Goal: Task Accomplishment & Management: Manage account settings

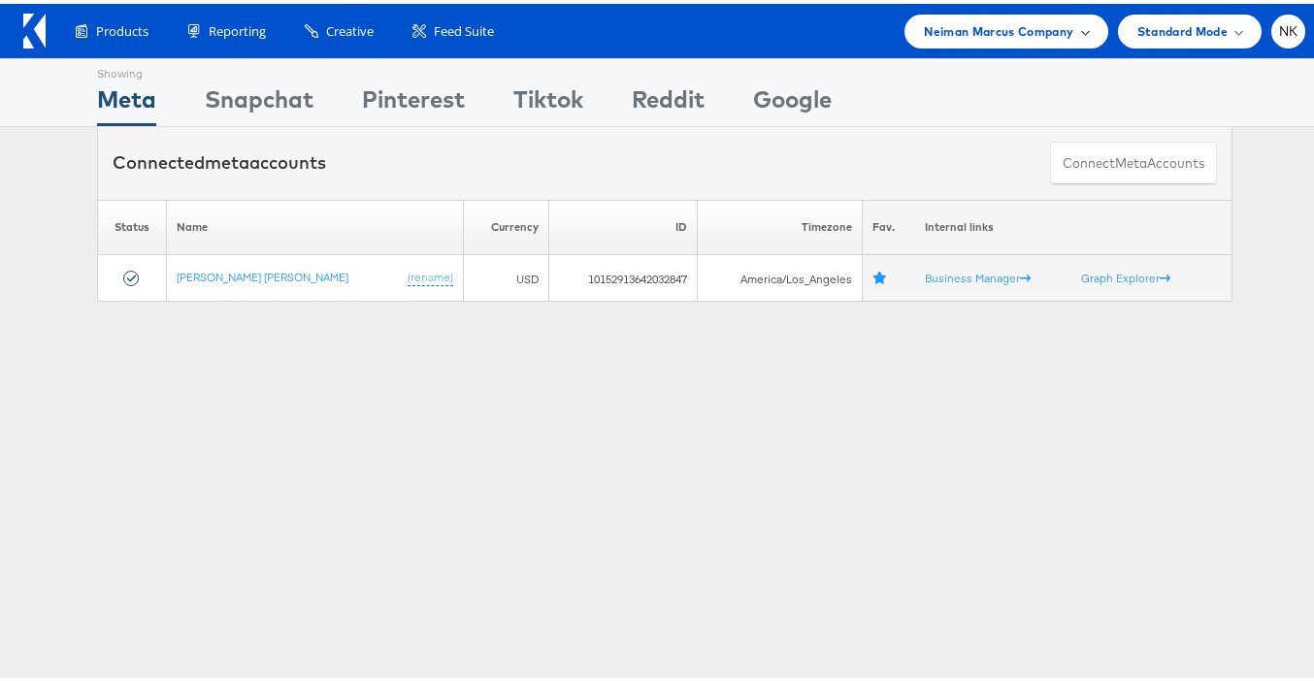
click at [1057, 19] on span "Neiman Marcus Company" at bounding box center [999, 27] width 150 height 20
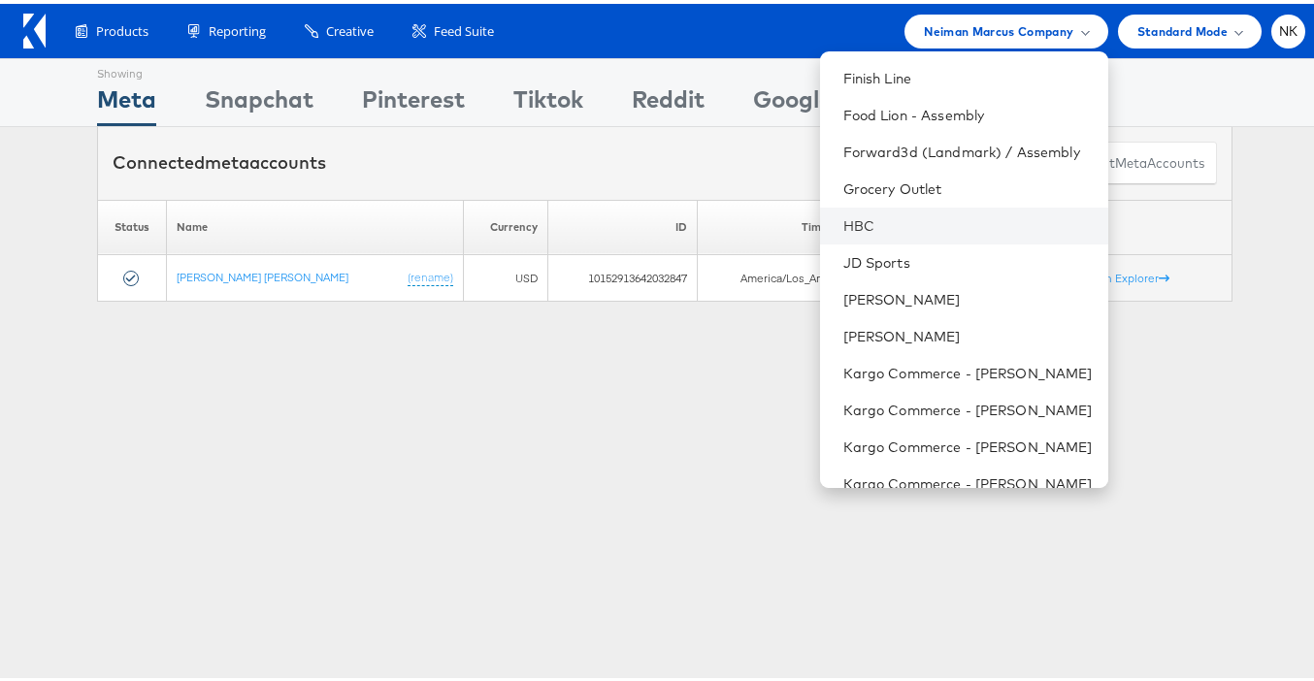
scroll to position [646, 0]
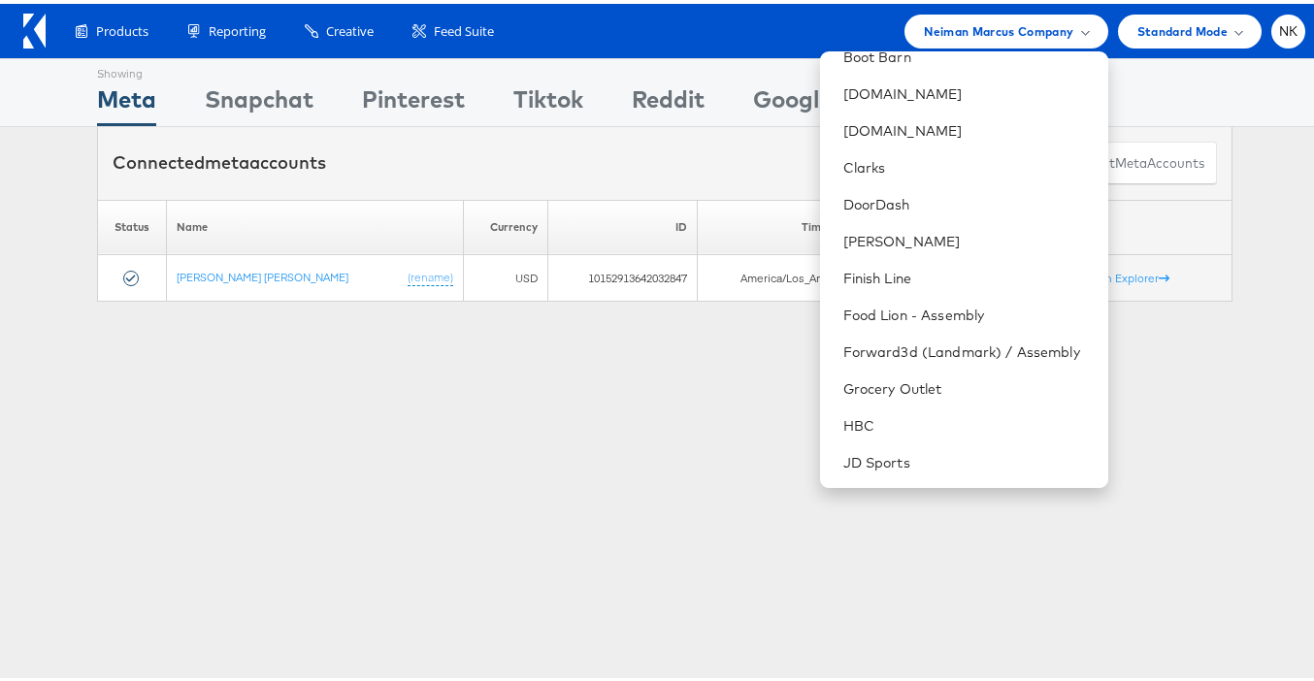
click at [304, 178] on div "Connected meta accounts Connect meta Accounts" at bounding box center [665, 159] width 1136 height 73
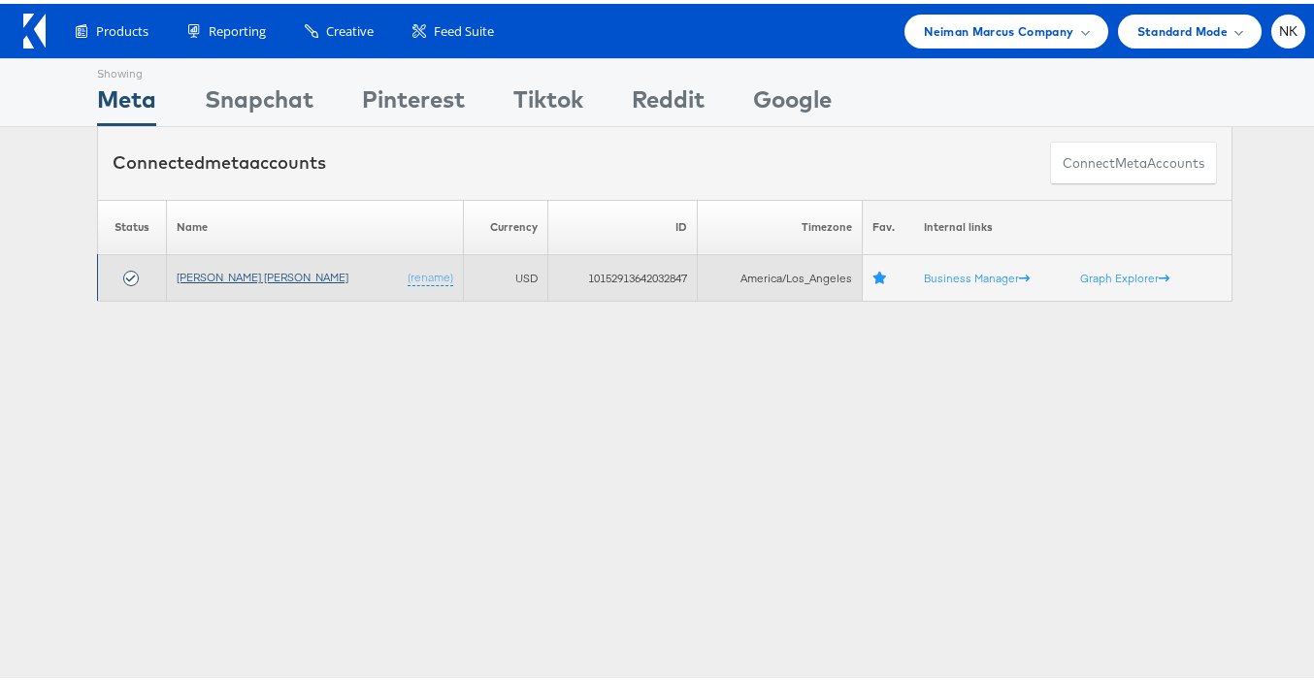
click at [234, 266] on link "[PERSON_NAME] [PERSON_NAME]" at bounding box center [263, 273] width 172 height 15
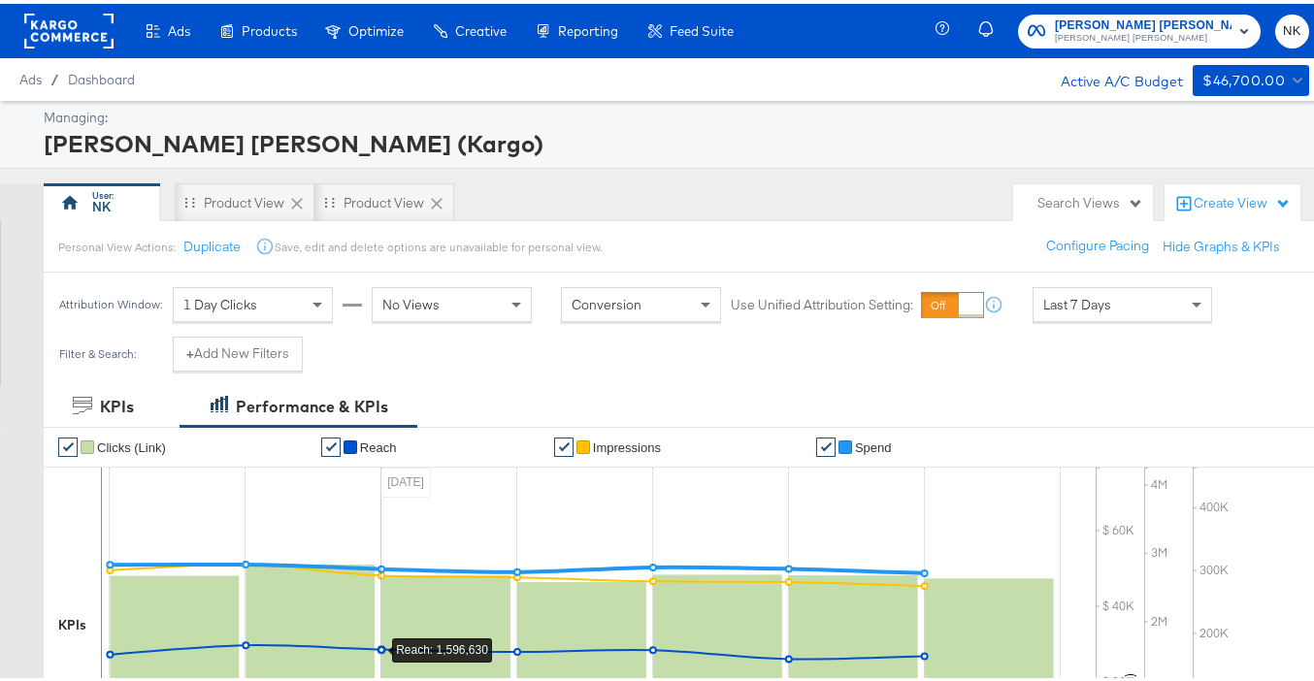
click at [1078, 292] on span "Last 7 Days" at bounding box center [1078, 300] width 68 height 17
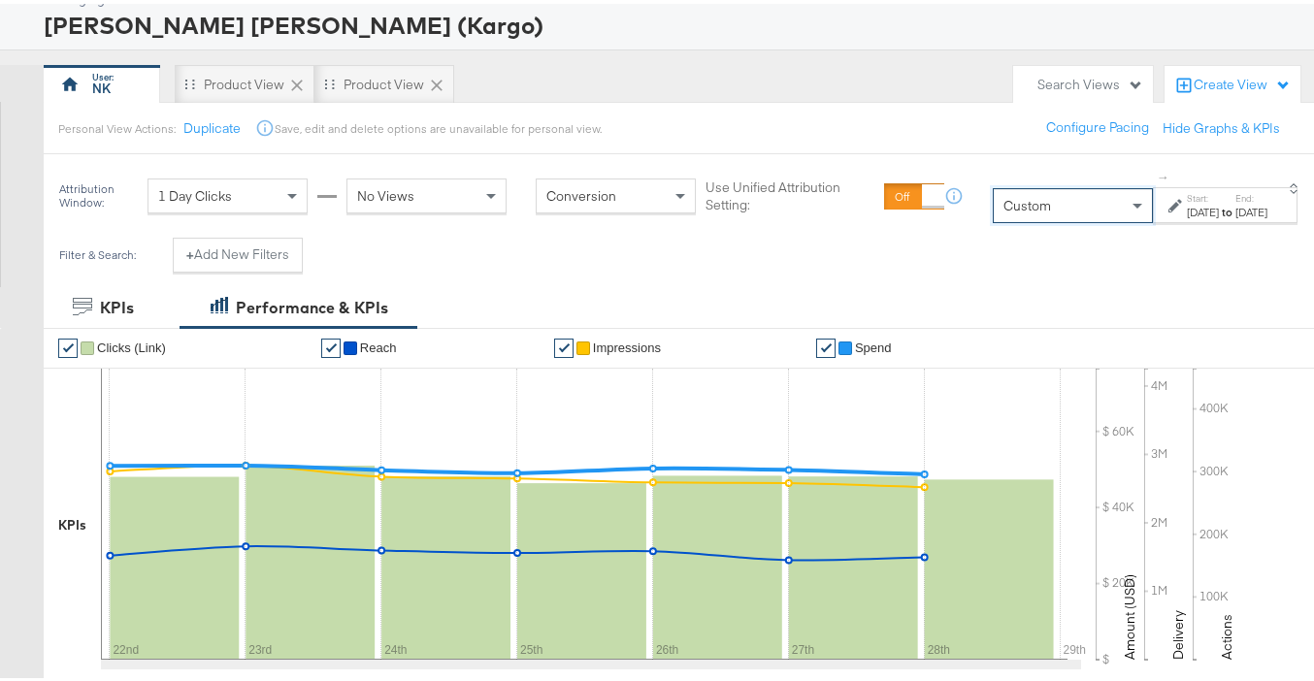
scroll to position [167, 0]
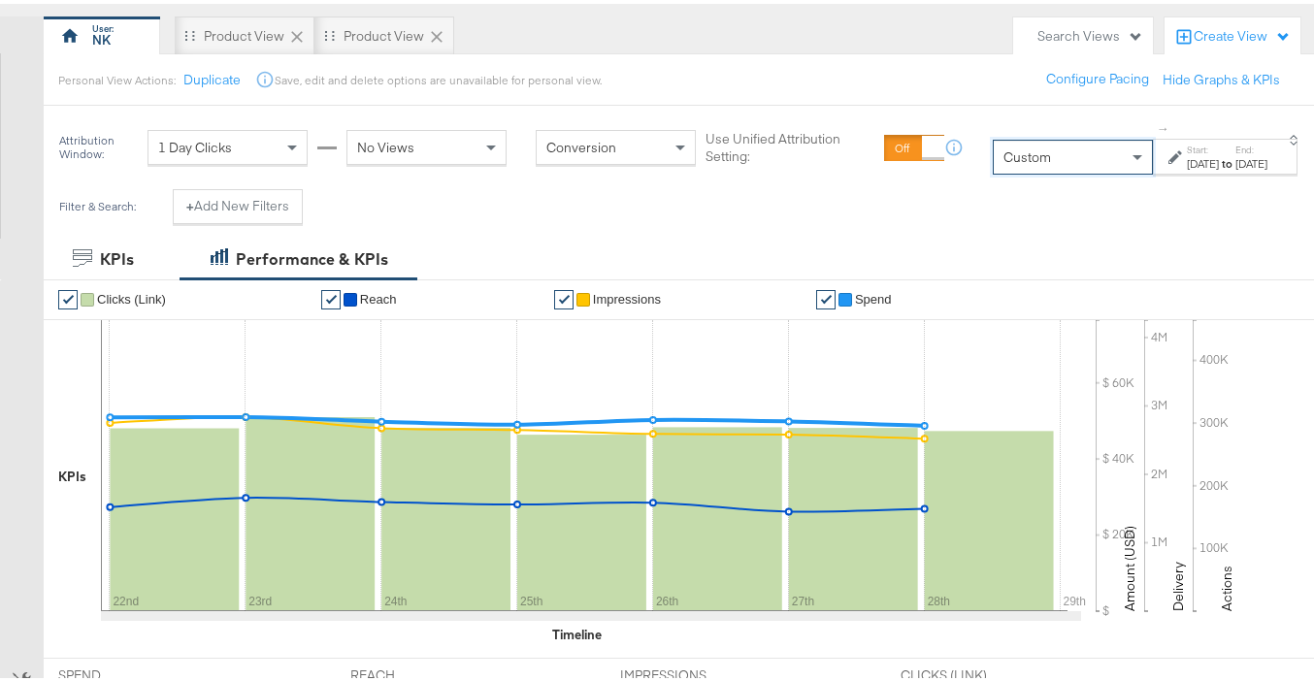
click at [1187, 150] on label "Start:" at bounding box center [1203, 146] width 32 height 13
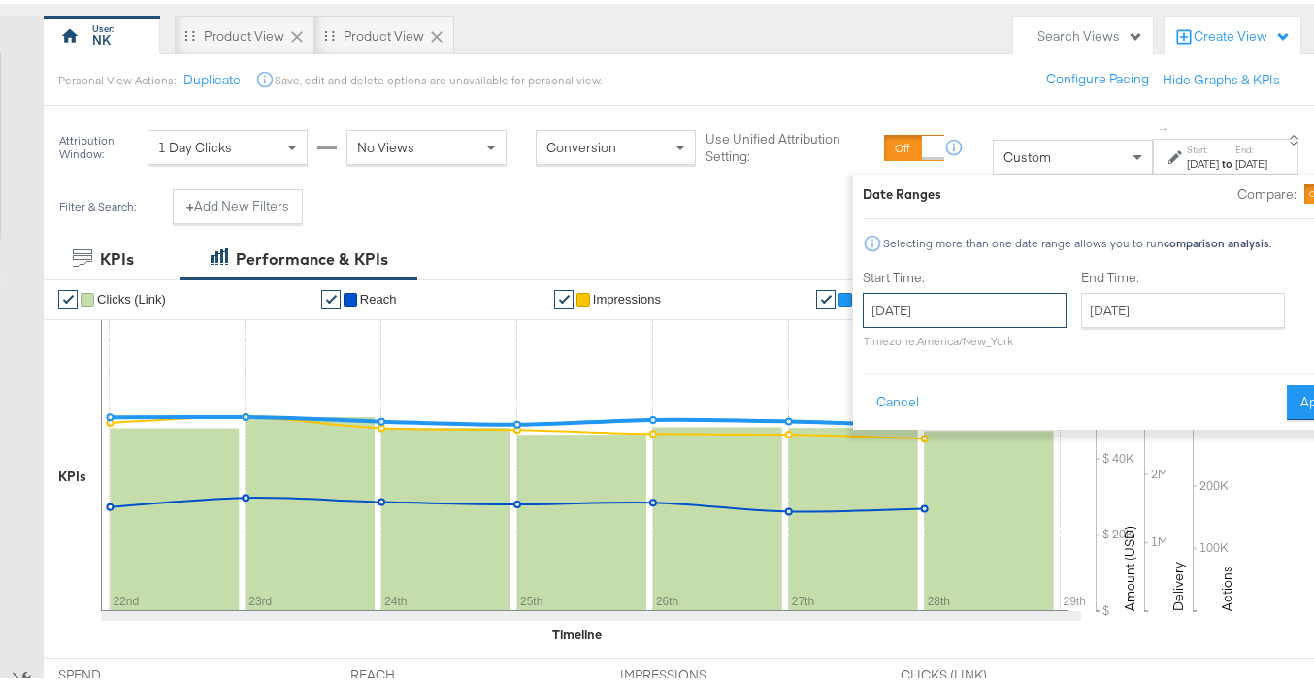
click at [986, 305] on input "September 29th 2025" at bounding box center [965, 306] width 204 height 35
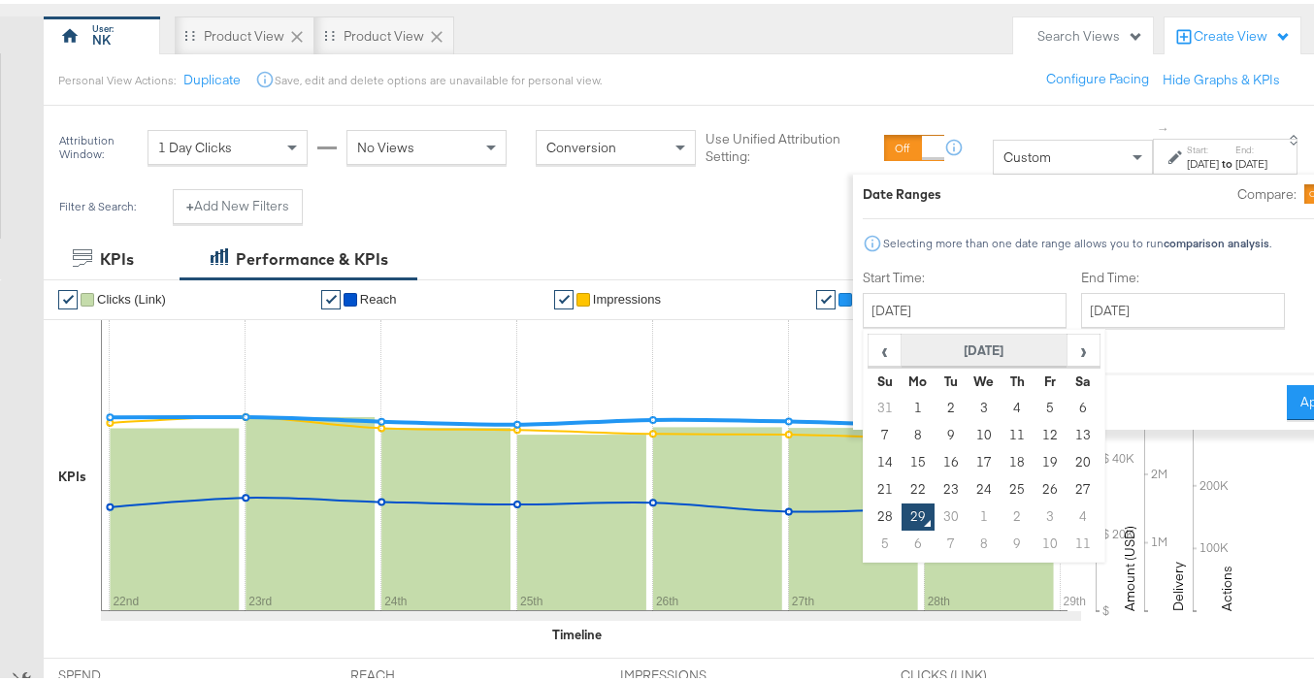
click at [901, 345] on th "September 2025" at bounding box center [984, 347] width 166 height 33
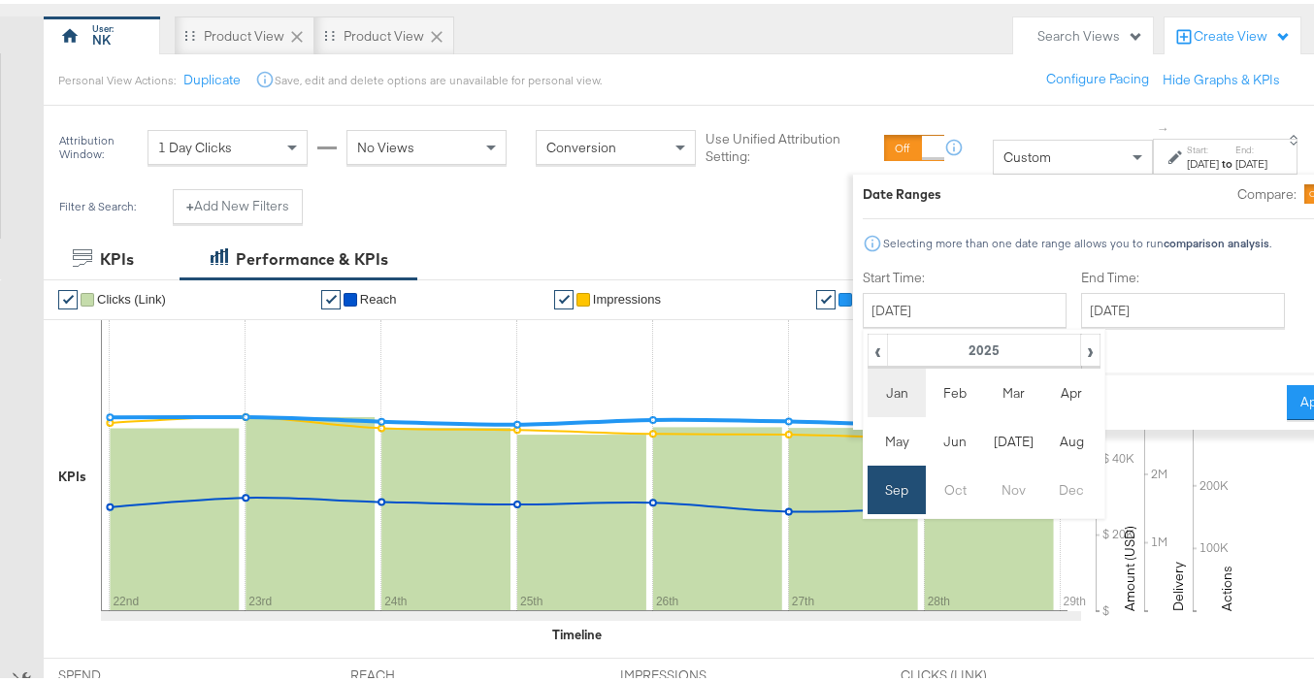
click at [868, 378] on td "Jan" at bounding box center [897, 389] width 58 height 49
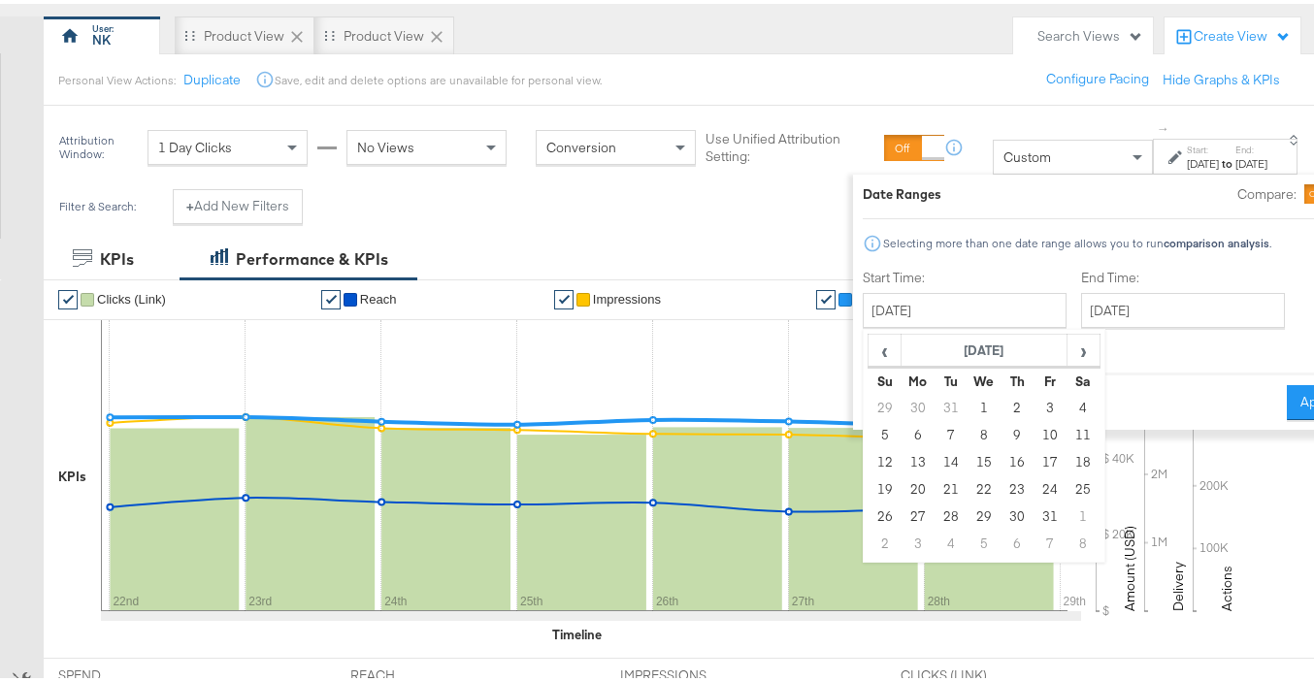
drag, startPoint x: 914, startPoint y: 399, endPoint x: 928, endPoint y: 393, distance: 14.8
click at [967, 398] on td "1" at bounding box center [983, 404] width 33 height 27
type input "January 1st 2025"
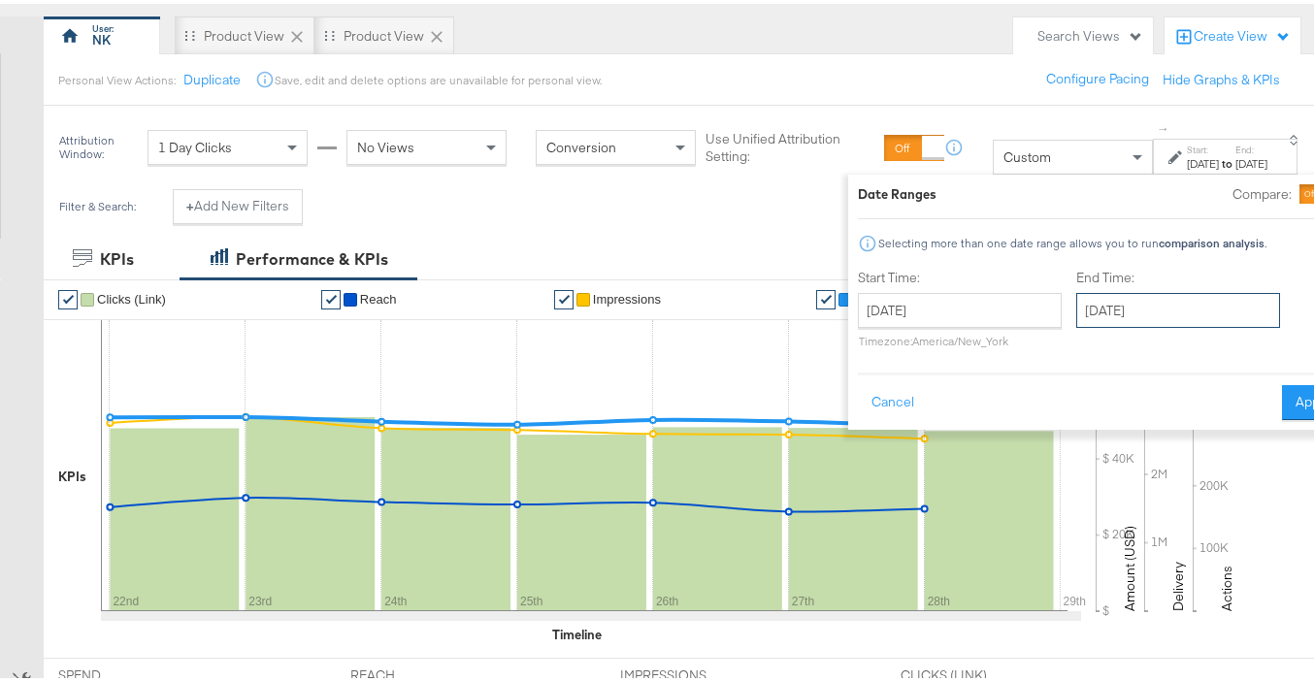
click at [1144, 313] on input "September 29th 2025" at bounding box center [1179, 306] width 204 height 35
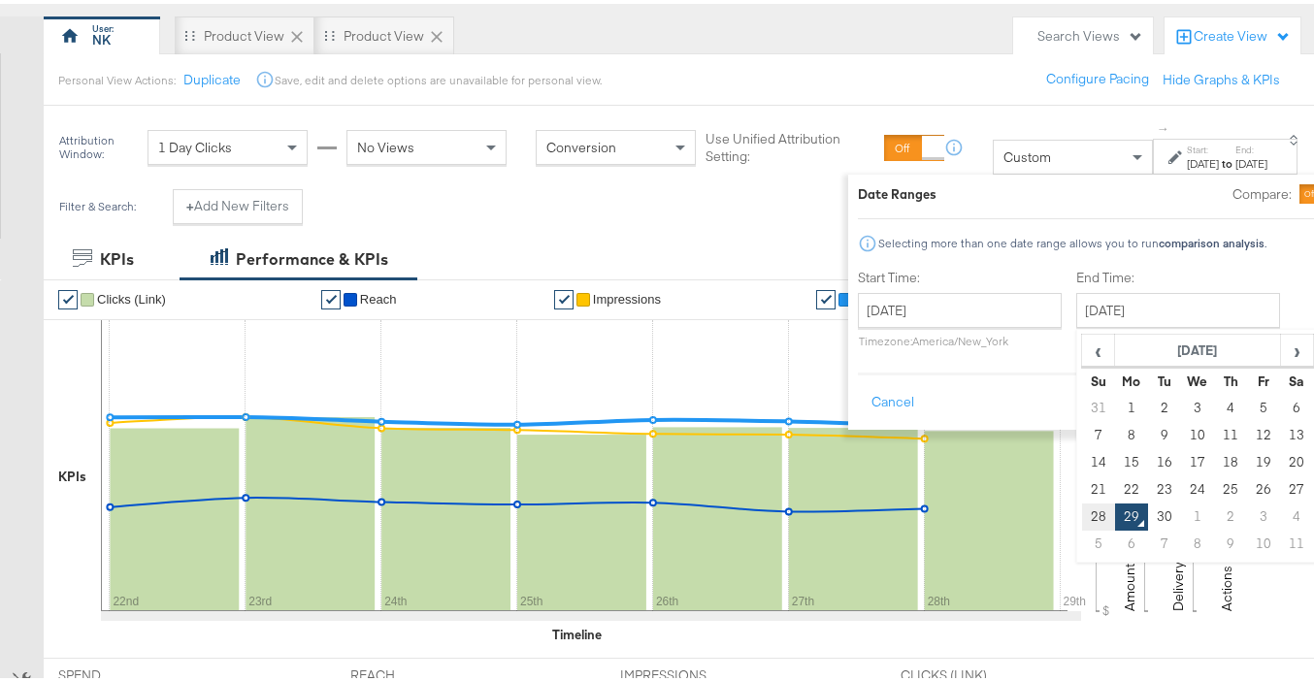
click at [1081, 510] on td "28" at bounding box center [1097, 513] width 33 height 27
type input "September 28th 2025"
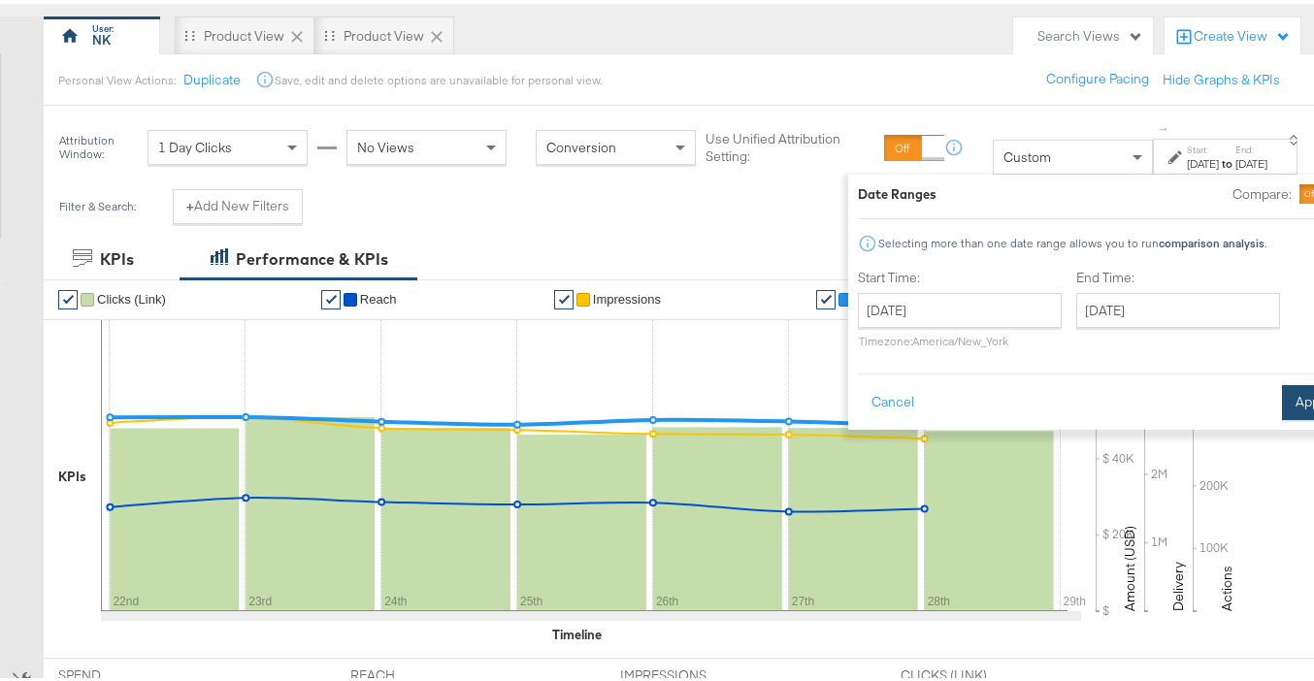
click at [1282, 395] on button "Apply" at bounding box center [1312, 399] width 61 height 35
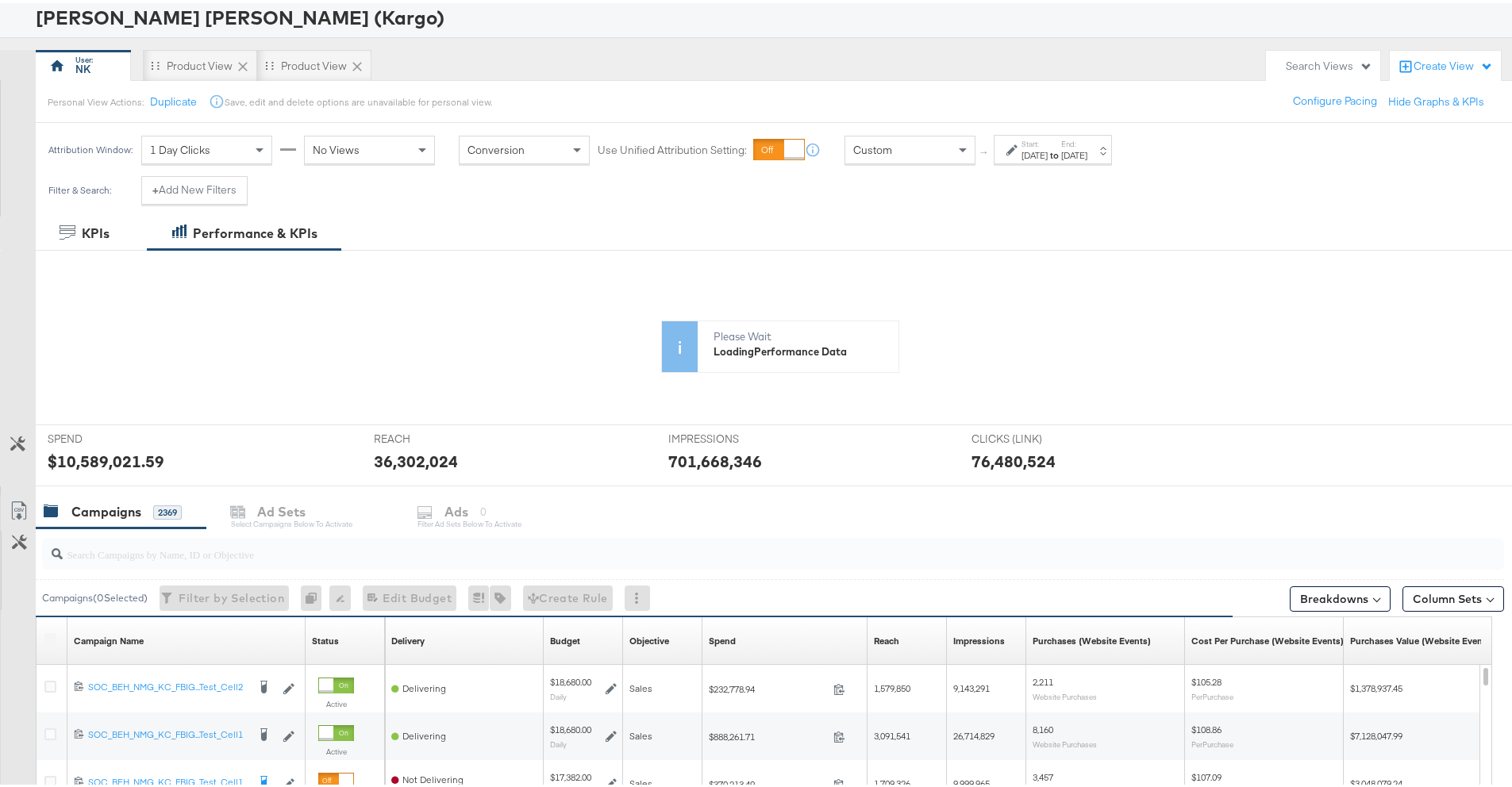
scroll to position [57, 0]
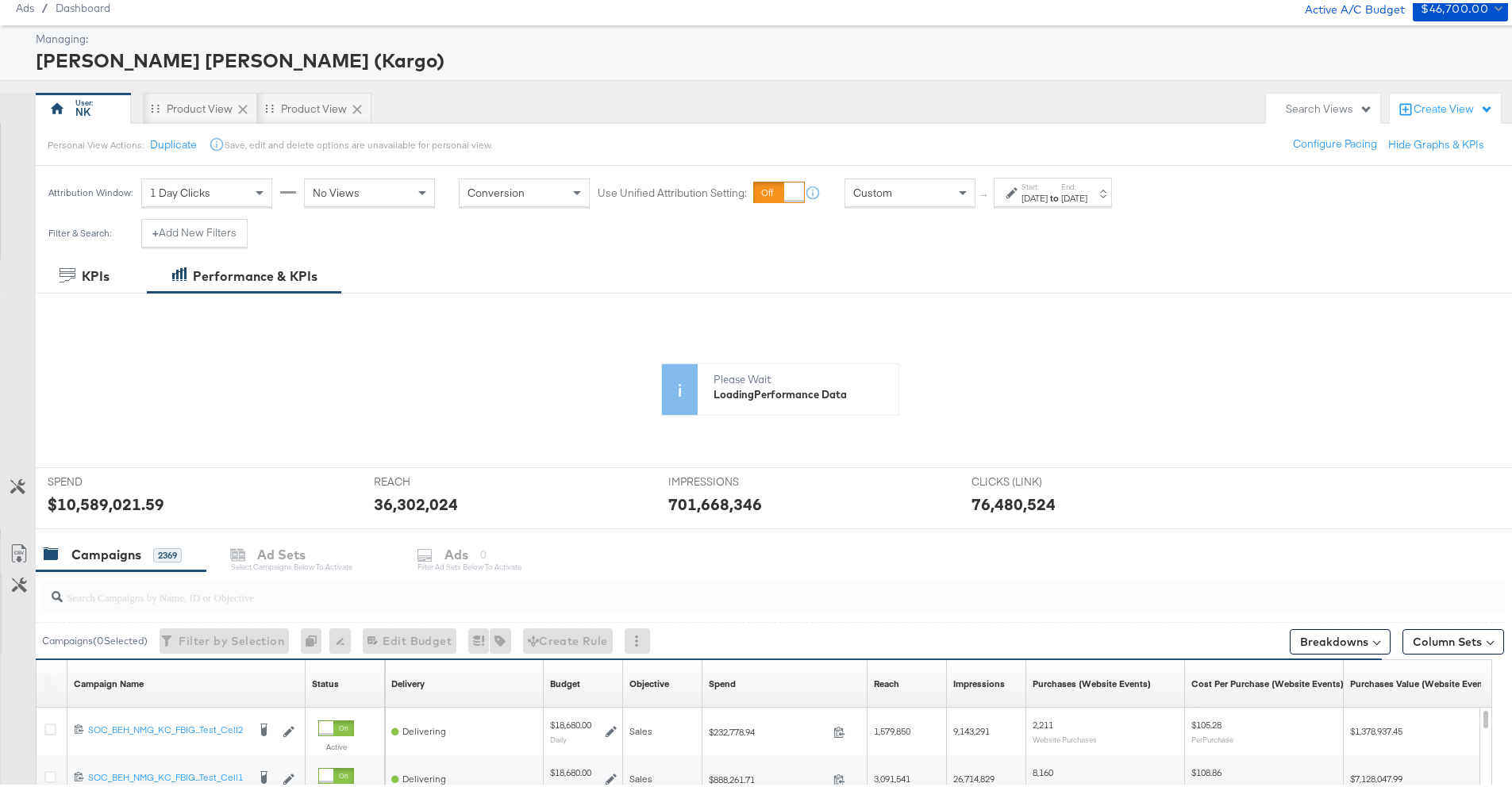
click at [496, 203] on div "Conversion" at bounding box center [524, 190] width 129 height 27
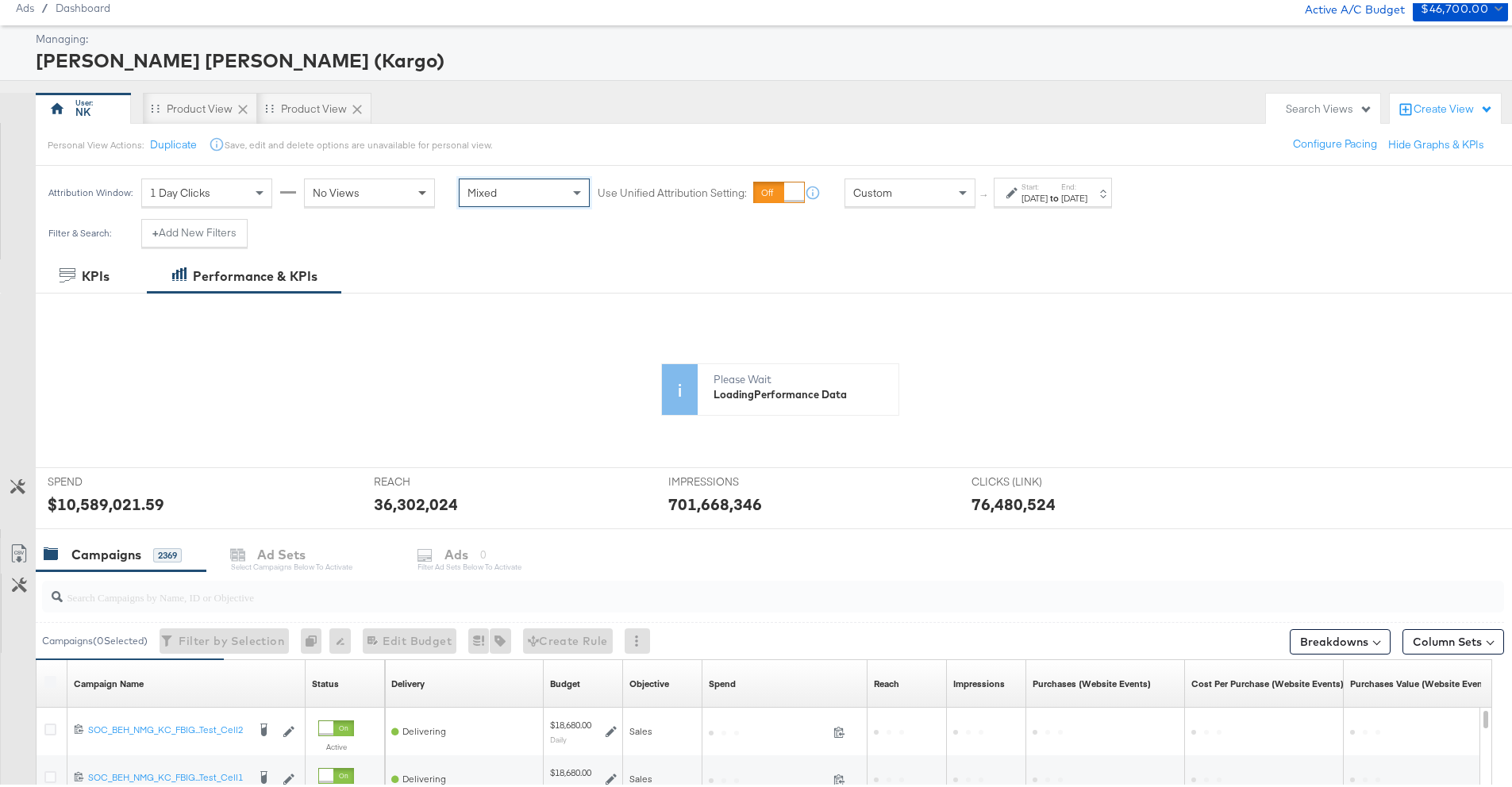
click at [420, 194] on span at bounding box center [424, 190] width 20 height 27
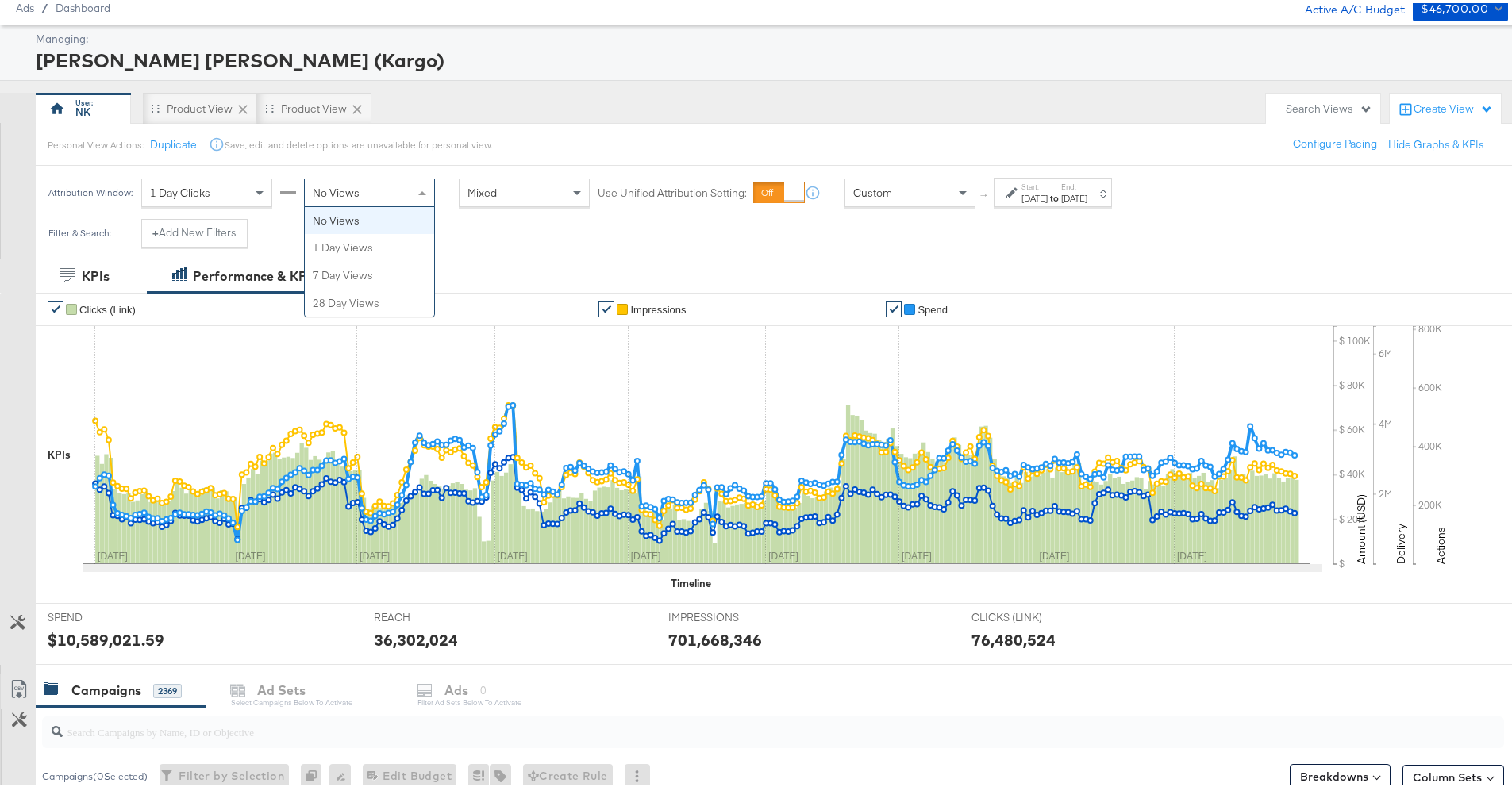
click at [193, 198] on div "1 Day Clicks" at bounding box center [207, 190] width 129 height 27
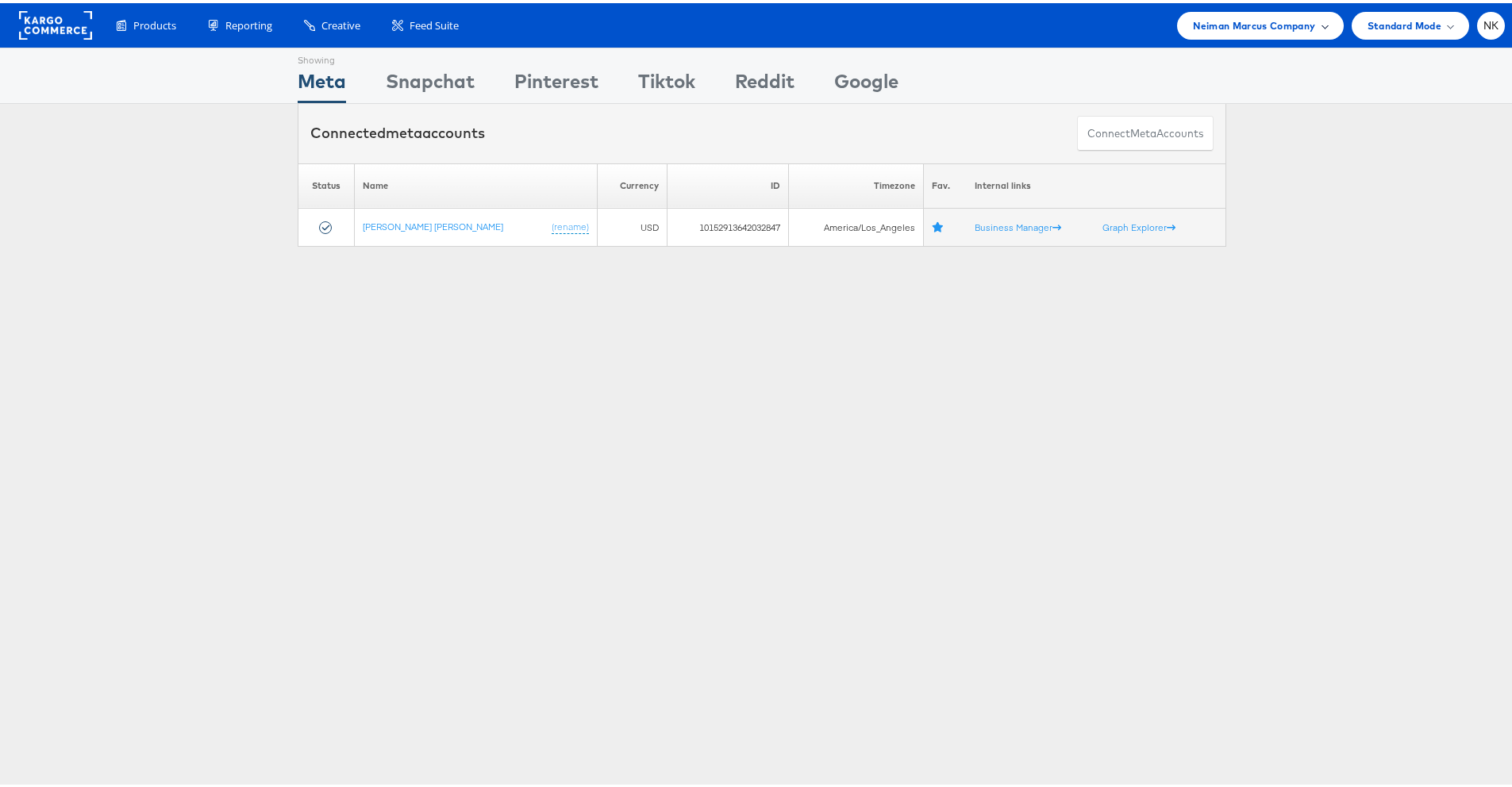
click at [1243, 32] on div "Neiman Marcus Company" at bounding box center [1260, 23] width 166 height 28
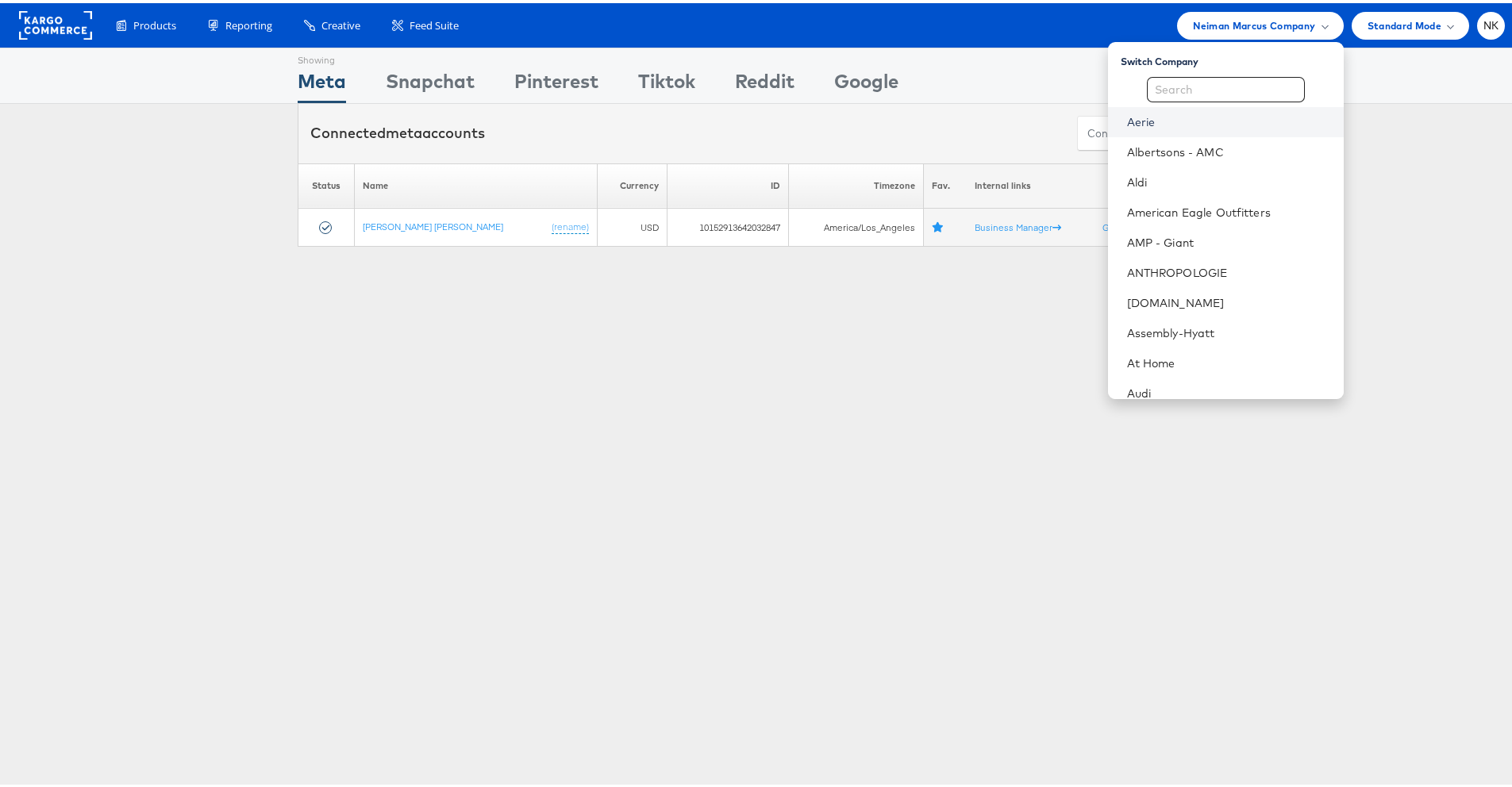
click at [1169, 125] on link "Aerie" at bounding box center [1229, 118] width 204 height 16
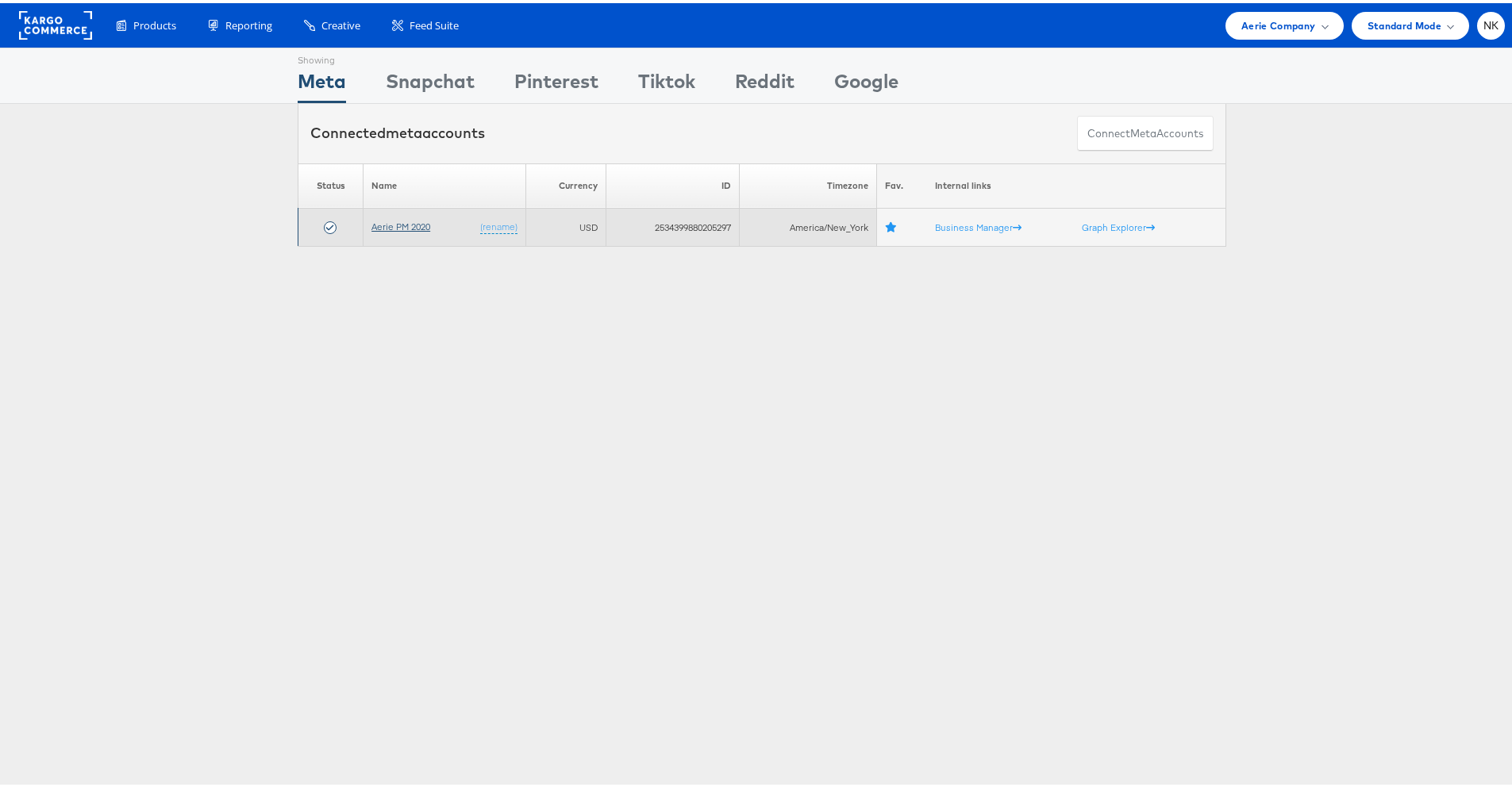
click at [403, 224] on link "Aerie PM 2020" at bounding box center [401, 223] width 59 height 12
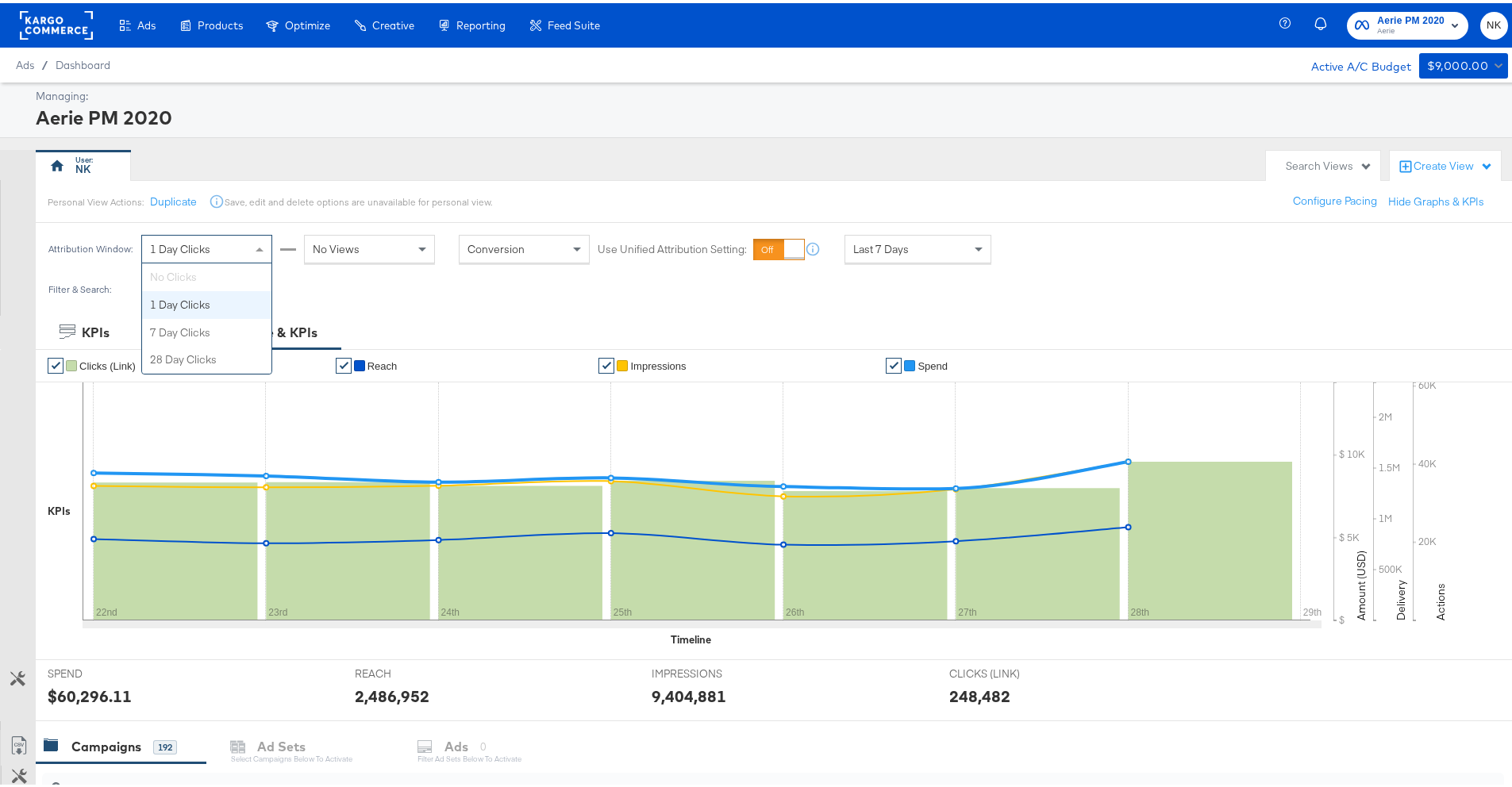
click at [223, 244] on div "1 Day Clicks" at bounding box center [207, 245] width 129 height 27
click at [245, 147] on div "NK" at bounding box center [647, 163] width 1223 height 32
click at [204, 247] on span "1 Day Clicks" at bounding box center [180, 245] width 61 height 14
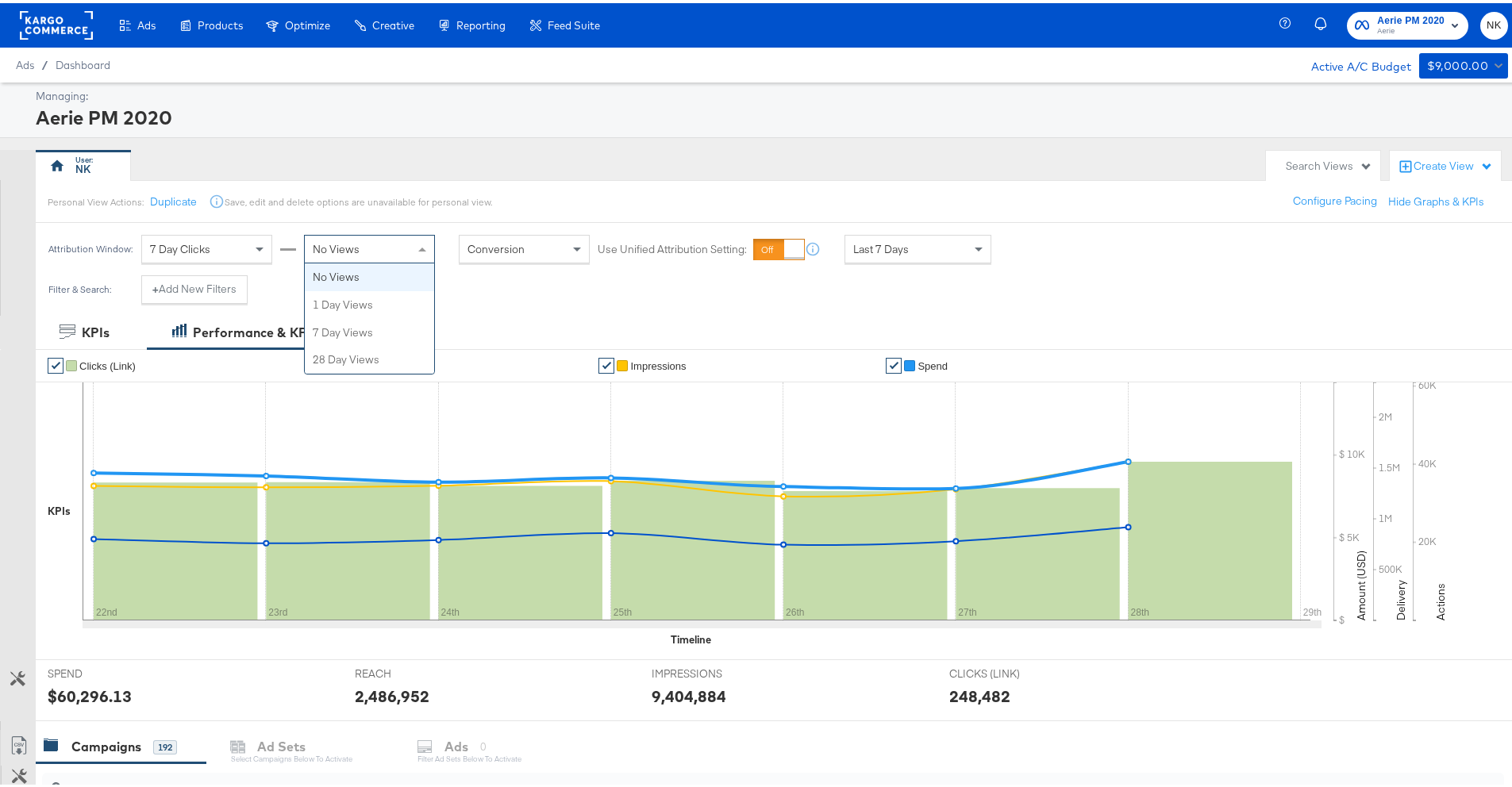
click at [335, 251] on span "No Views" at bounding box center [335, 245] width 47 height 14
click at [888, 244] on span "Last 7 Days" at bounding box center [882, 245] width 56 height 14
click at [1048, 248] on div "Sep 29th 2025" at bounding box center [1034, 253] width 26 height 13
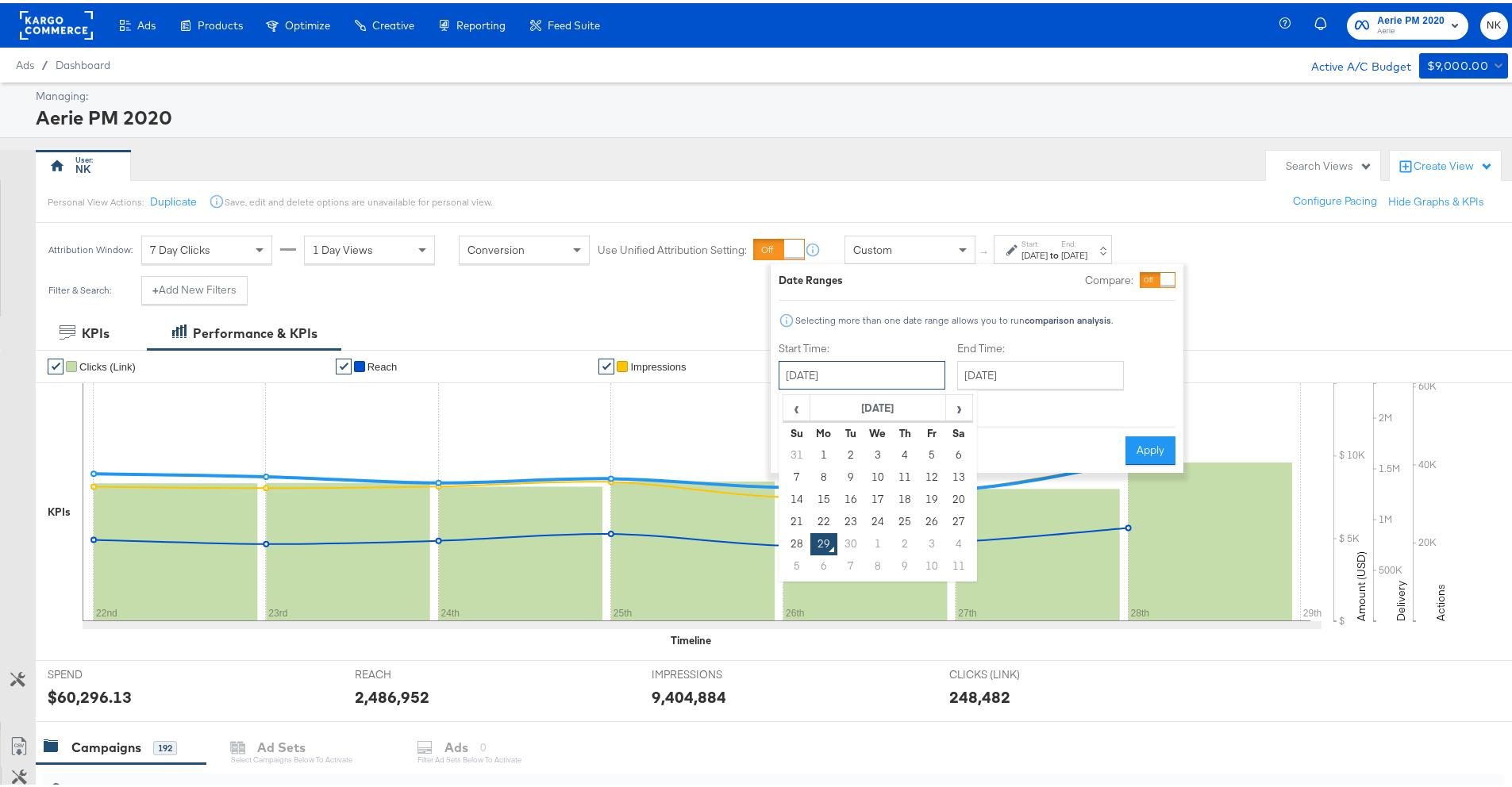
click at [855, 358] on input "September 29th 2025" at bounding box center [862, 372] width 167 height 29
click at [830, 407] on th "September 2025" at bounding box center [878, 405] width 136 height 27
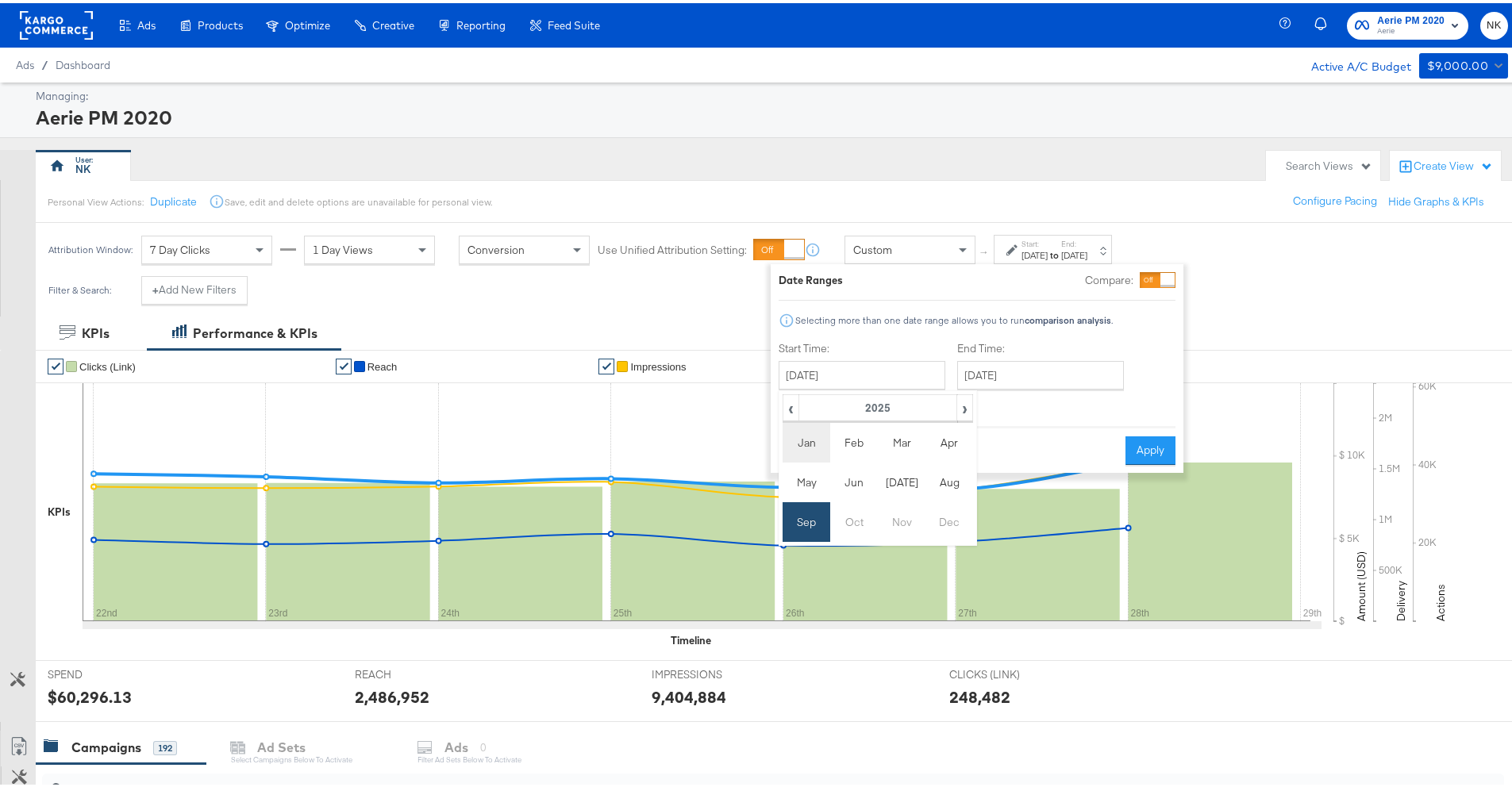
click at [818, 434] on td "Jan" at bounding box center [806, 440] width 47 height 40
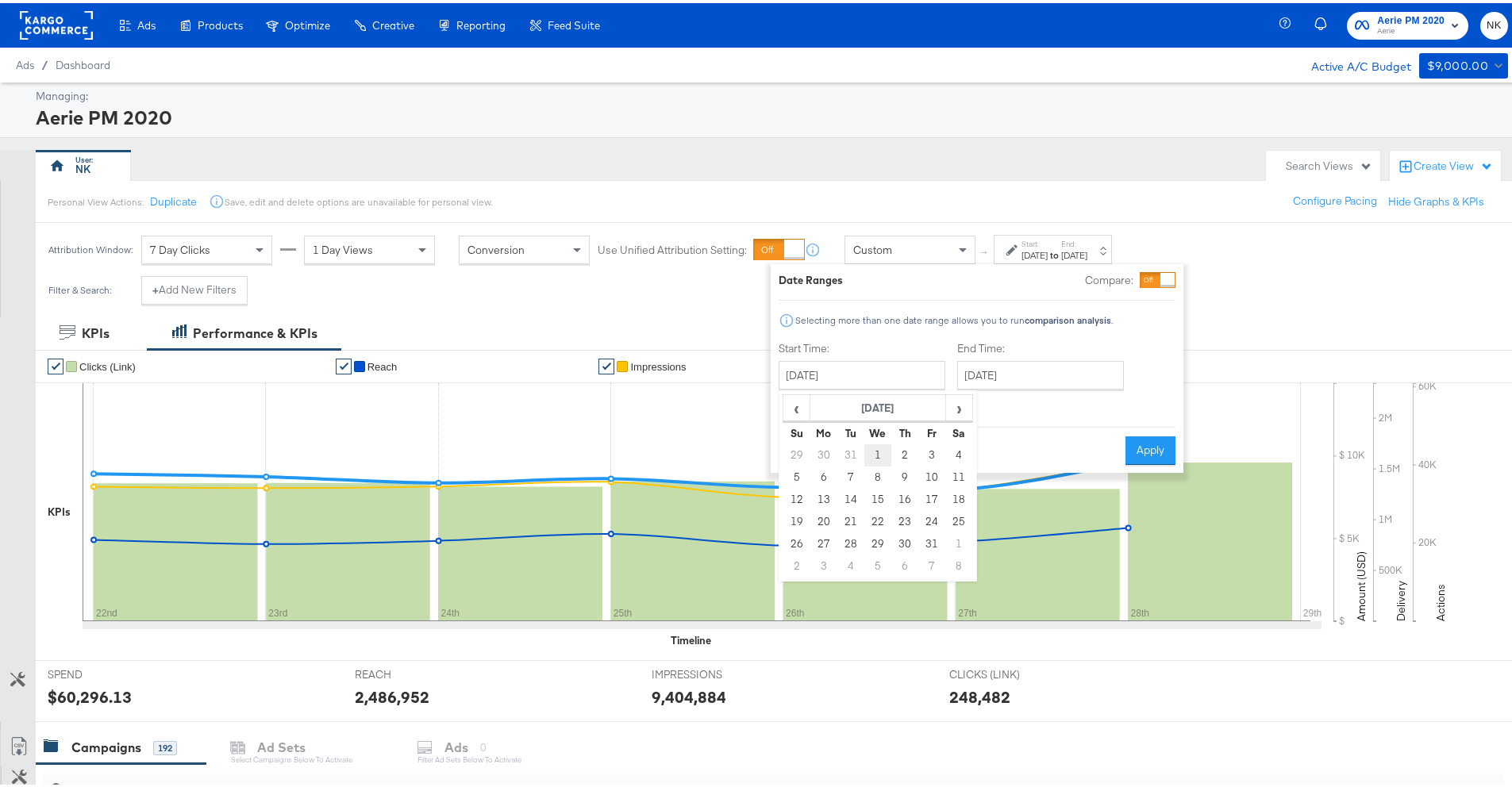
click at [877, 449] on td "1" at bounding box center [877, 452] width 27 height 22
type input "January 1st 2025"
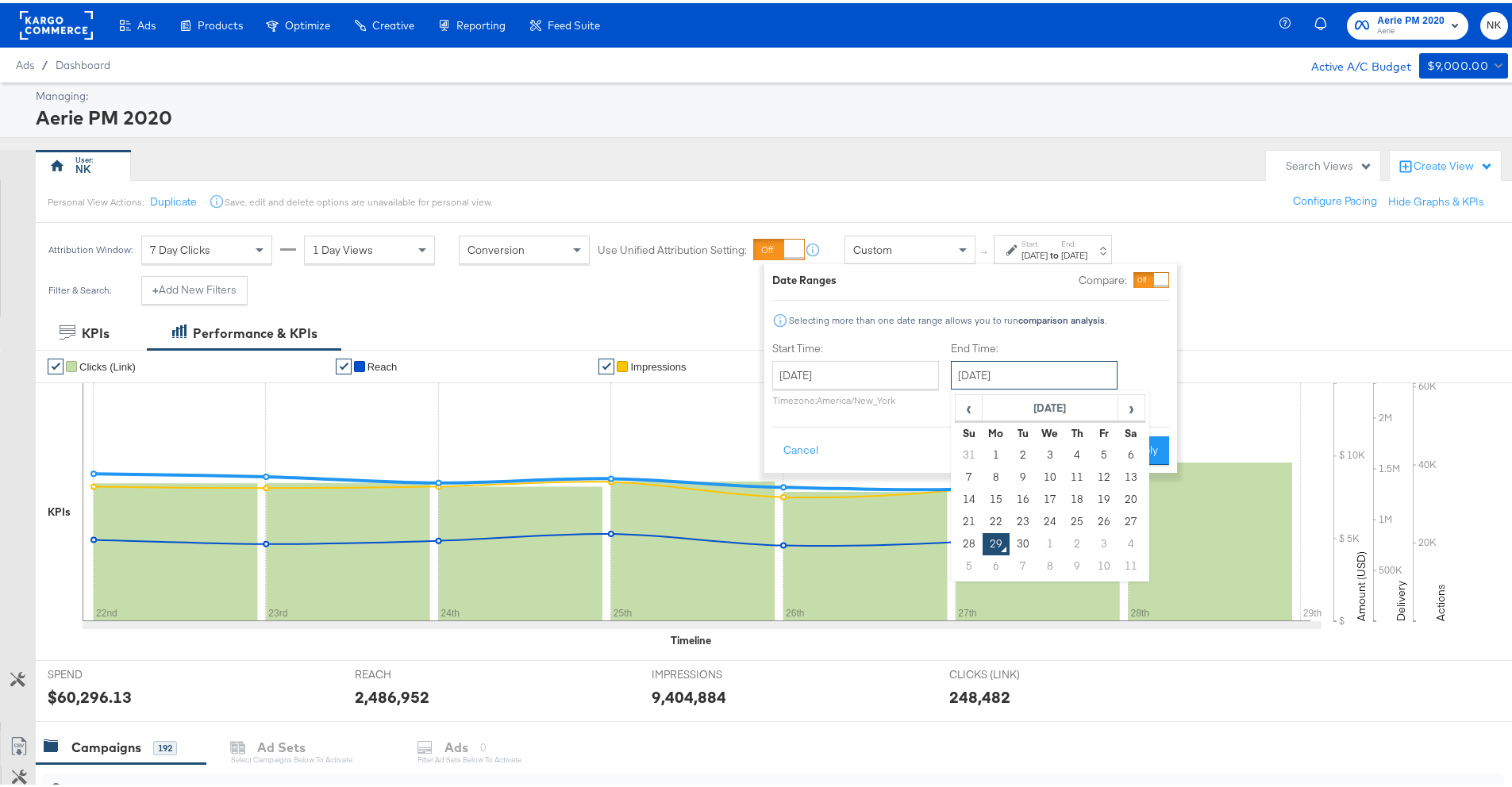
click at [1048, 373] on input "September 29th 2025" at bounding box center [1034, 372] width 167 height 29
click at [974, 540] on td "28" at bounding box center [969, 540] width 27 height 22
type input "September 28th 2025"
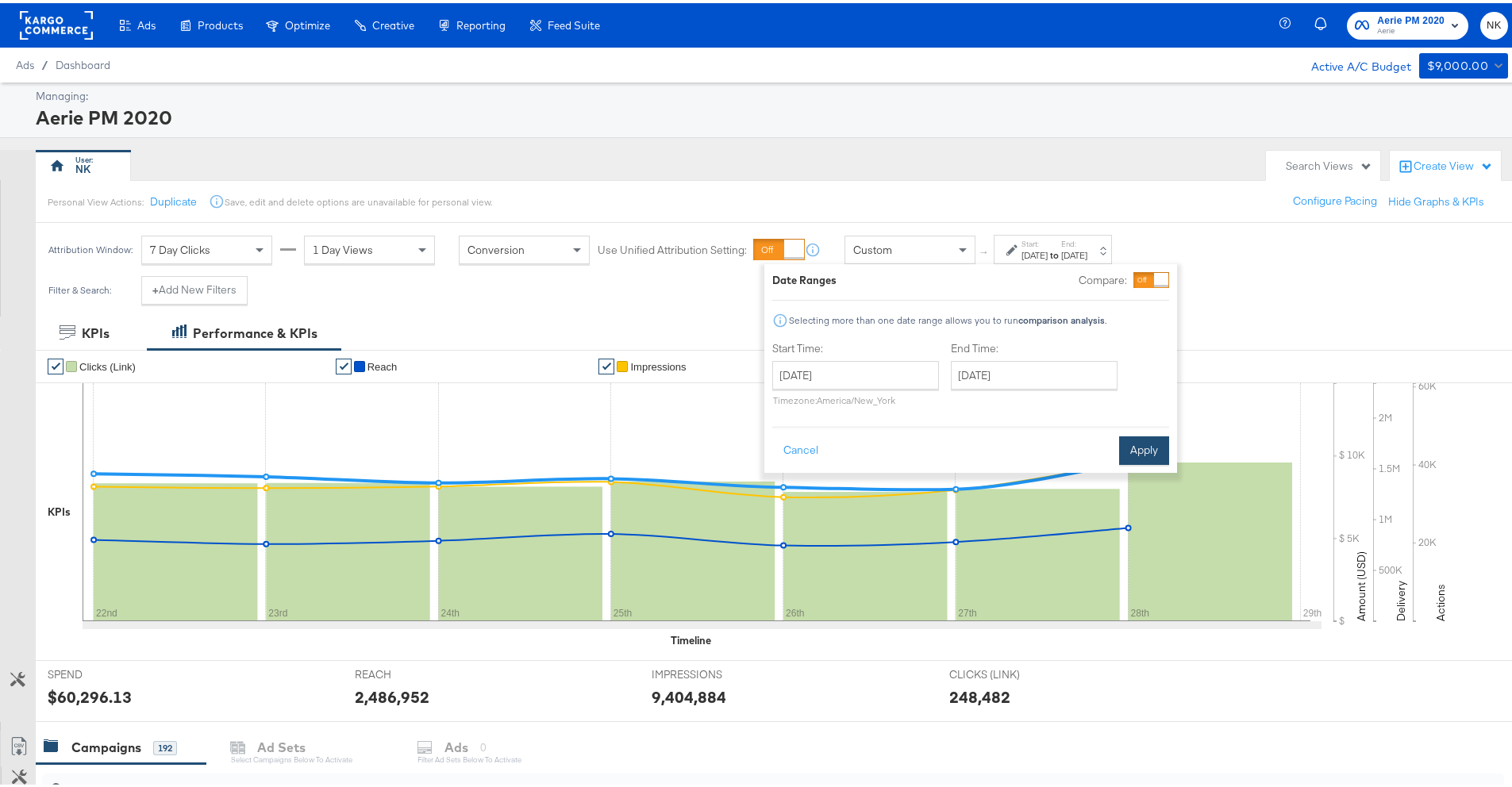
click at [1158, 446] on button "Apply" at bounding box center [1144, 447] width 50 height 29
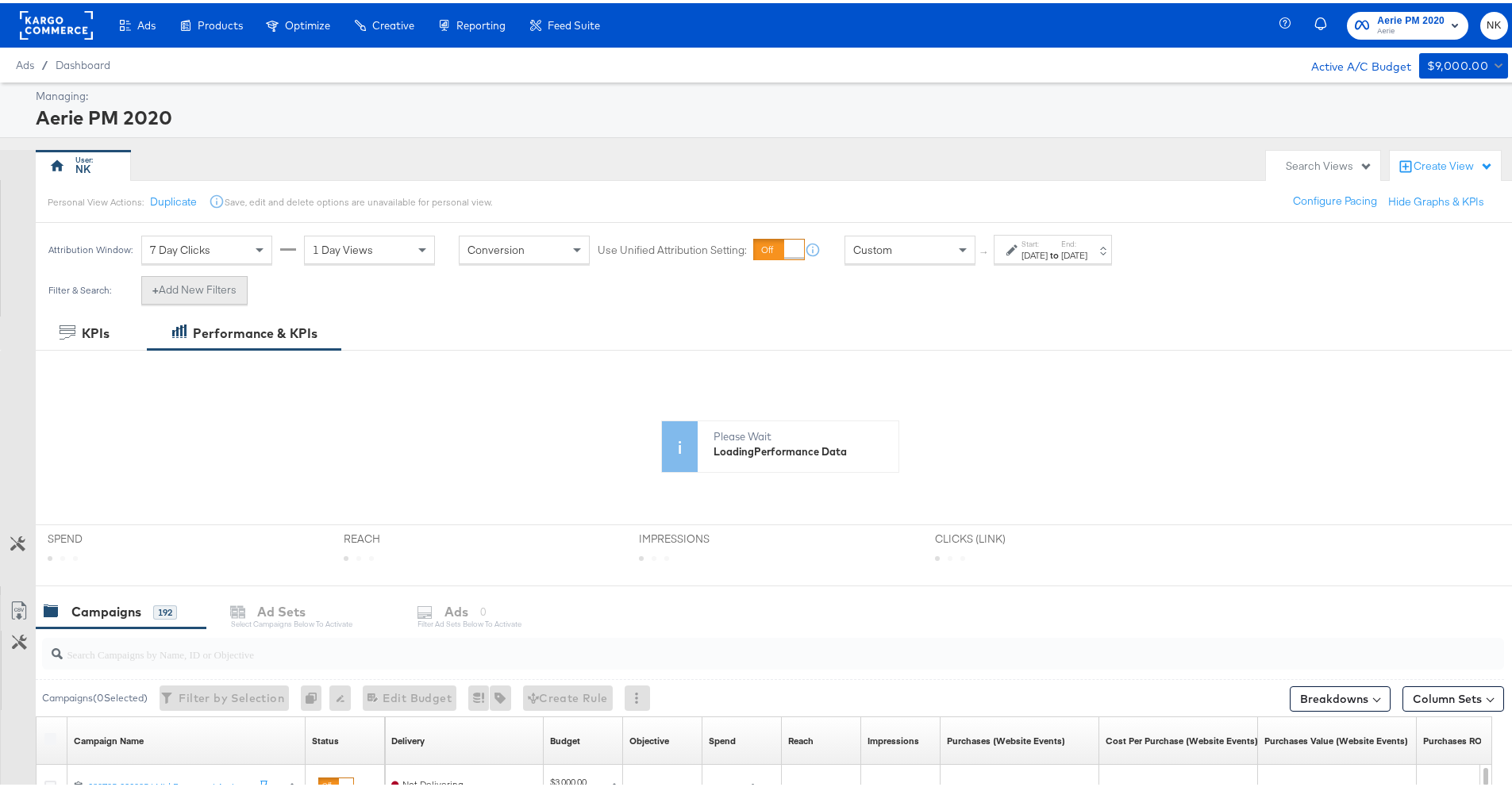
click at [169, 285] on button "+ Add New Filters" at bounding box center [195, 287] width 106 height 29
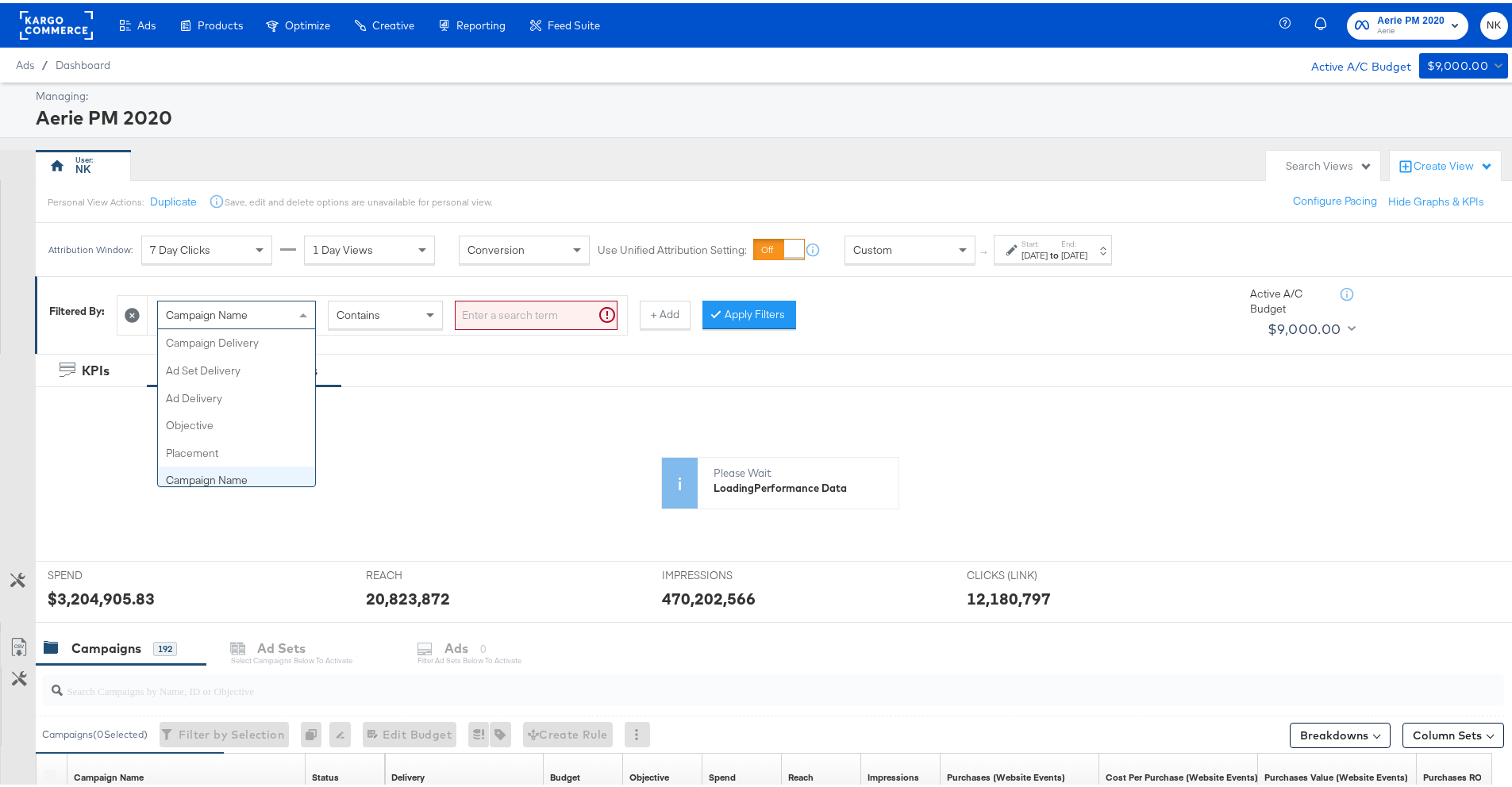
click at [253, 312] on div "Campaign Name" at bounding box center [236, 311] width 157 height 27
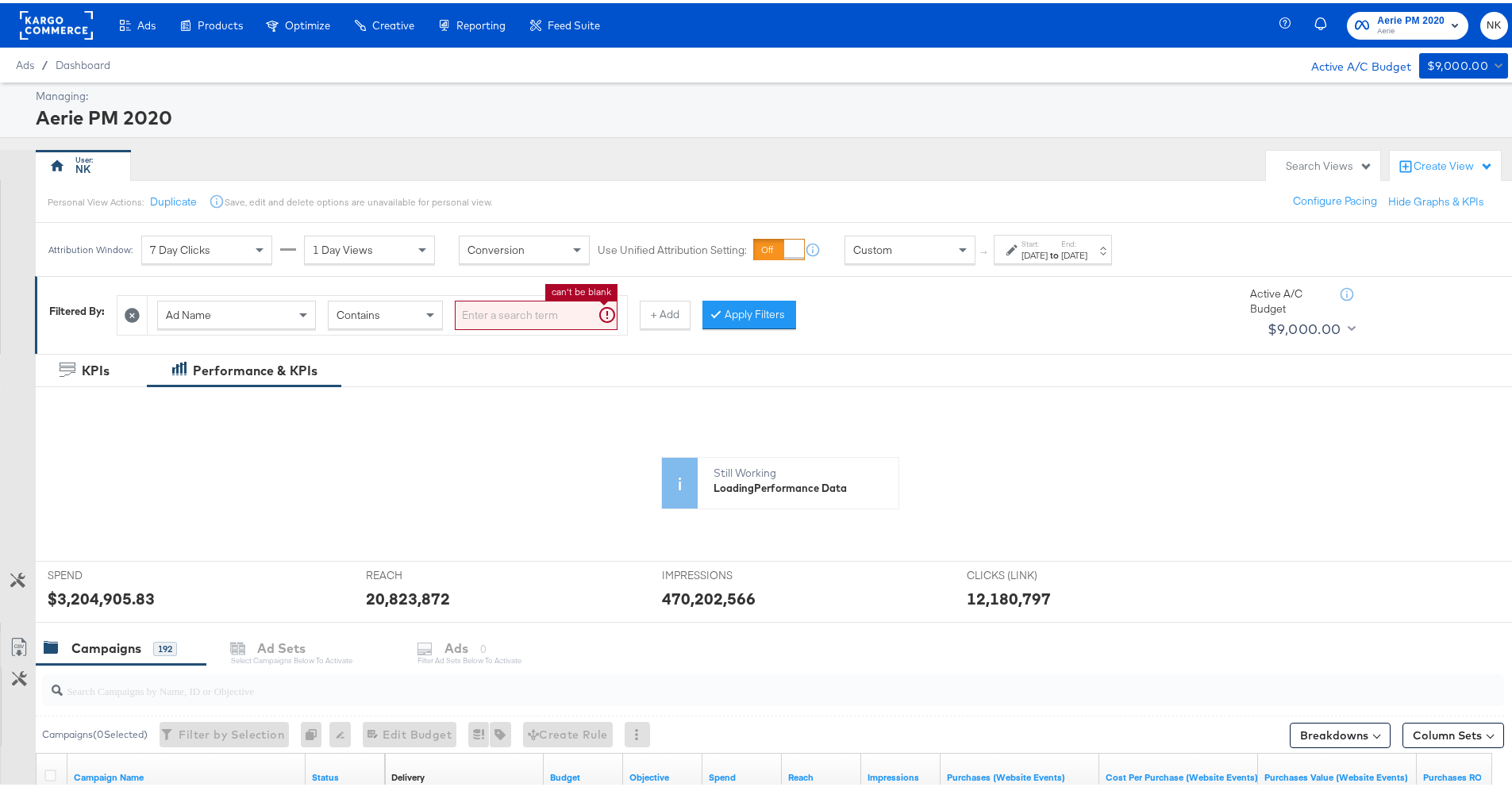
click at [485, 309] on input "search" at bounding box center [536, 312] width 163 height 29
type input "Kargo"
click at [702, 311] on button "Apply Filters" at bounding box center [724, 311] width 94 height 29
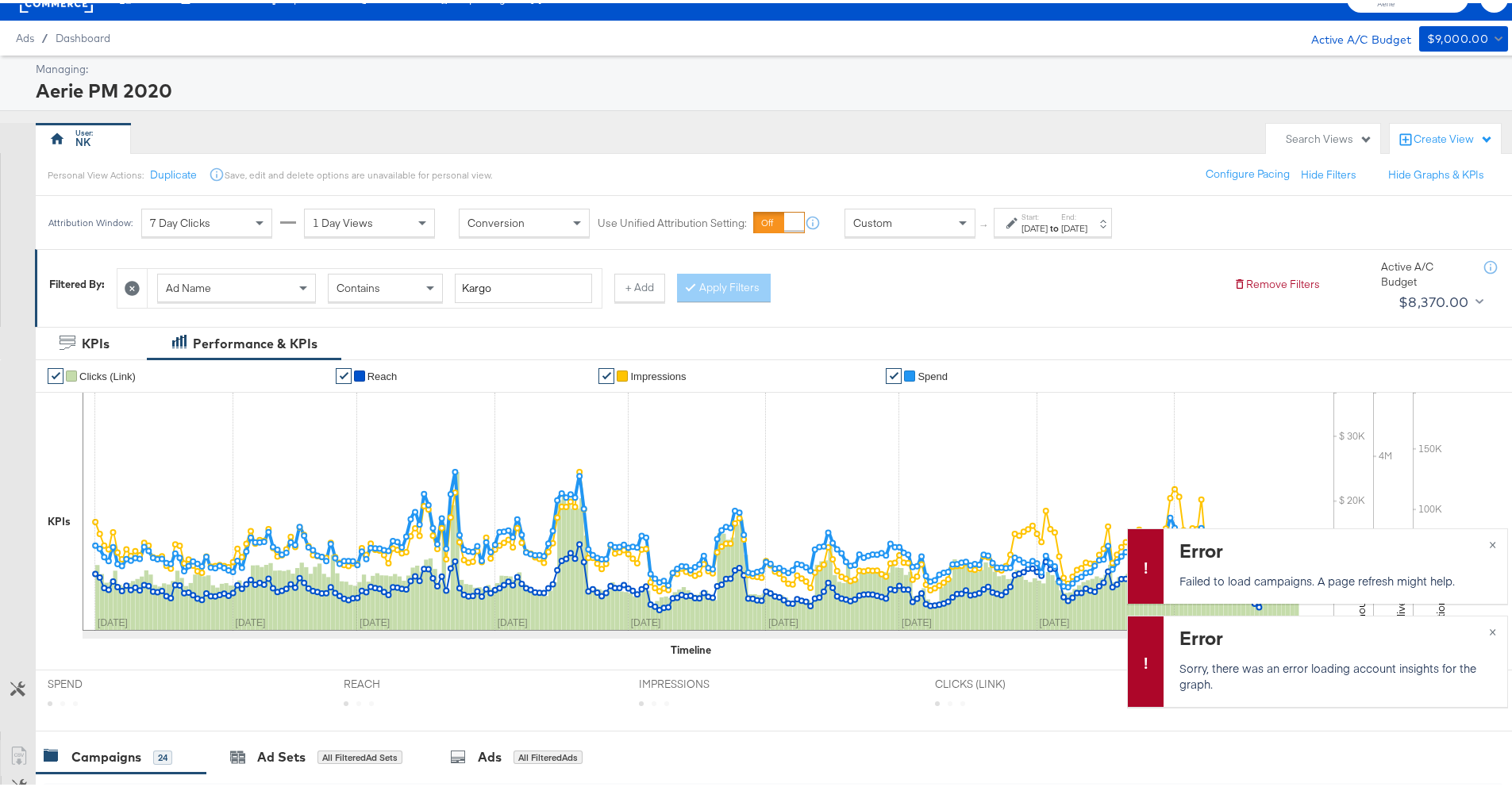
scroll to position [367, 0]
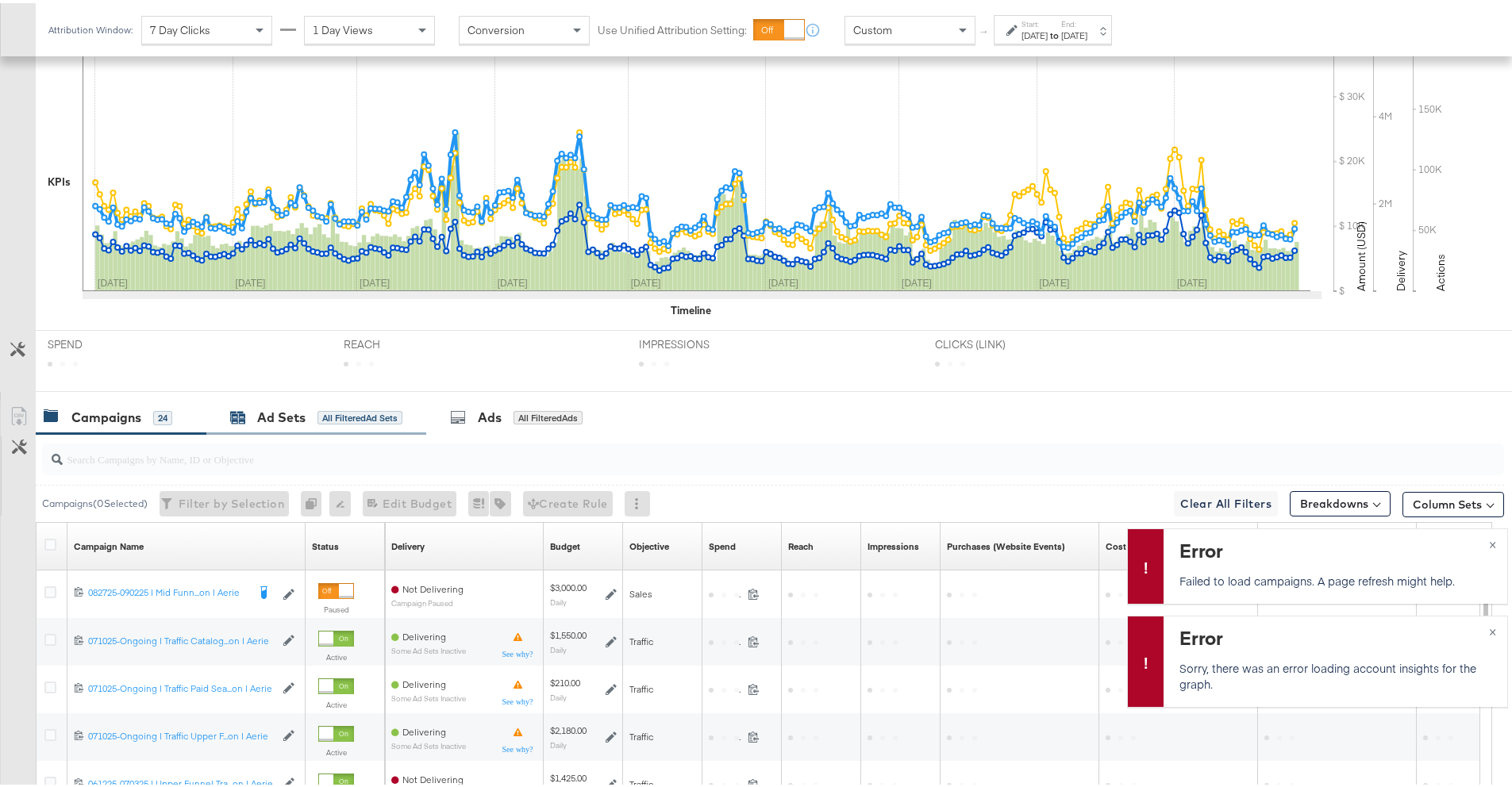
click at [262, 423] on div "Ad Sets" at bounding box center [281, 414] width 48 height 18
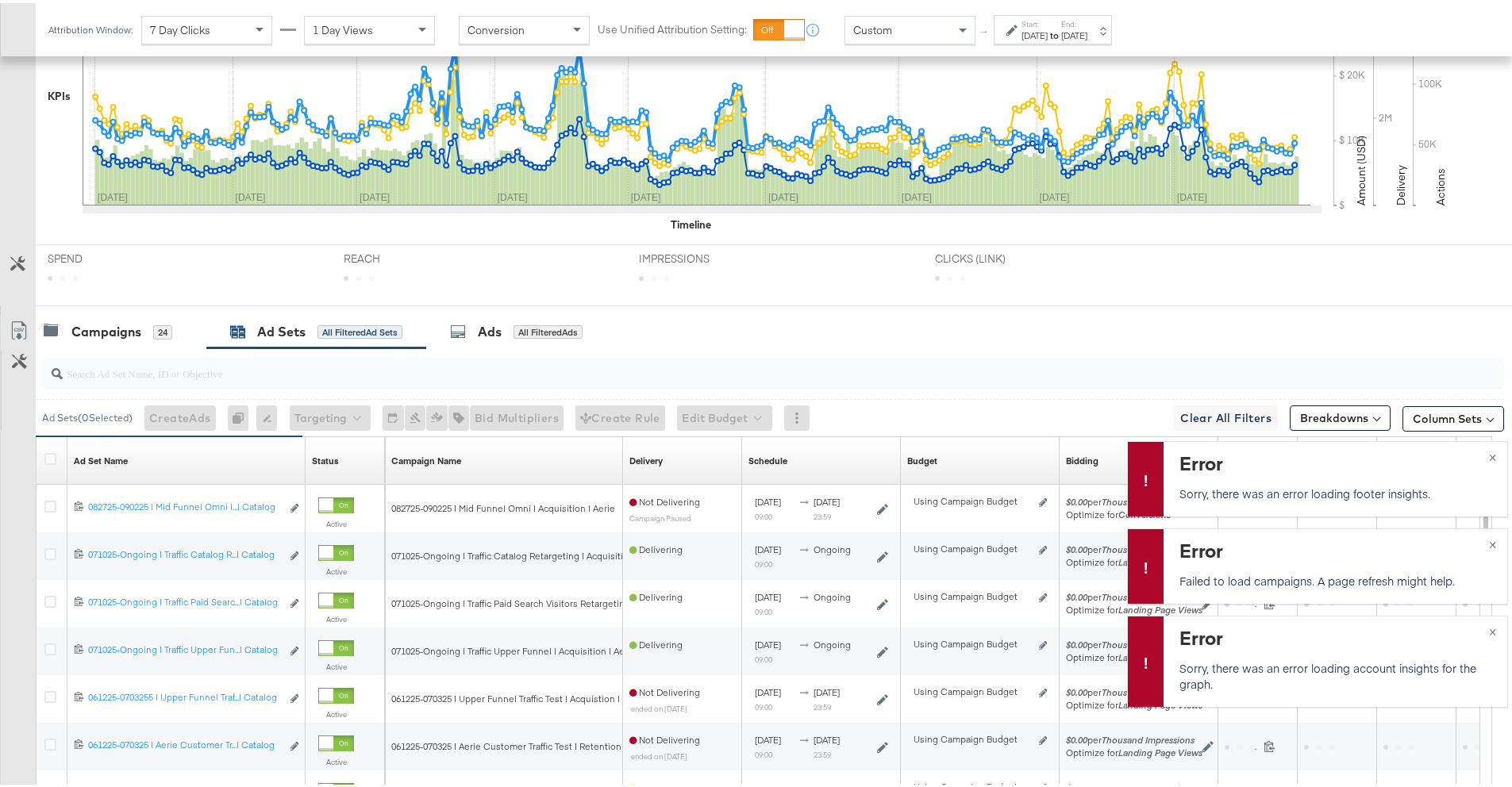
scroll to position [463, 0]
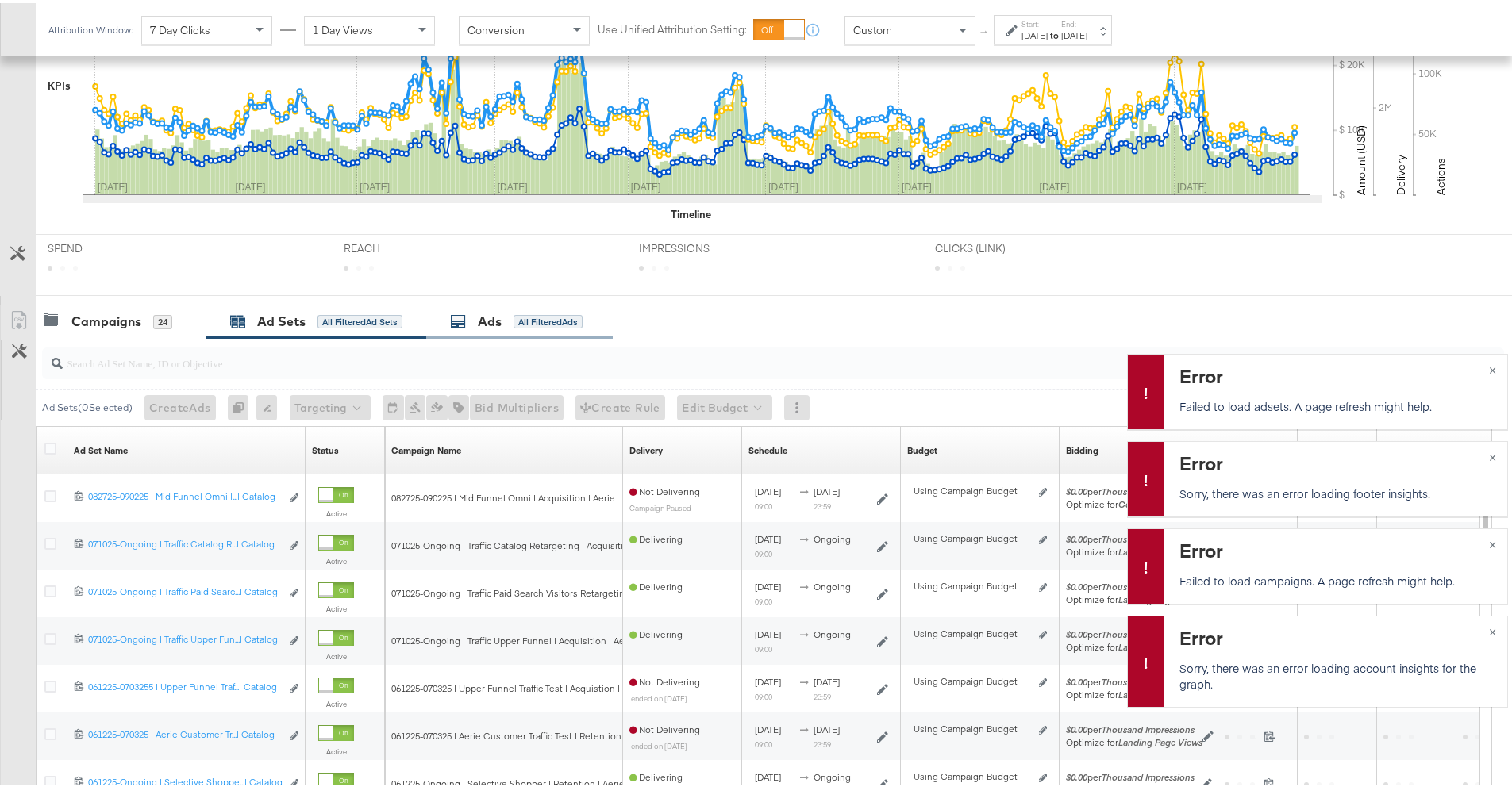
click at [504, 319] on div "Ads All Filtered Ads" at bounding box center [516, 319] width 132 height 18
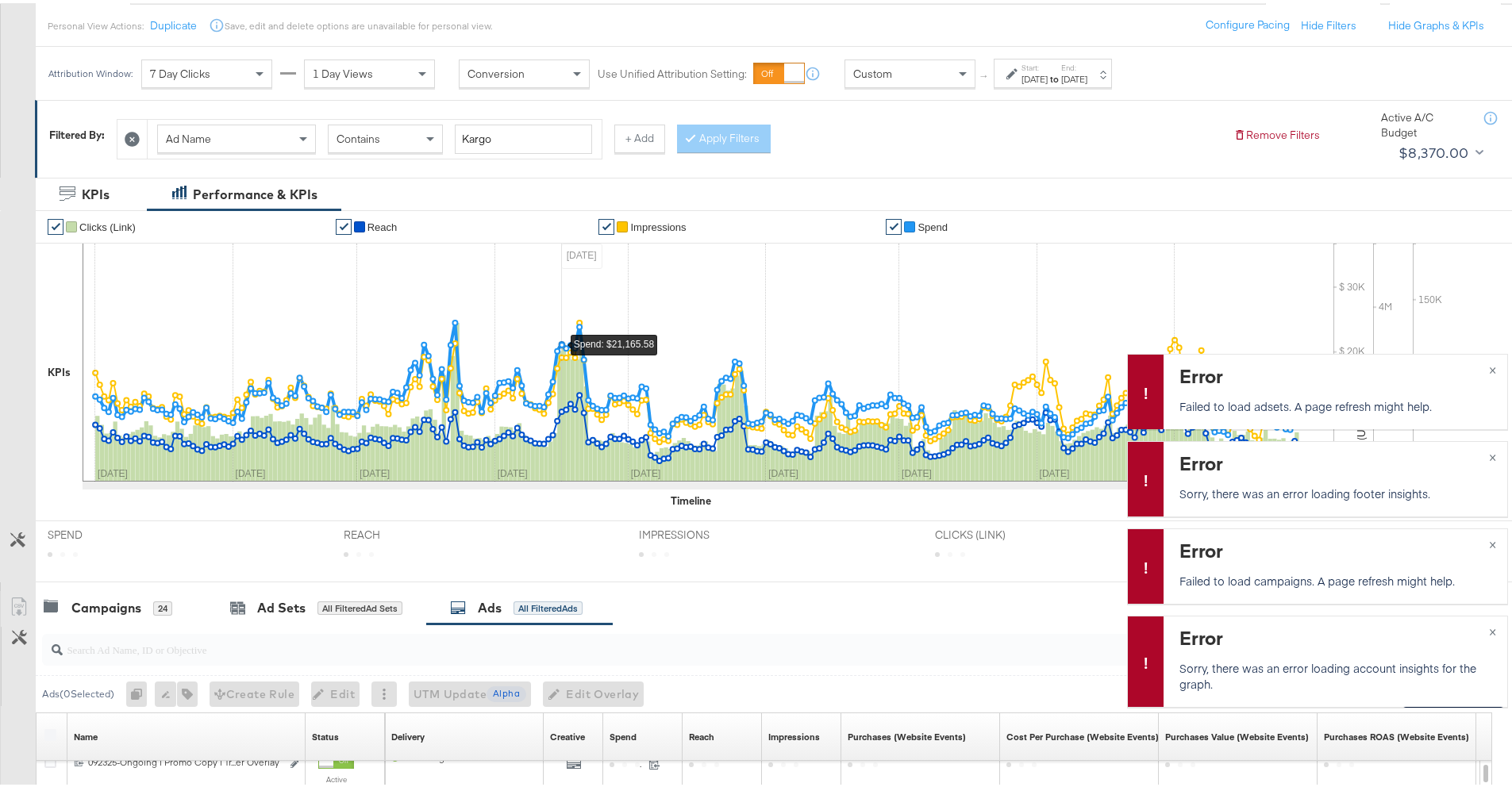
scroll to position [0, 0]
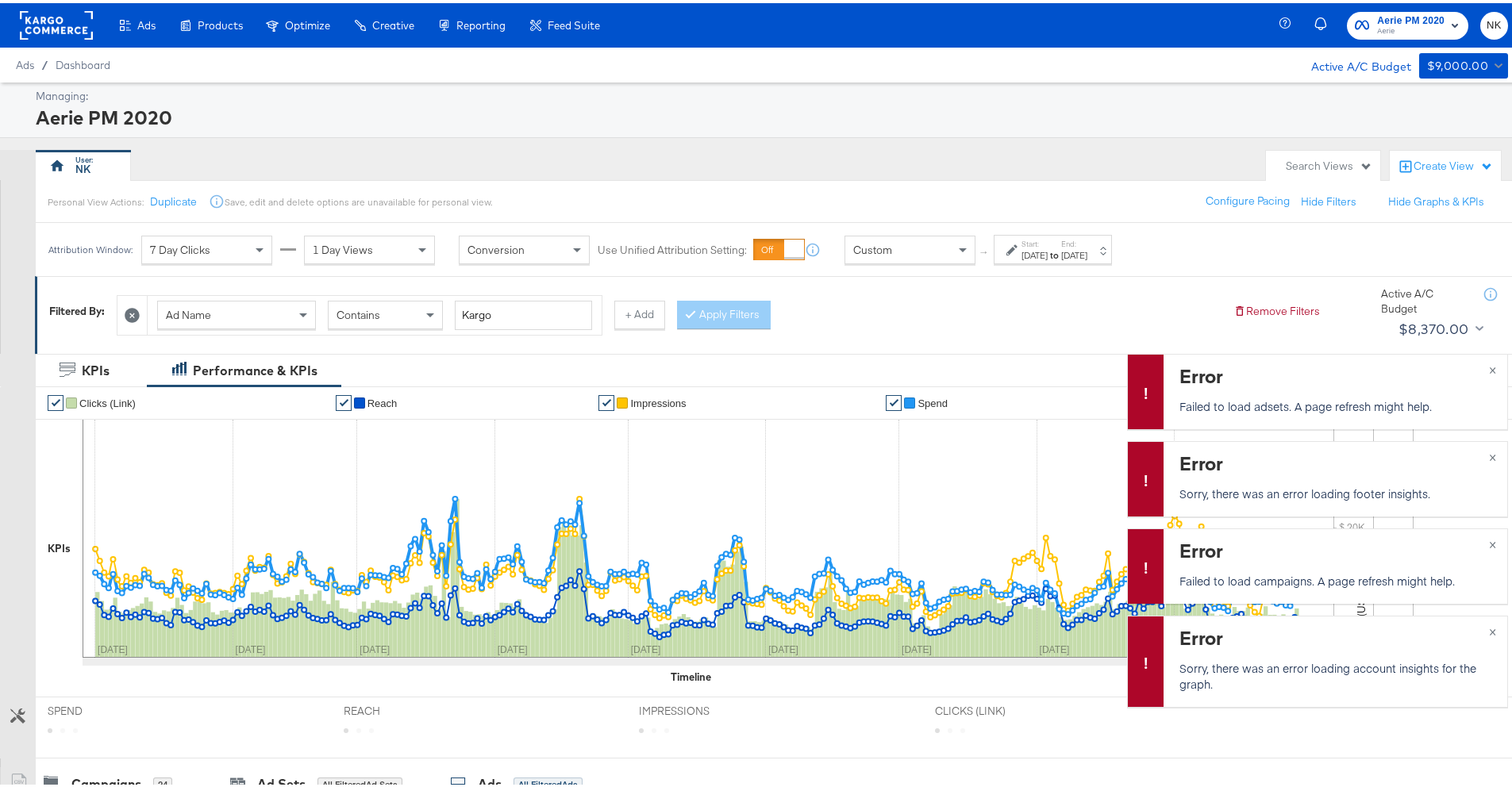
click at [624, 156] on div "NK" at bounding box center [647, 163] width 1223 height 32
click at [1415, 168] on div "Create View" at bounding box center [1453, 163] width 79 height 16
click at [1262, 97] on div "Managing:" at bounding box center [770, 93] width 1469 height 15
click at [1489, 366] on span "×" at bounding box center [1492, 365] width 7 height 18
click at [1489, 449] on span "×" at bounding box center [1492, 453] width 7 height 18
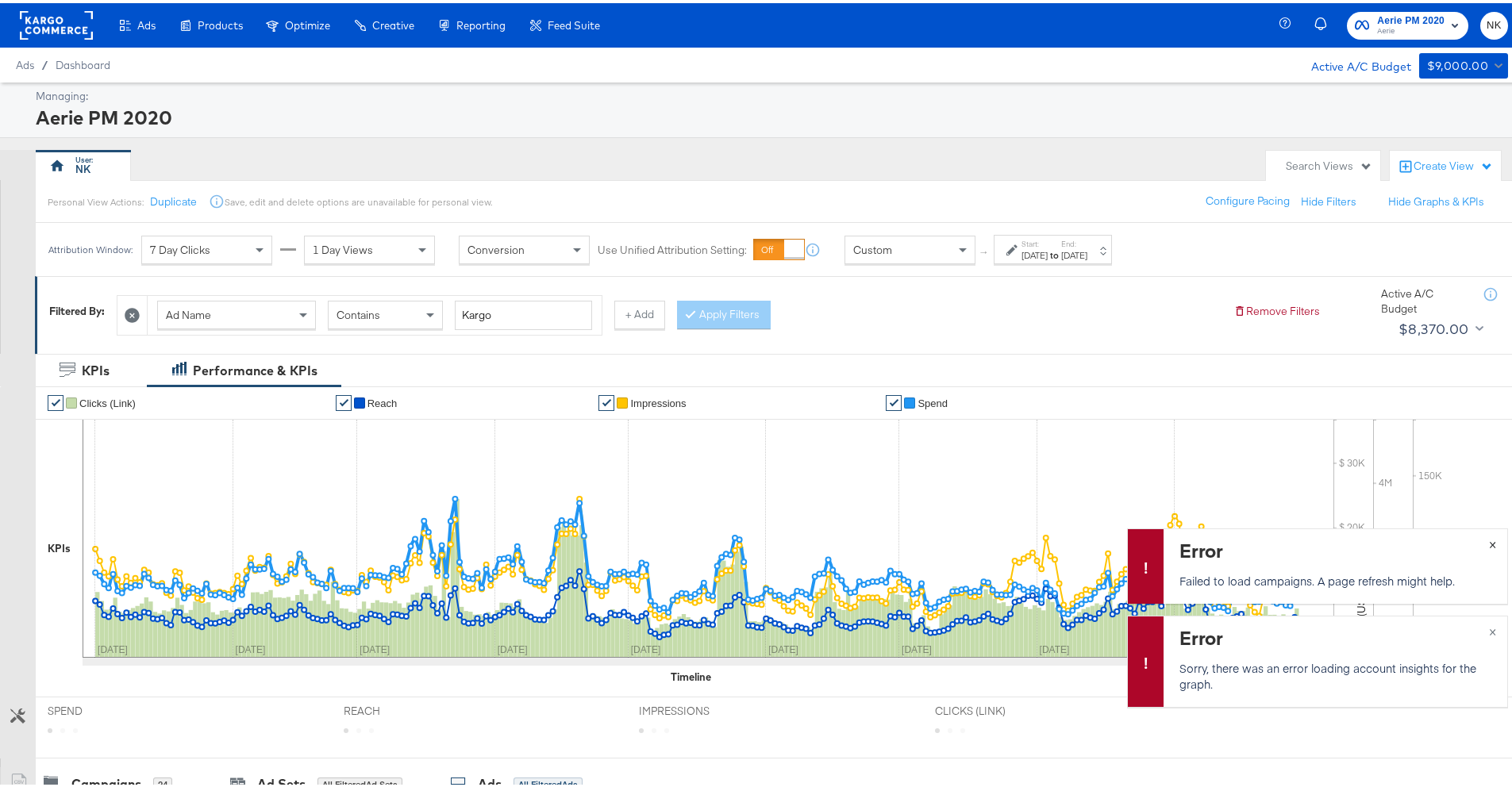
click at [1487, 543] on button "×" at bounding box center [1493, 540] width 29 height 29
click at [1481, 637] on button "×" at bounding box center [1493, 627] width 29 height 29
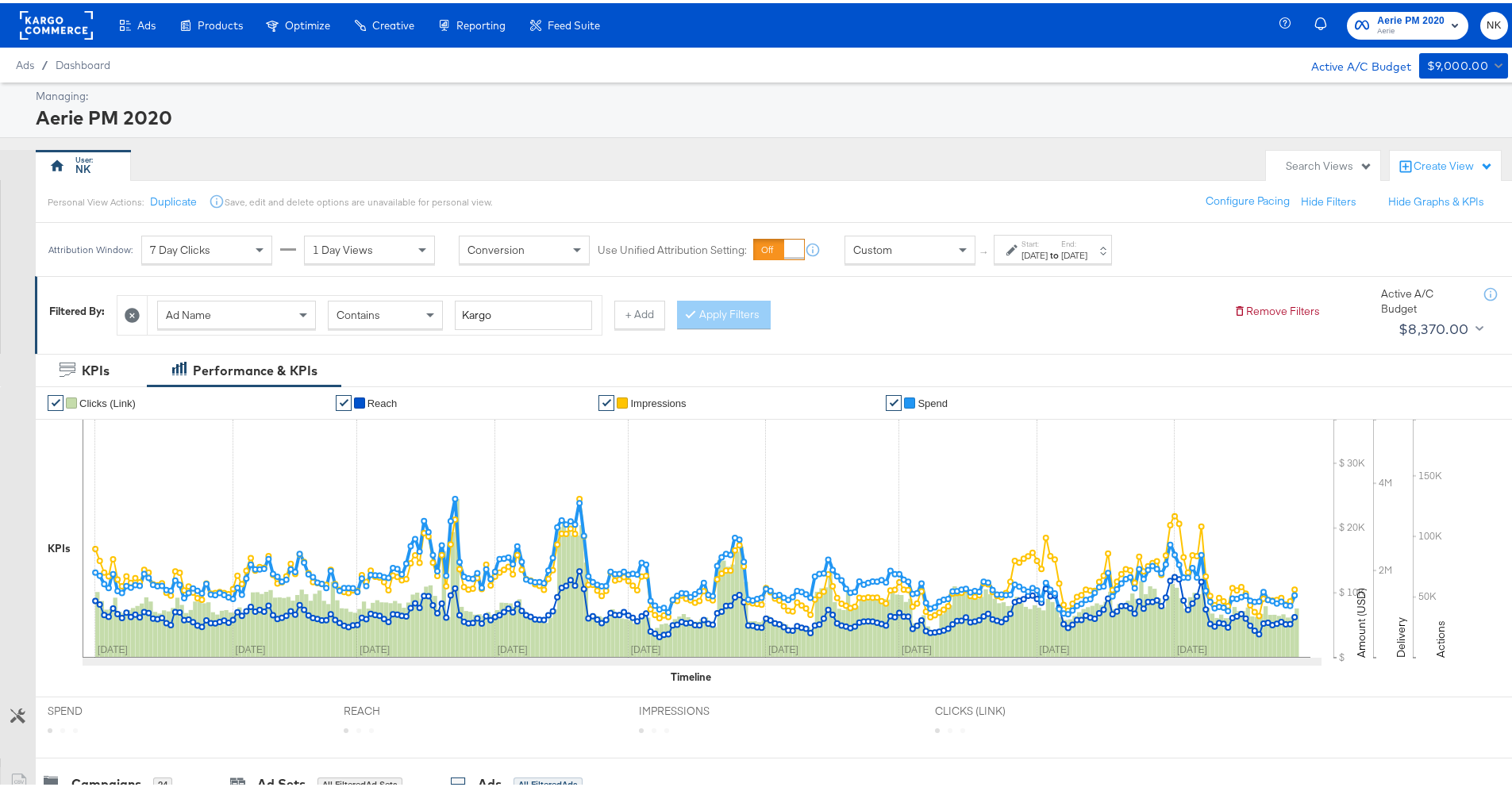
click at [1414, 162] on div "Create View" at bounding box center [1453, 163] width 79 height 16
click at [1366, 120] on div "Aerie PM 2020" at bounding box center [770, 114] width 1469 height 27
click at [1441, 165] on div "Create View" at bounding box center [1453, 163] width 79 height 16
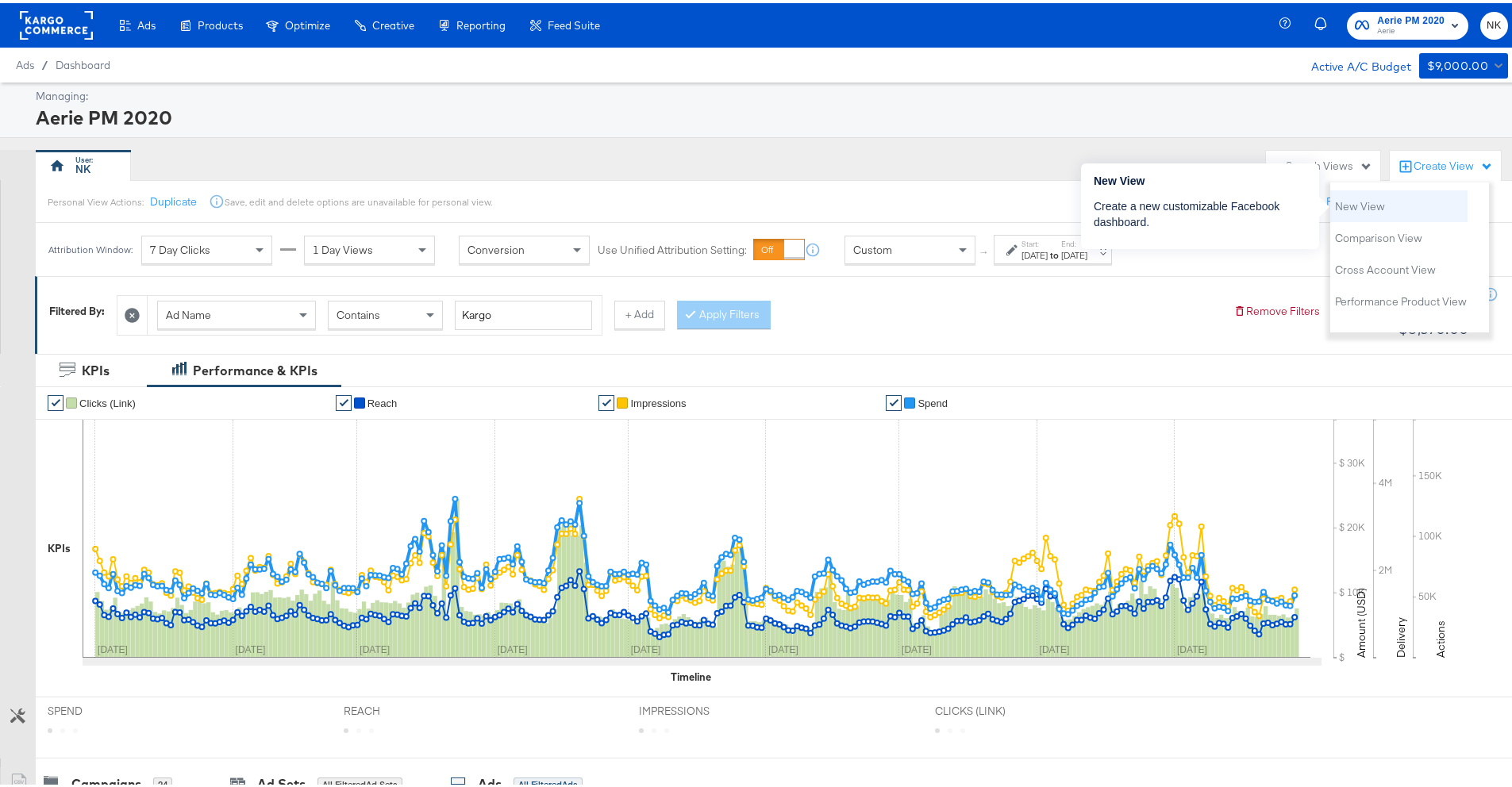
click at [1402, 203] on li "New View" at bounding box center [1399, 203] width 137 height 32
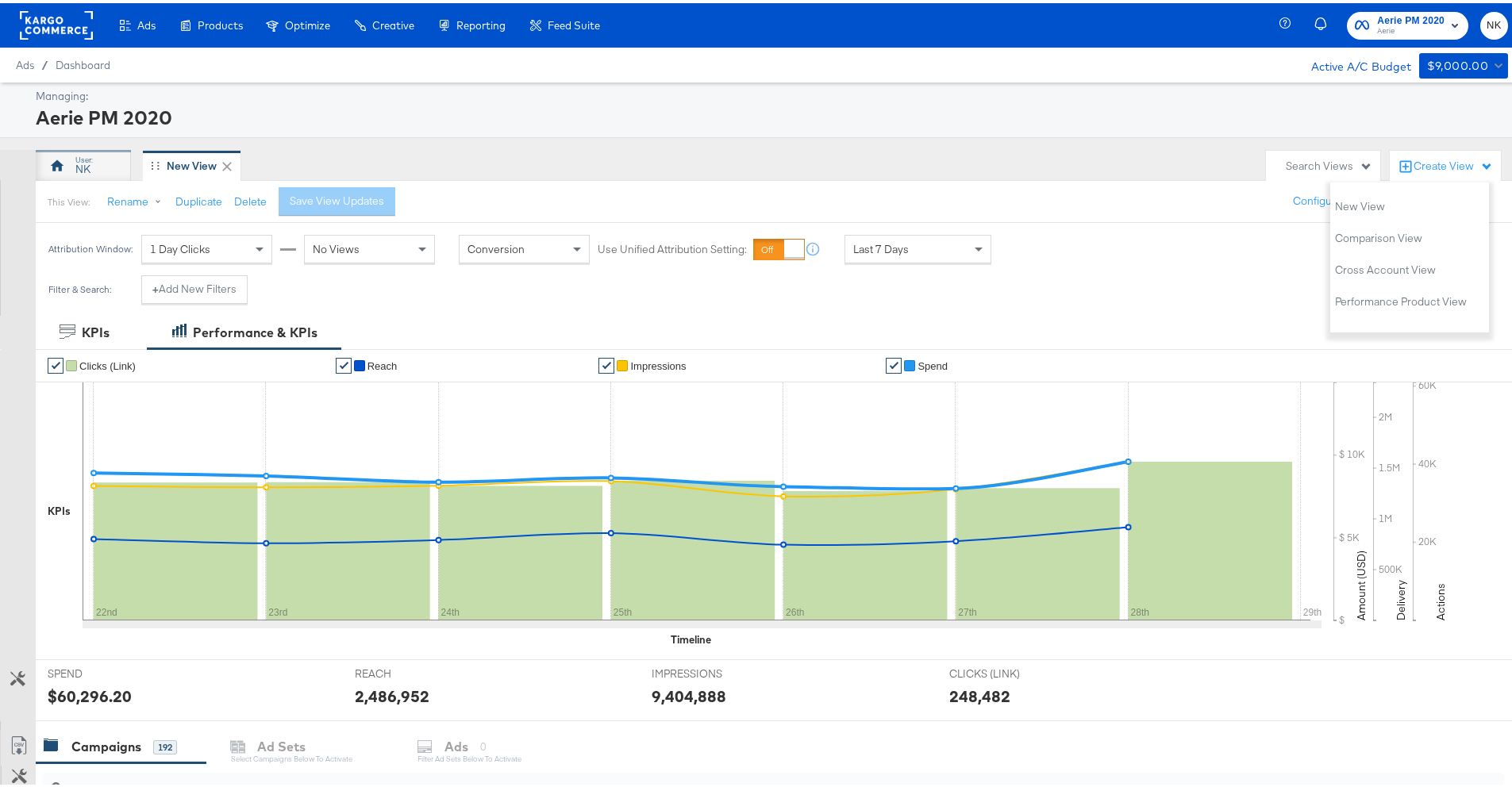
click at [119, 169] on div "NK" at bounding box center [83, 163] width 95 height 32
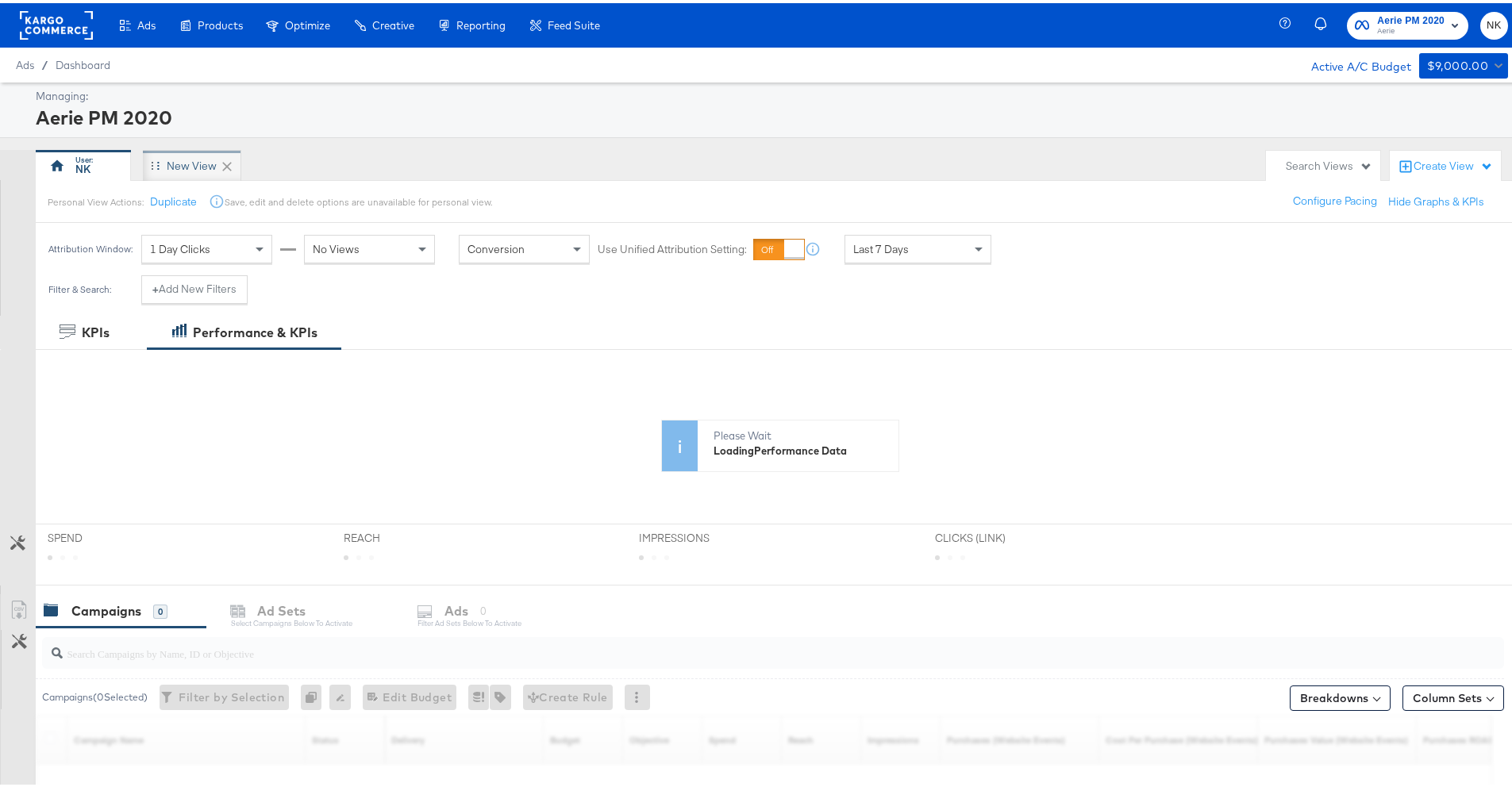
click at [158, 170] on div "New View" at bounding box center [192, 163] width 98 height 32
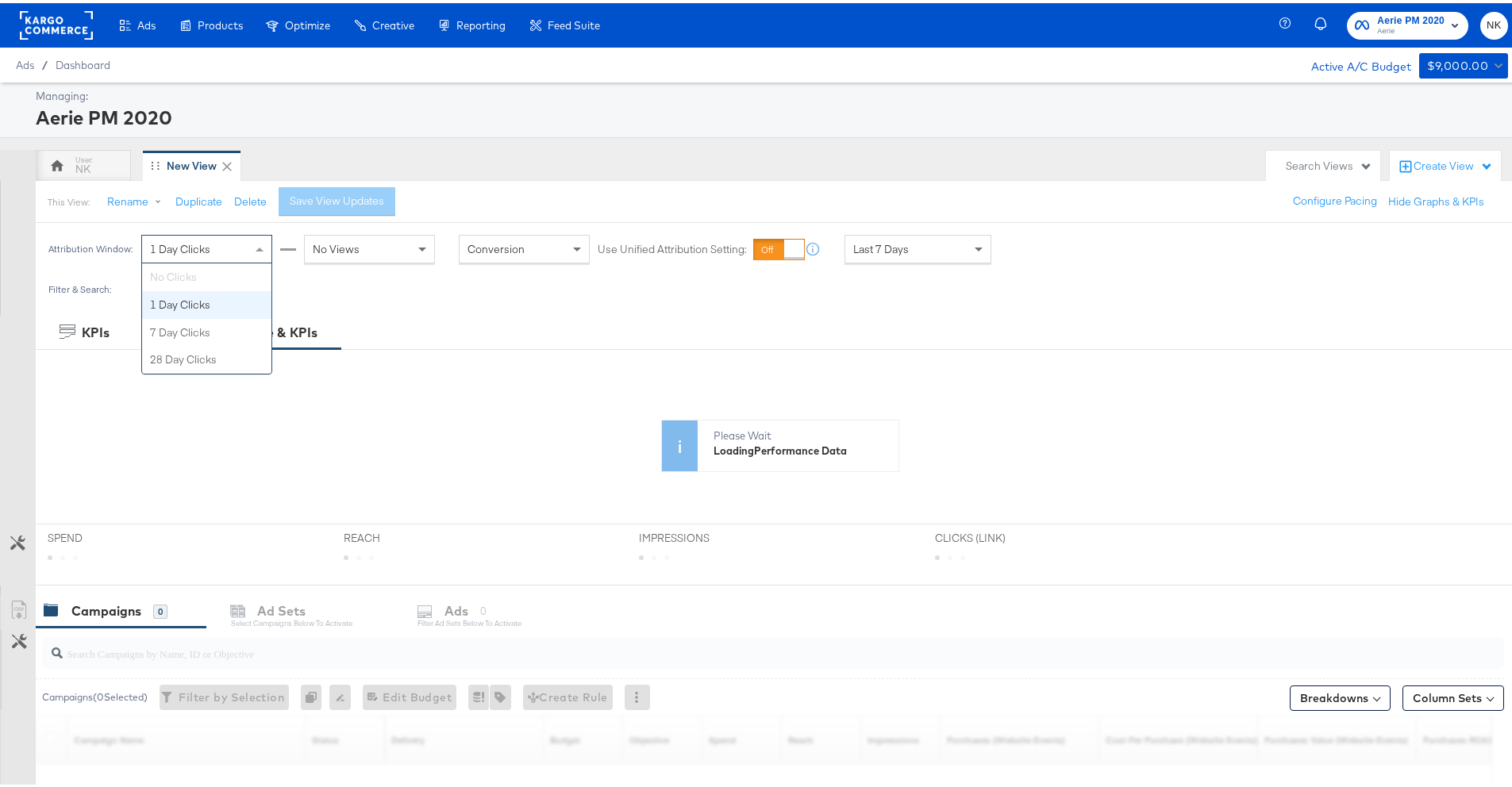
click at [172, 236] on div "1 Day Clicks" at bounding box center [207, 245] width 129 height 27
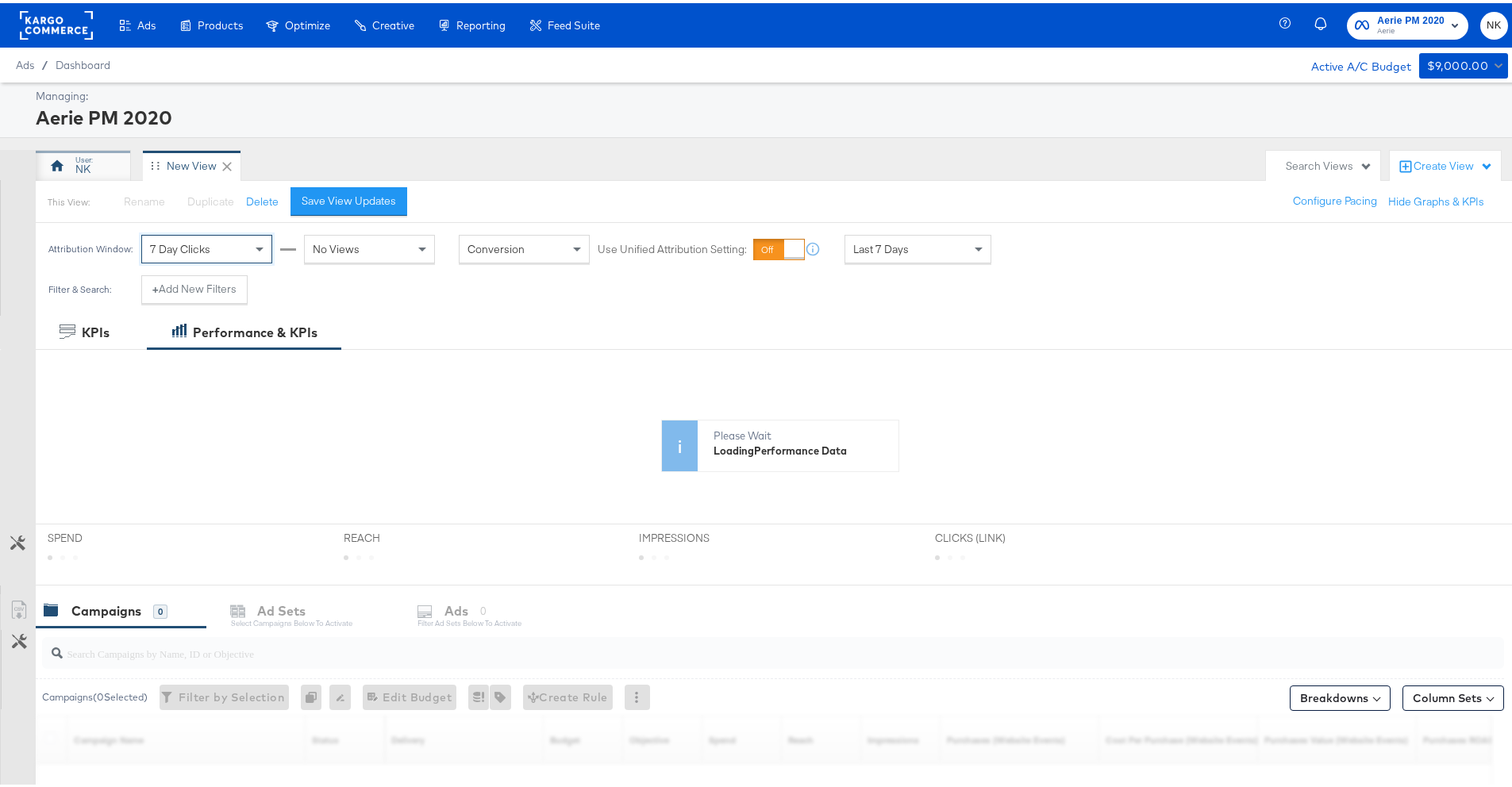
click at [106, 157] on div "NK" at bounding box center [83, 163] width 95 height 32
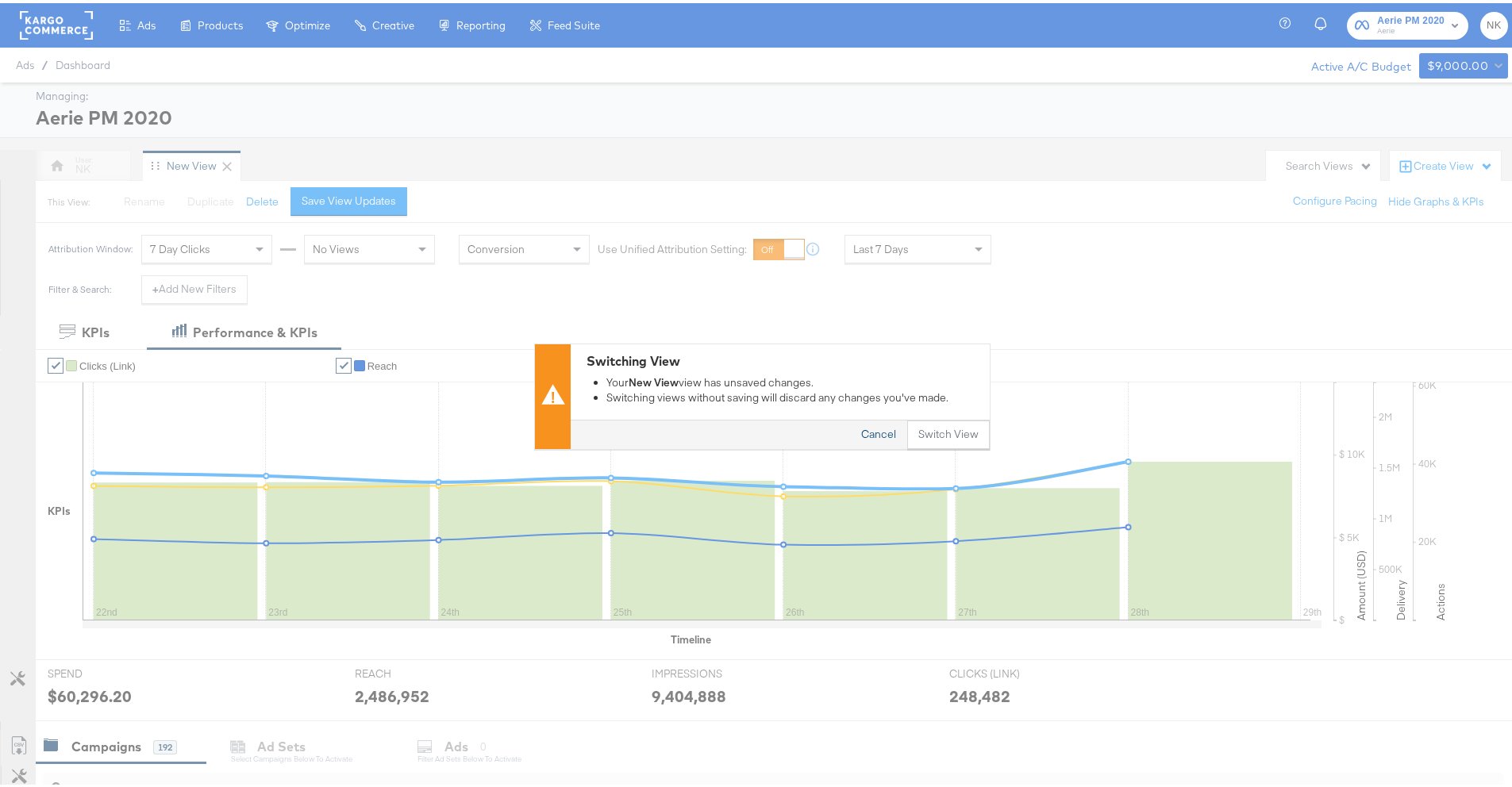
click at [891, 431] on button "Cancel" at bounding box center [879, 432] width 57 height 29
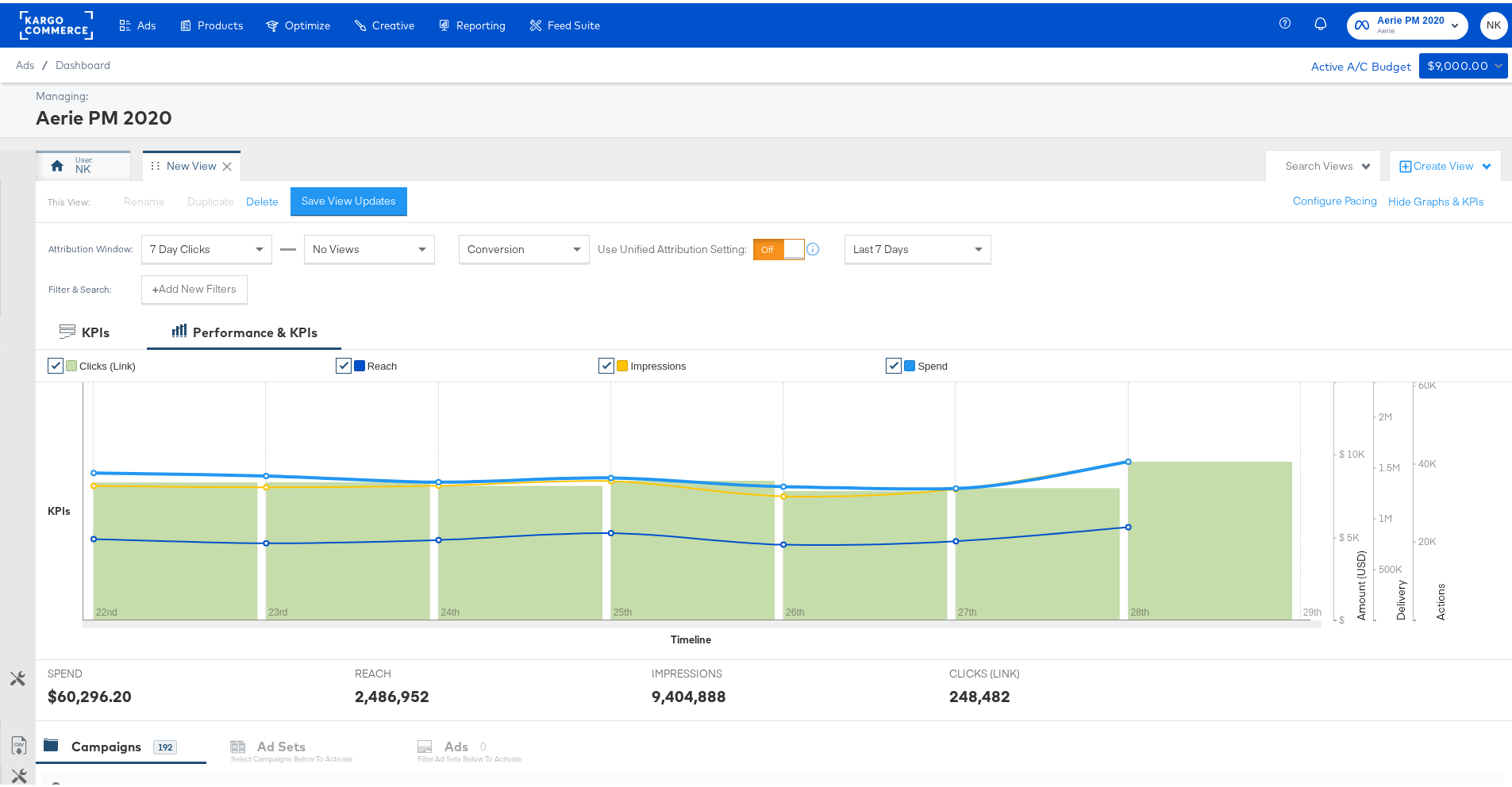
click at [107, 150] on div "NK" at bounding box center [83, 163] width 95 height 32
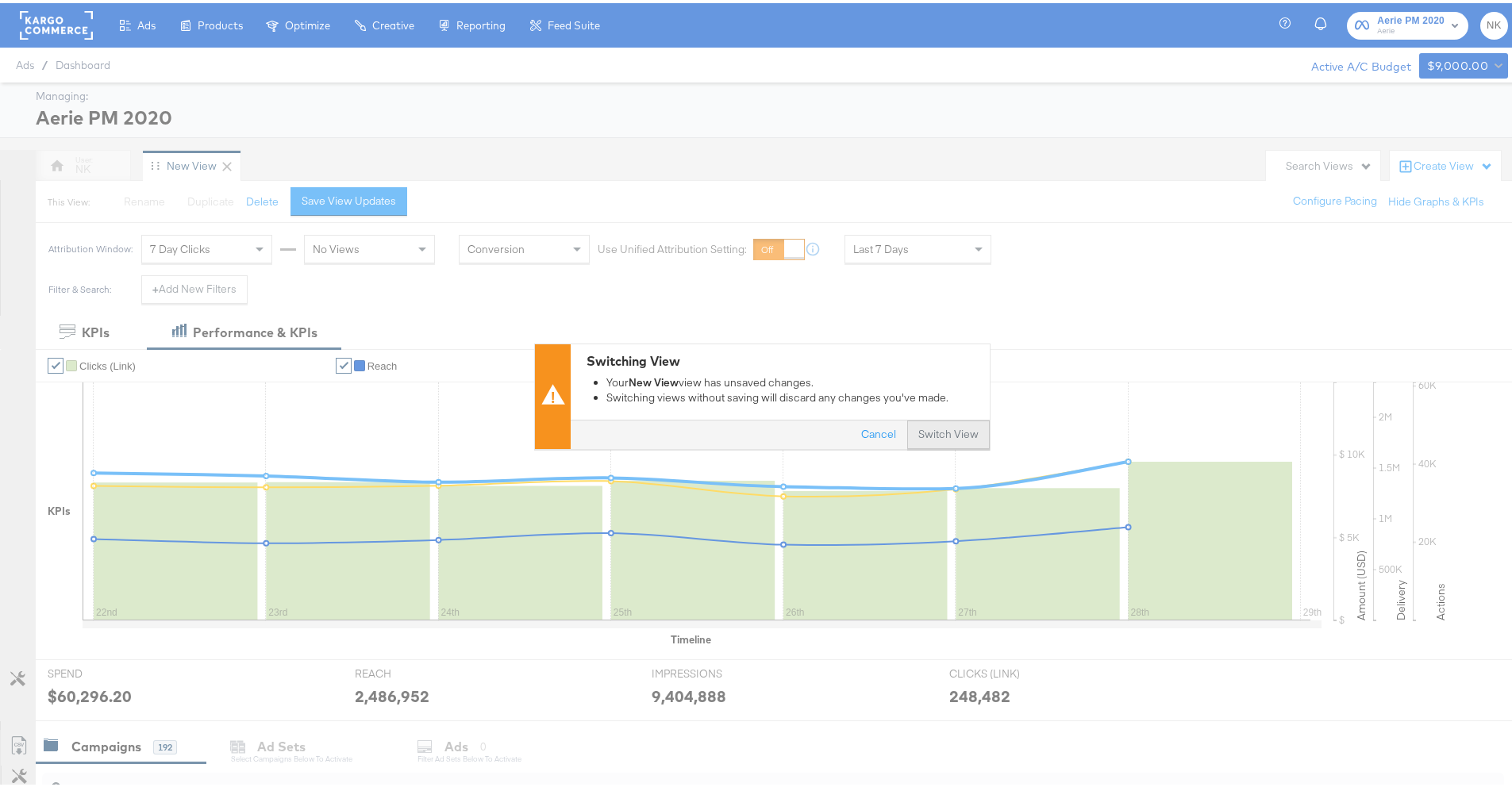
click at [935, 437] on button "Switch View" at bounding box center [949, 432] width 83 height 29
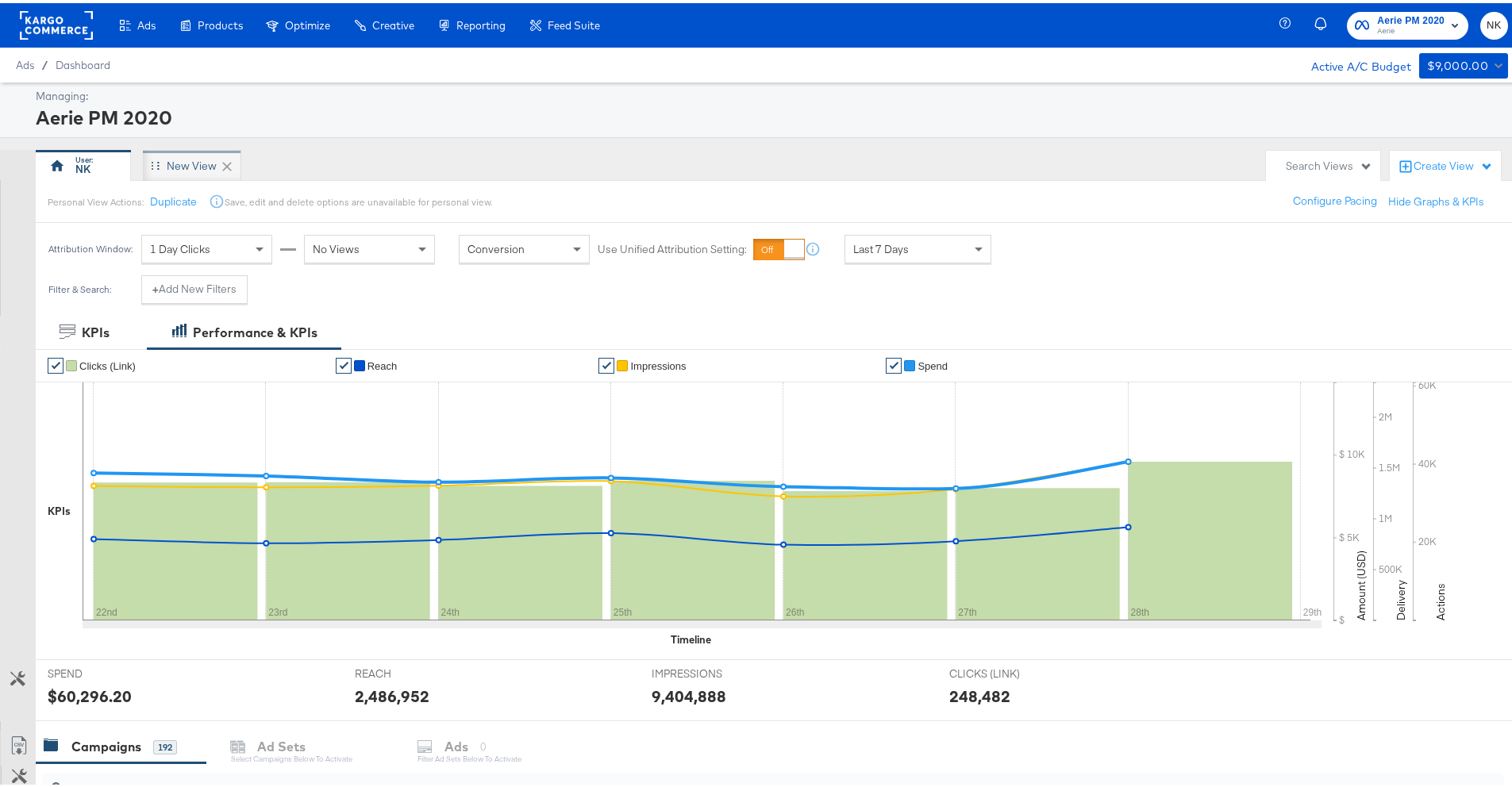
click at [206, 171] on div "New View" at bounding box center [192, 163] width 98 height 32
click at [453, 139] on div "Managing: Aerie PM 2020 NK New View Search Views Create View This View: Rename …" at bounding box center [762, 736] width 1524 height 1315
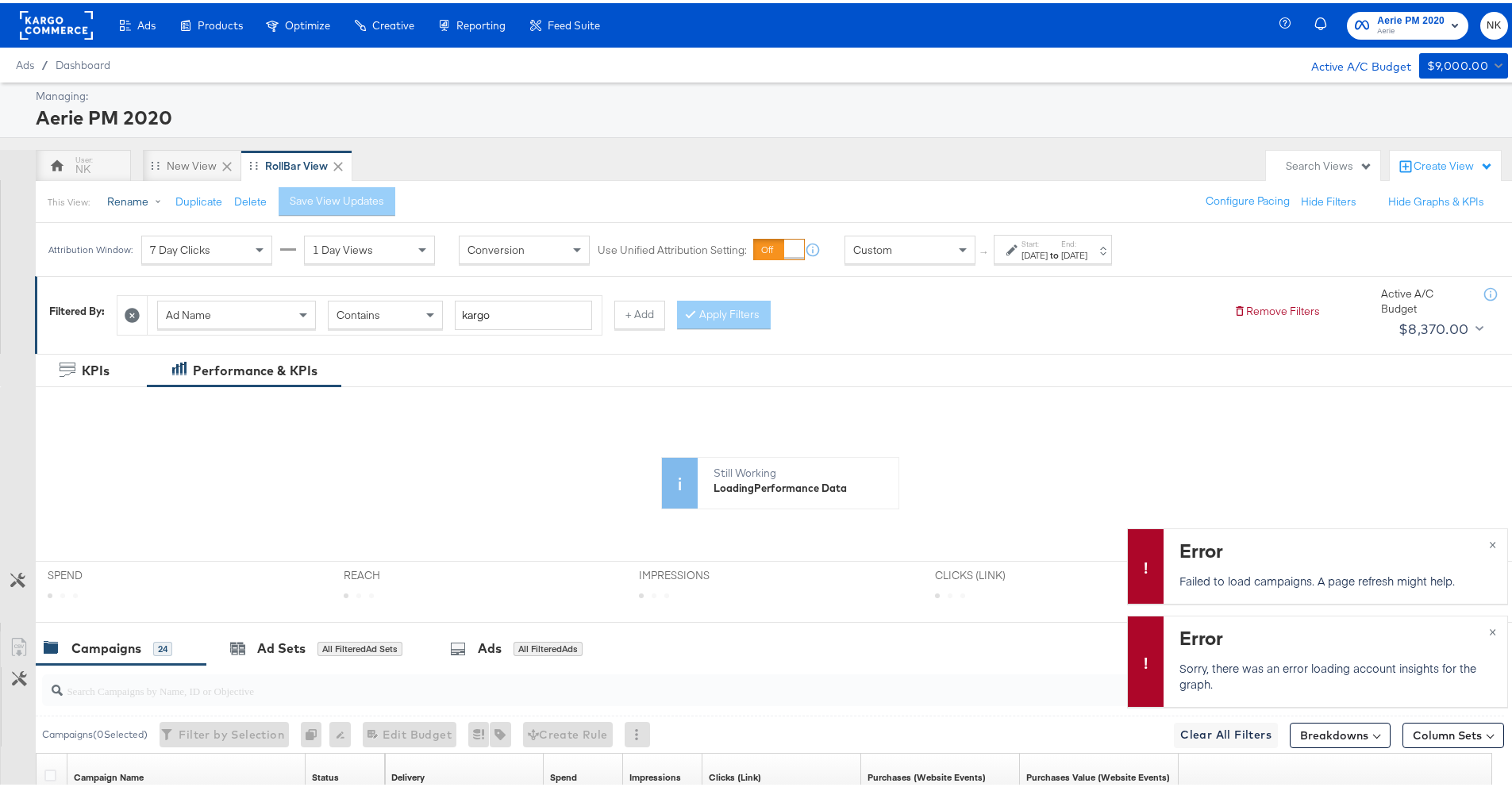
scroll to position [448, 0]
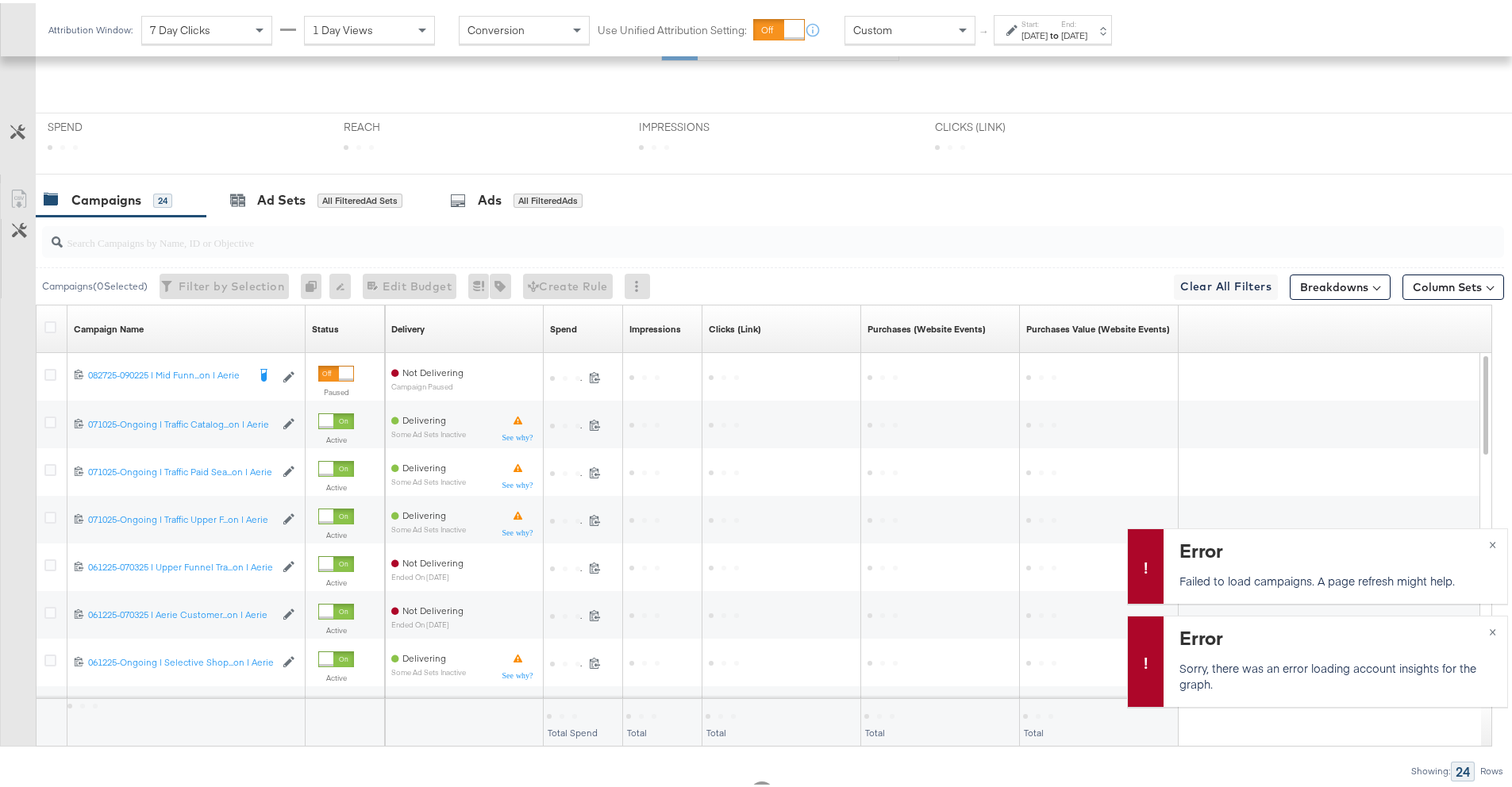
click at [258, 199] on div "Ad Sets" at bounding box center [281, 197] width 48 height 18
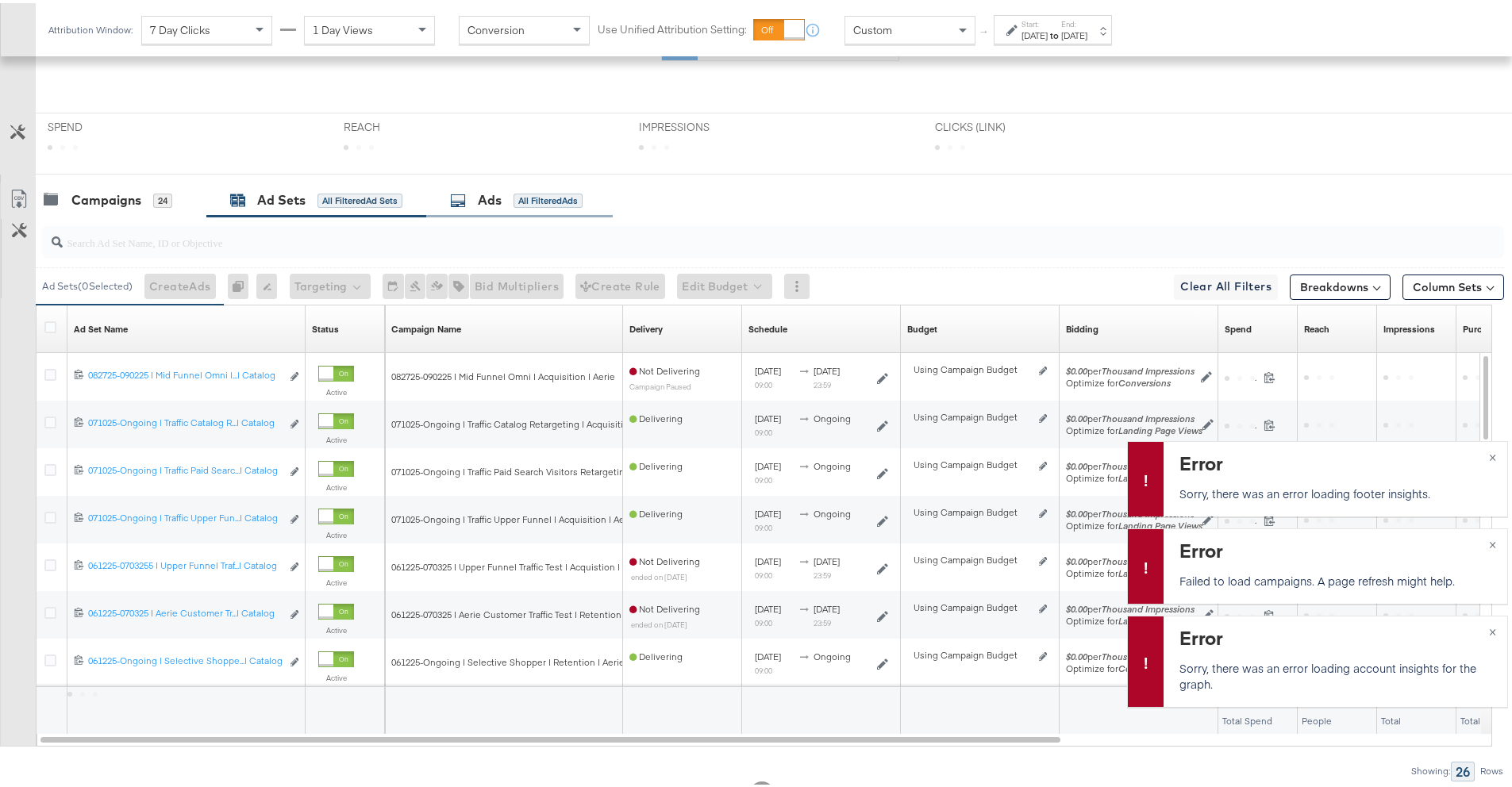
click at [463, 206] on div "Ads All Filtered Ads" at bounding box center [519, 197] width 186 height 34
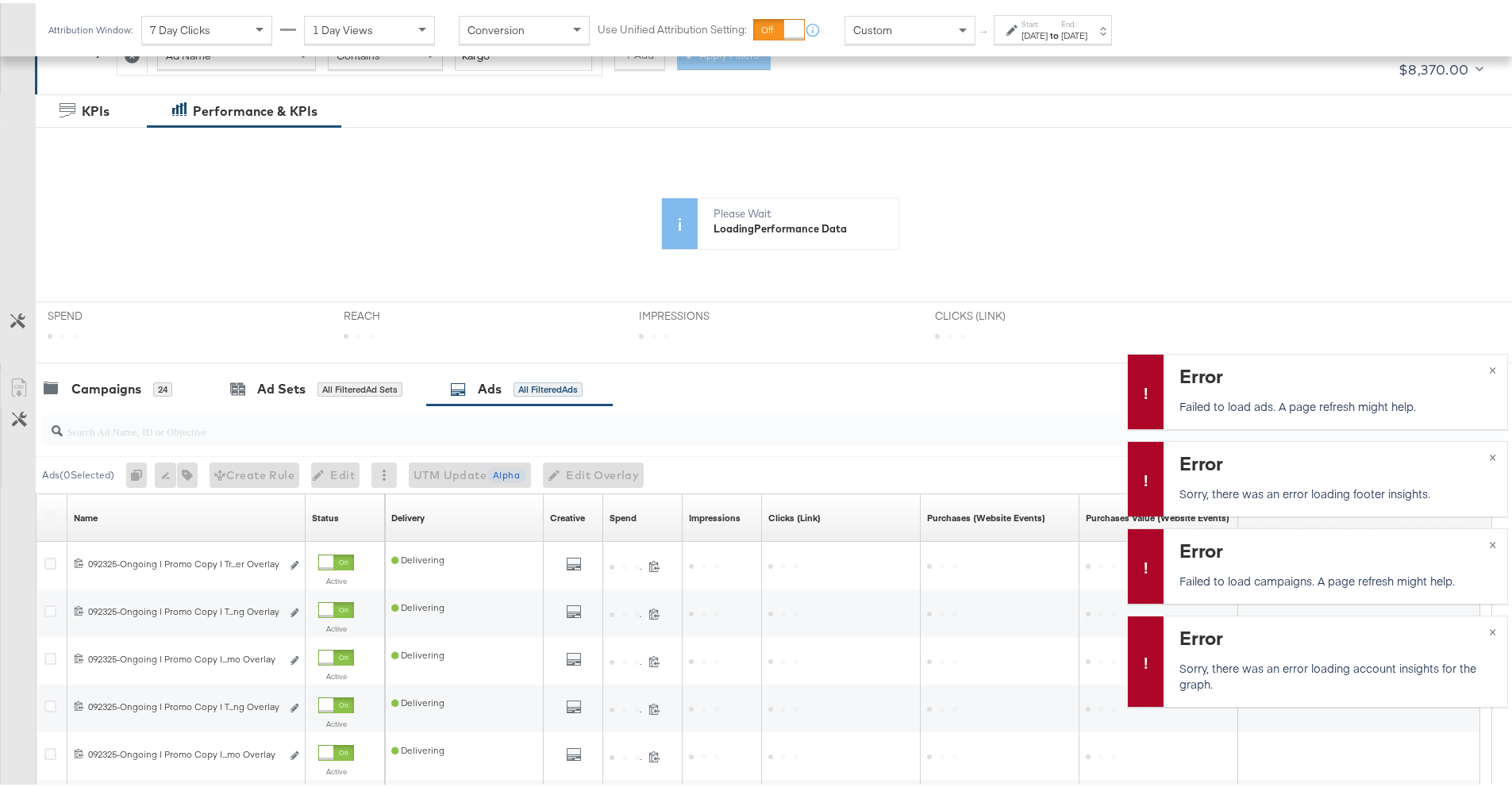
scroll to position [0, 0]
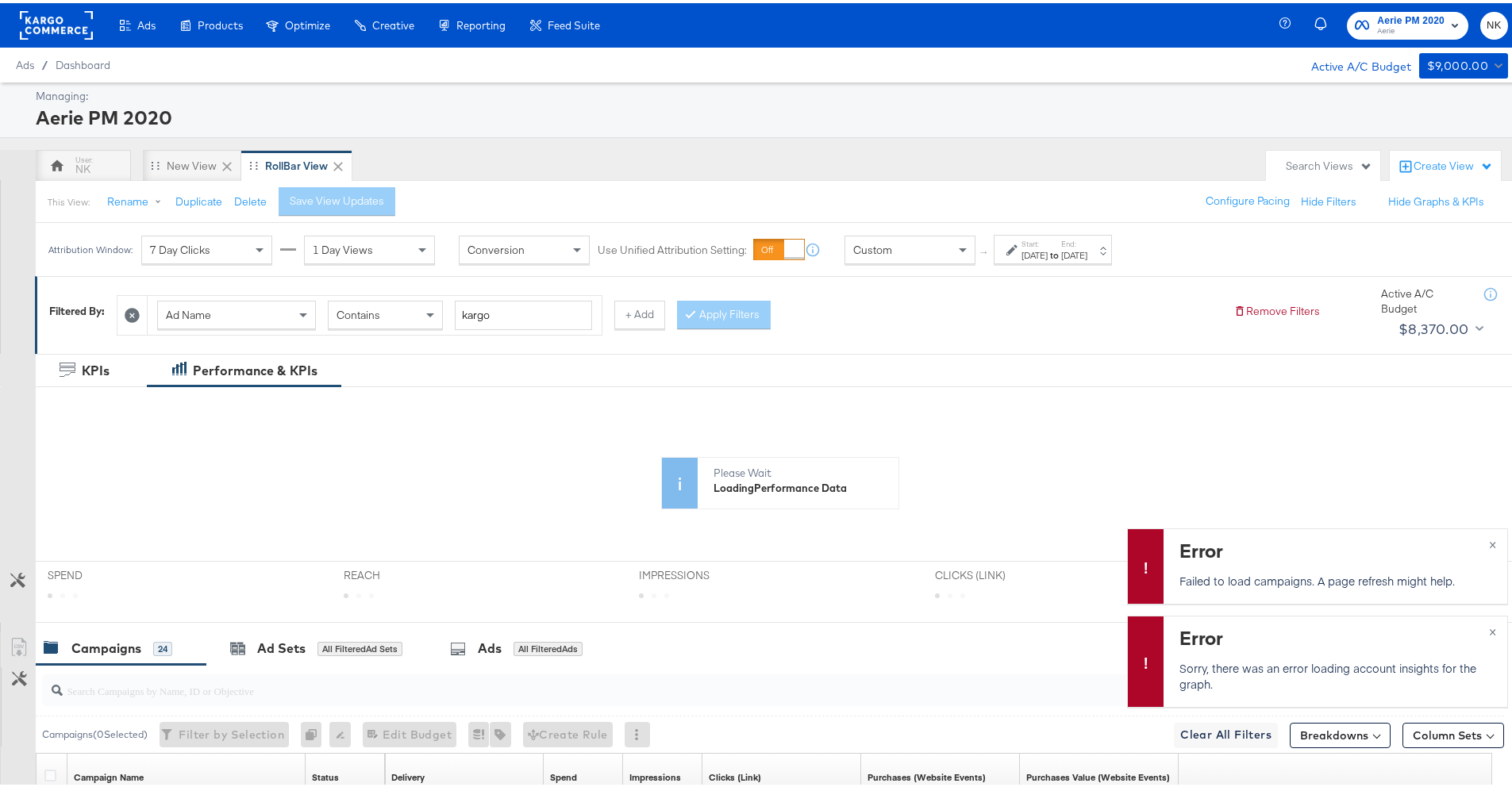
scroll to position [296, 0]
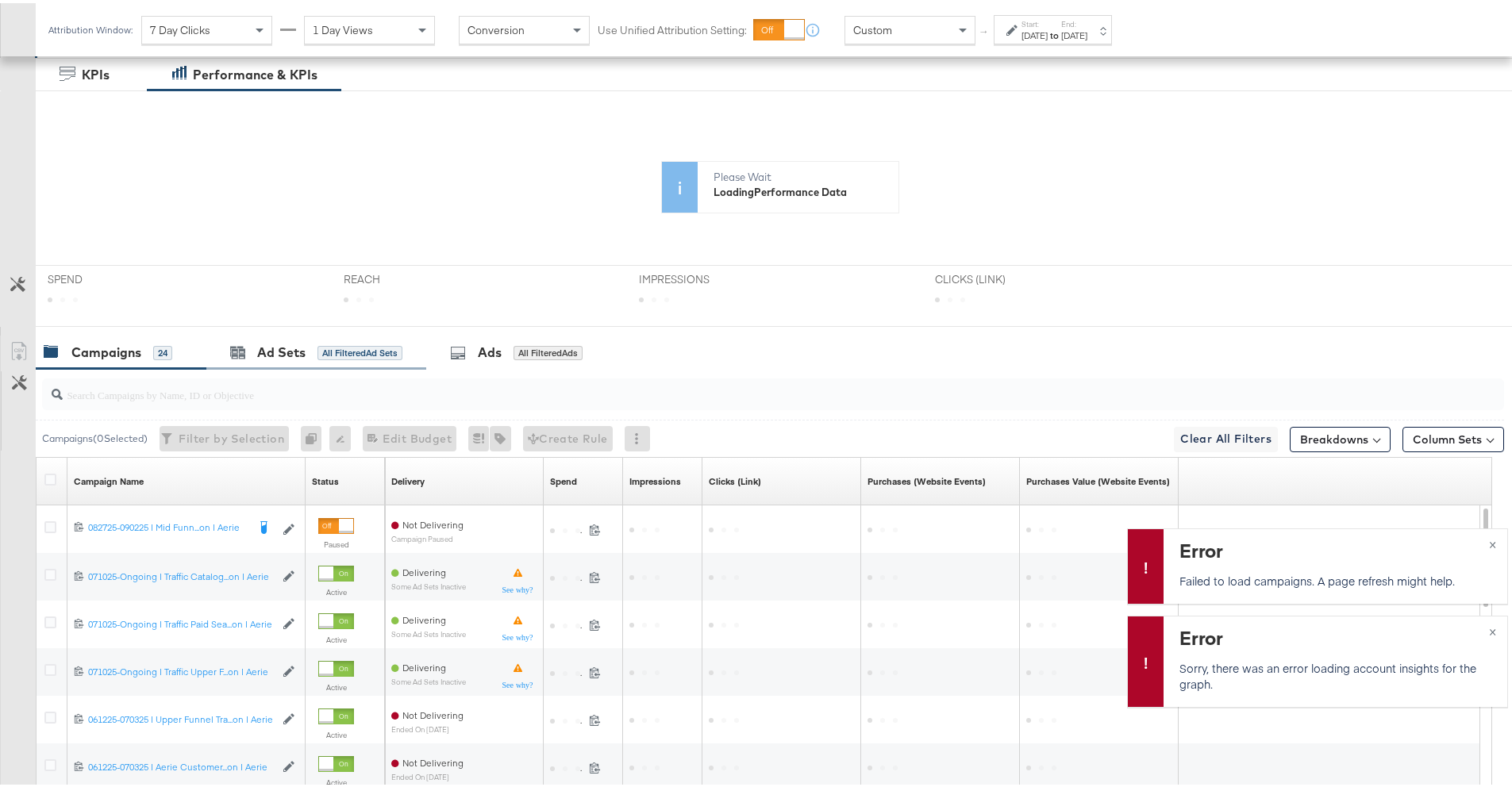
click at [261, 360] on div "Ad Sets All Filtered Ad Sets" at bounding box center [316, 350] width 220 height 34
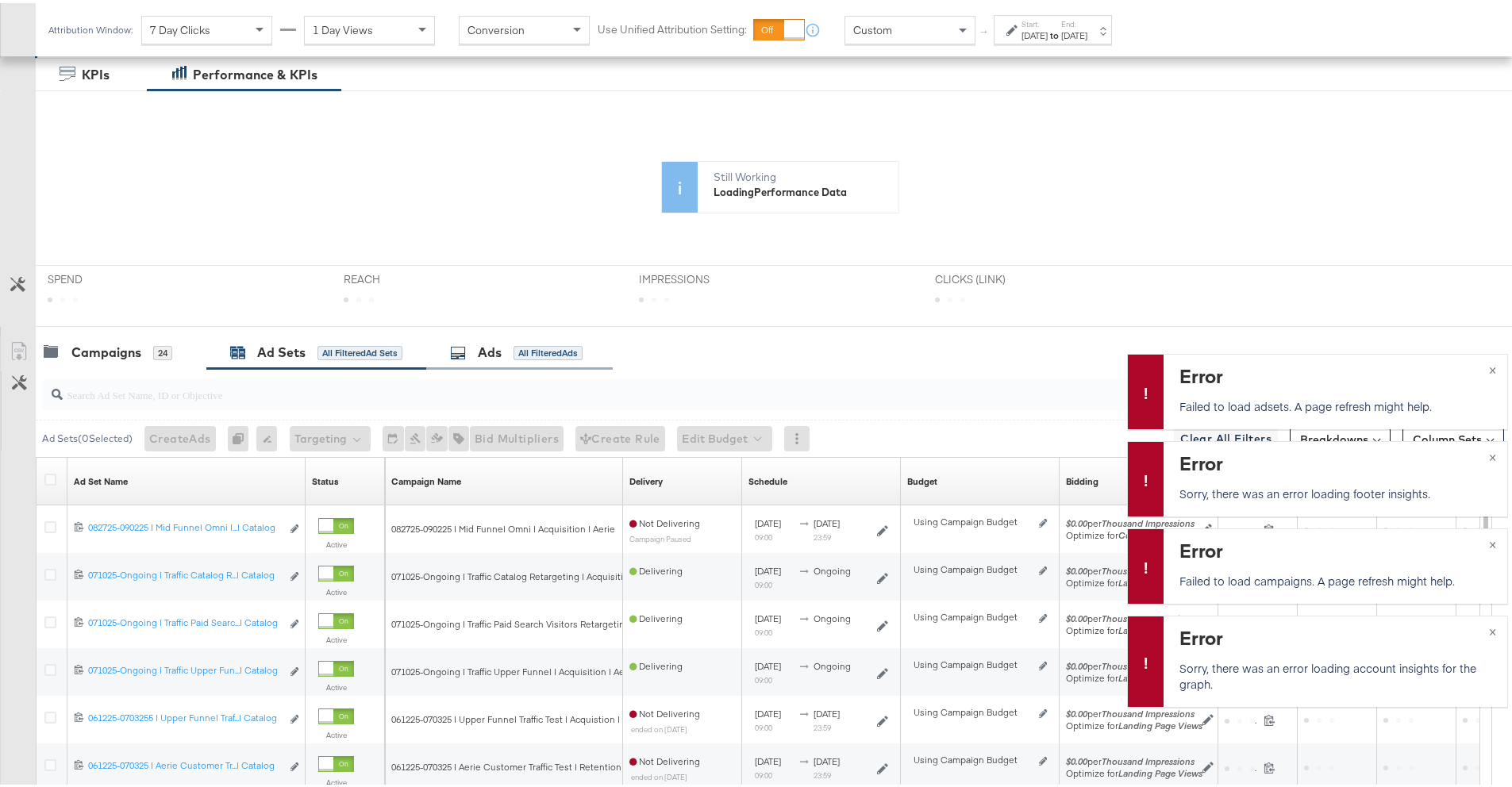
click at [509, 347] on div "Ads All Filtered Ads" at bounding box center [516, 349] width 132 height 18
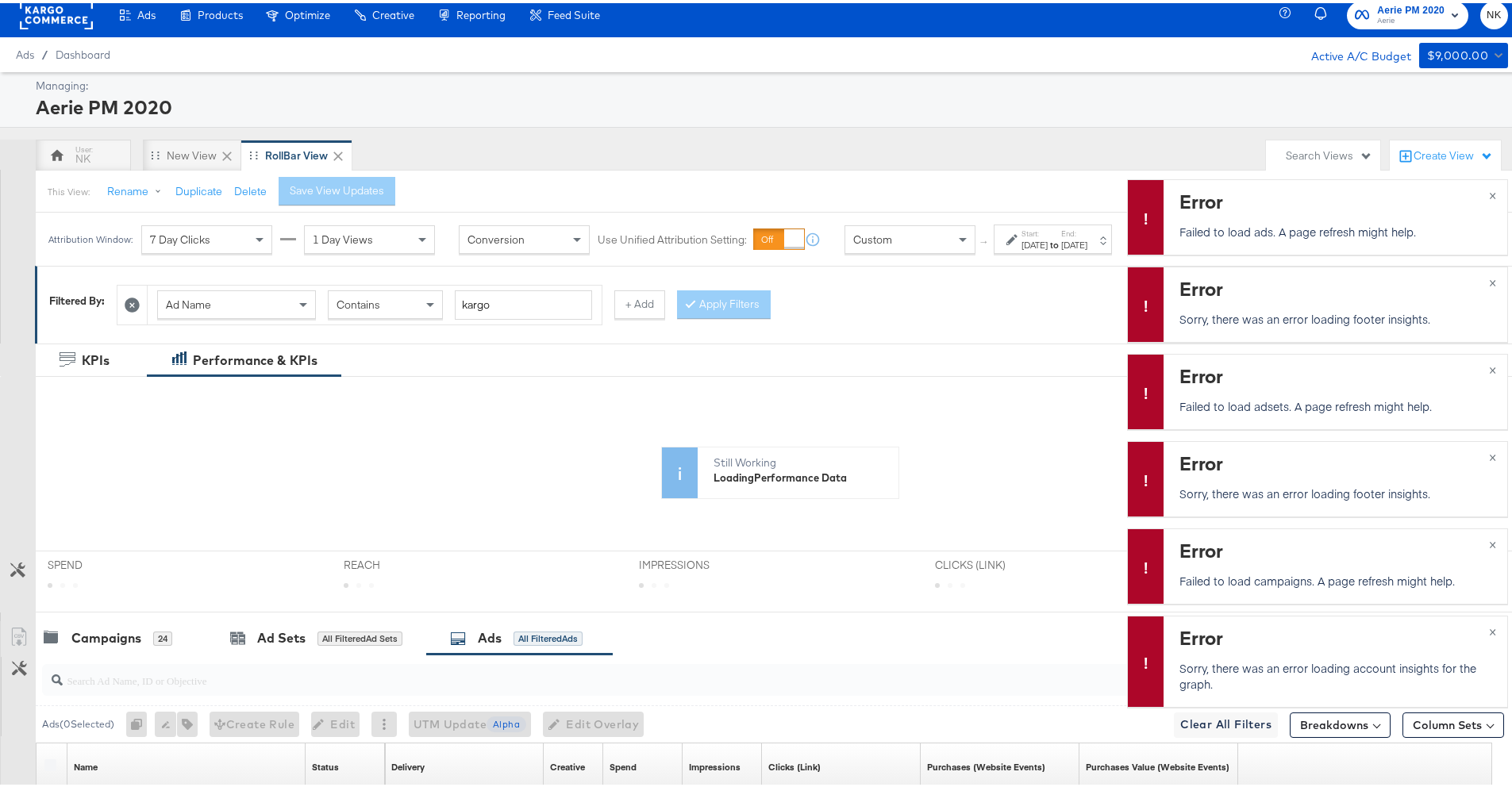
scroll to position [20, 0]
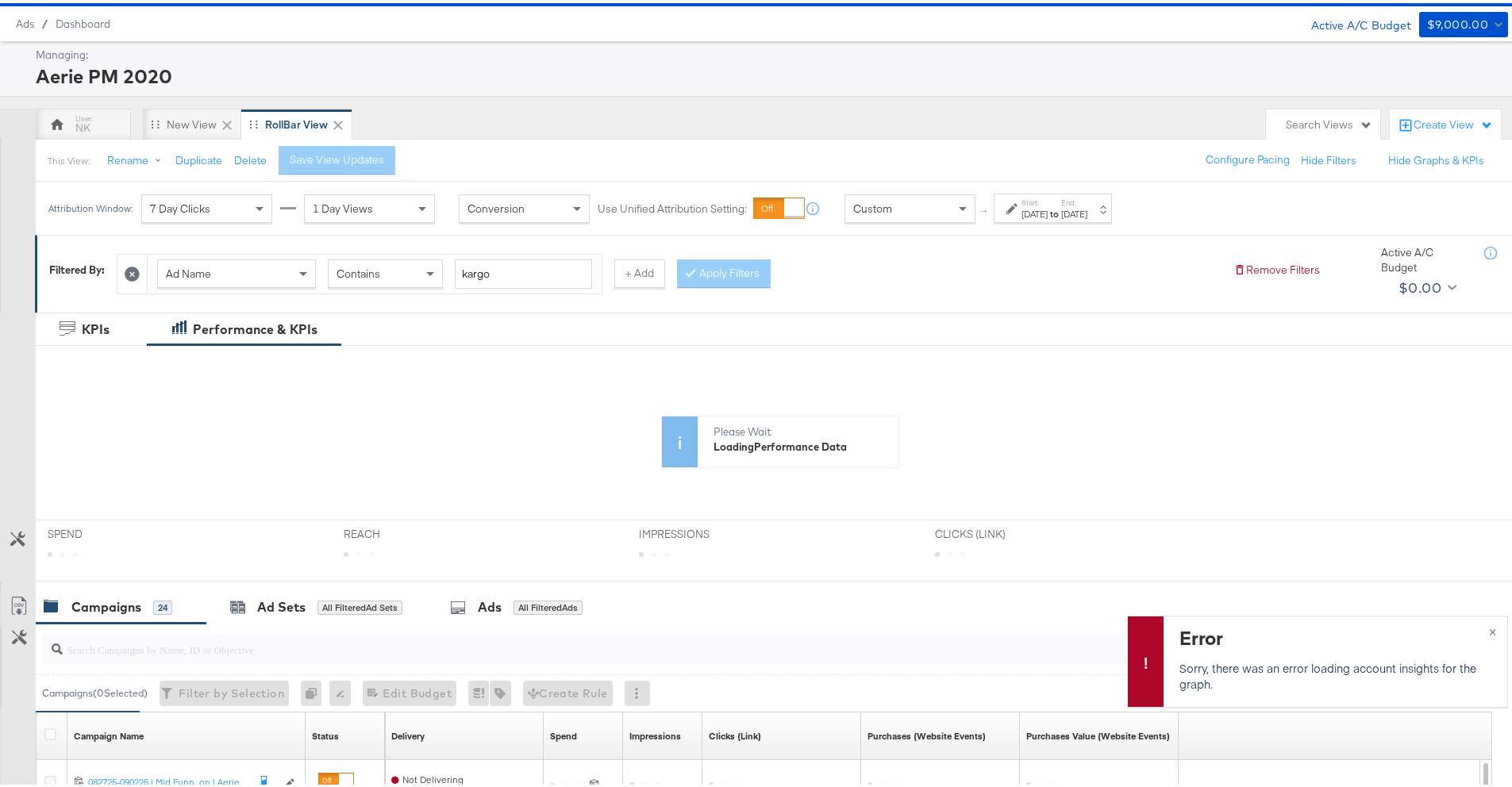
scroll to position [51, 0]
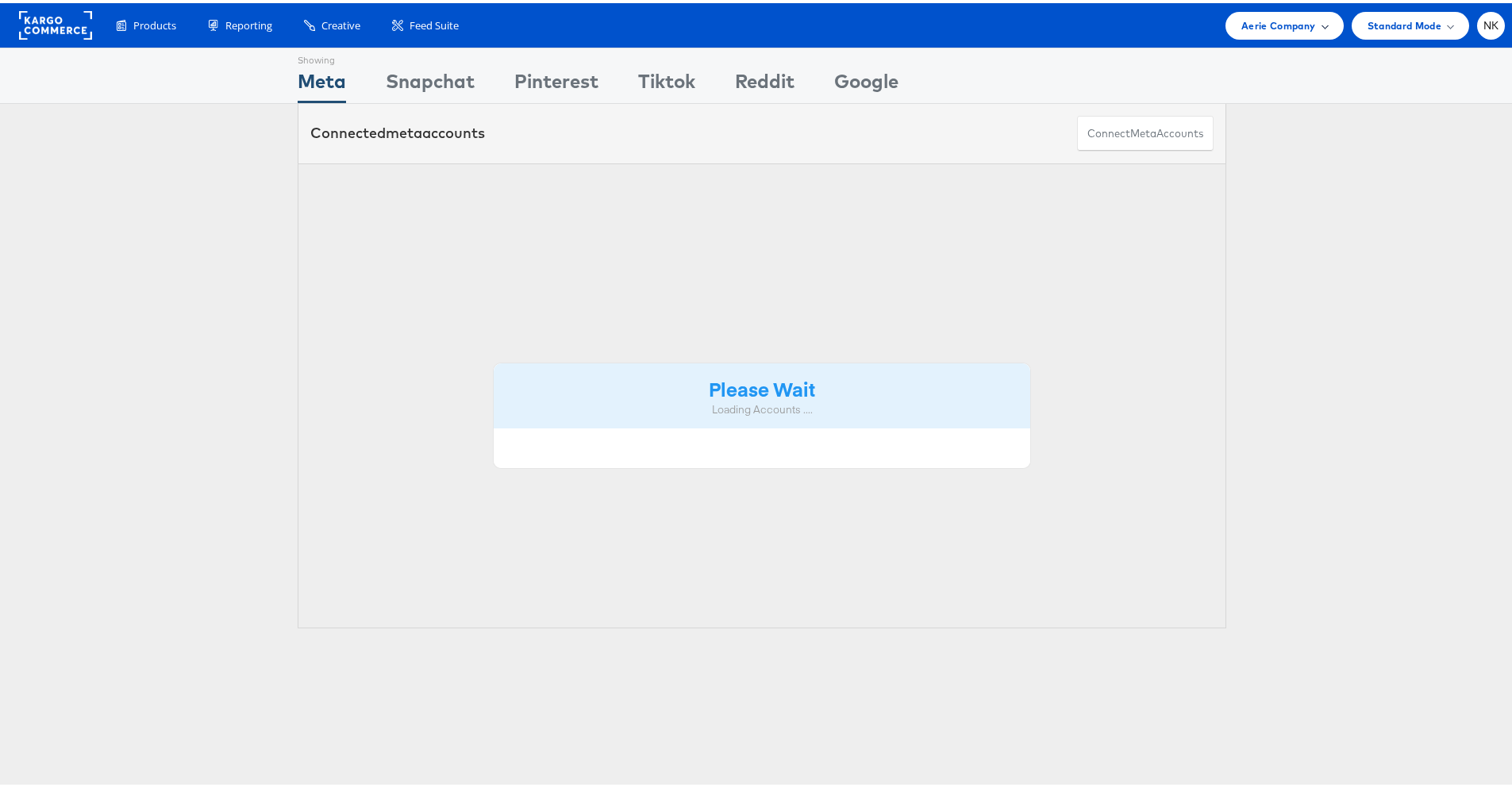
click at [1274, 25] on span "Aerie Company" at bounding box center [1278, 22] width 74 height 16
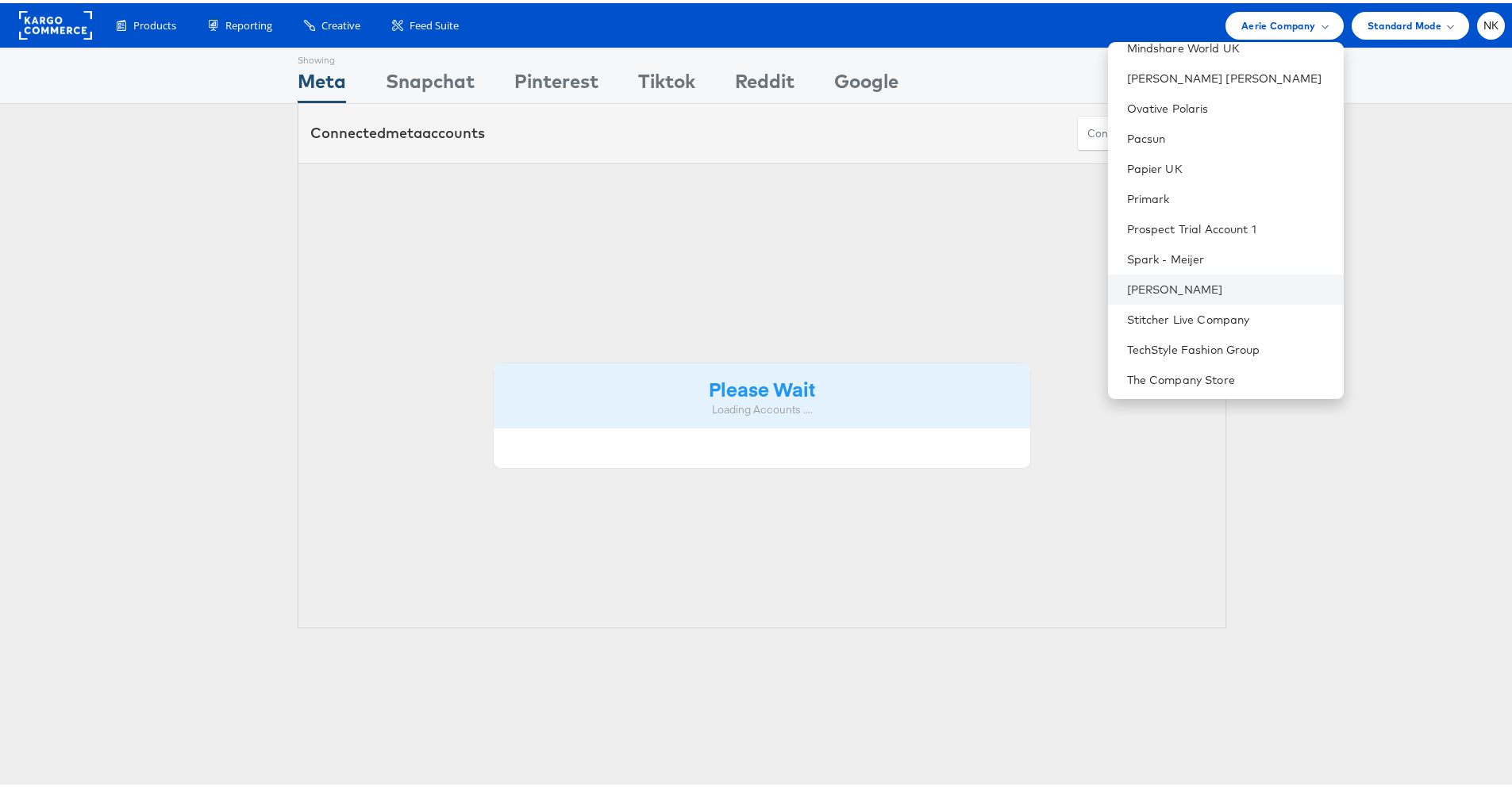
scroll to position [1411, 0]
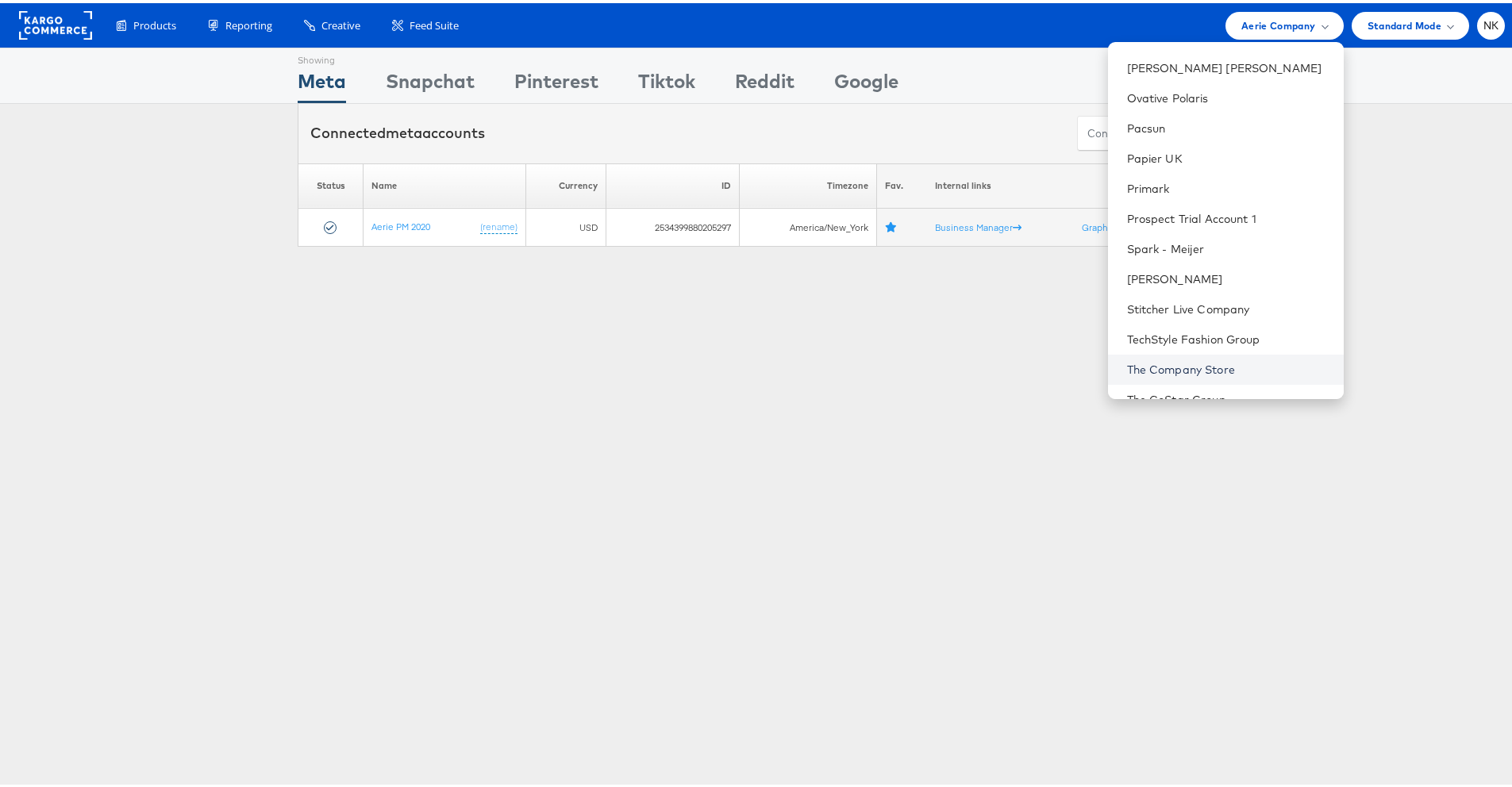
click at [1179, 359] on link "The Company Store" at bounding box center [1229, 366] width 204 height 16
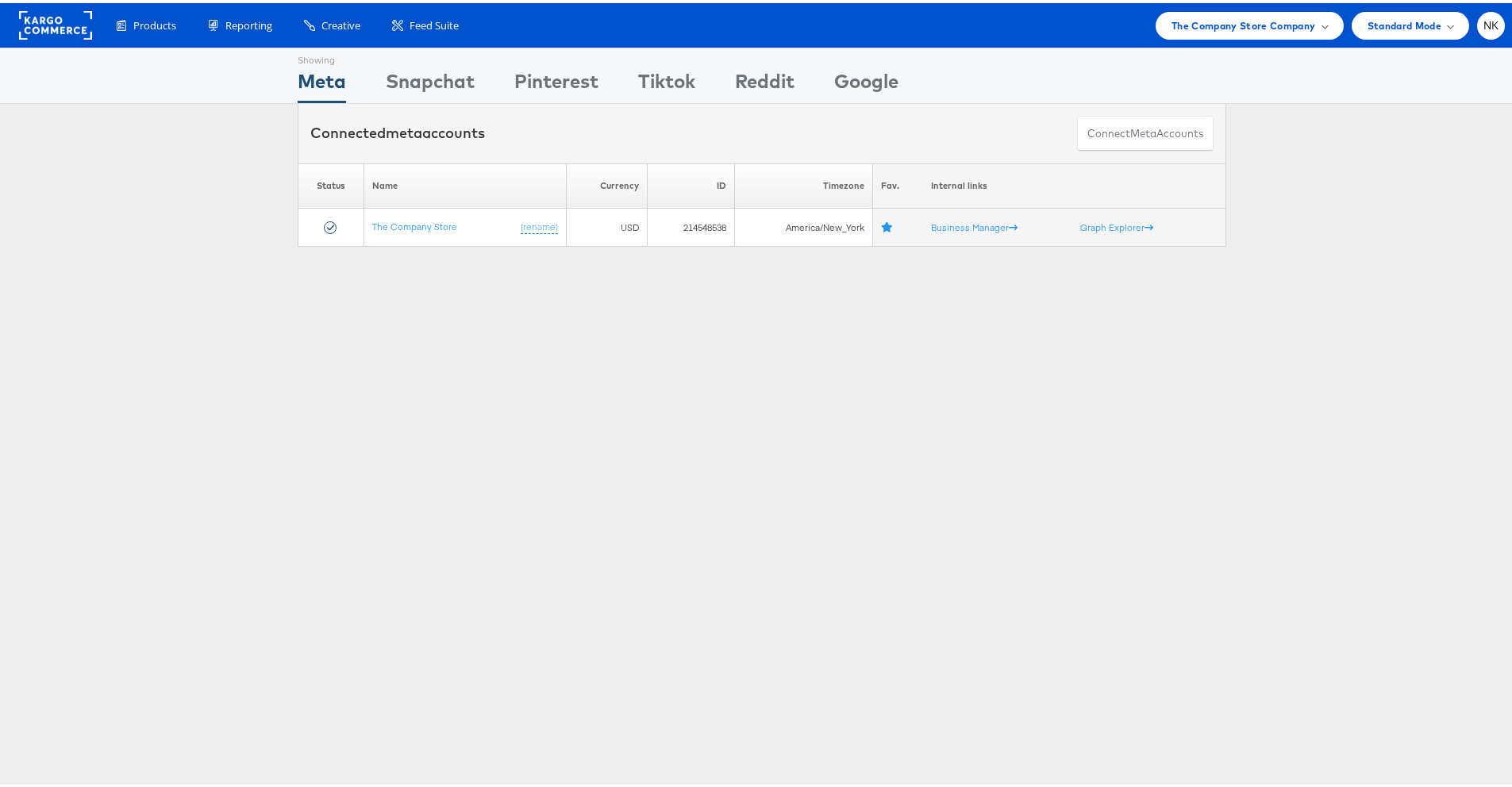
click at [437, 266] on div "Showing Meta Showing [GEOGRAPHIC_DATA] Showing Pinterest Showing Tiktok Showing…" at bounding box center [762, 440] width 1524 height 794
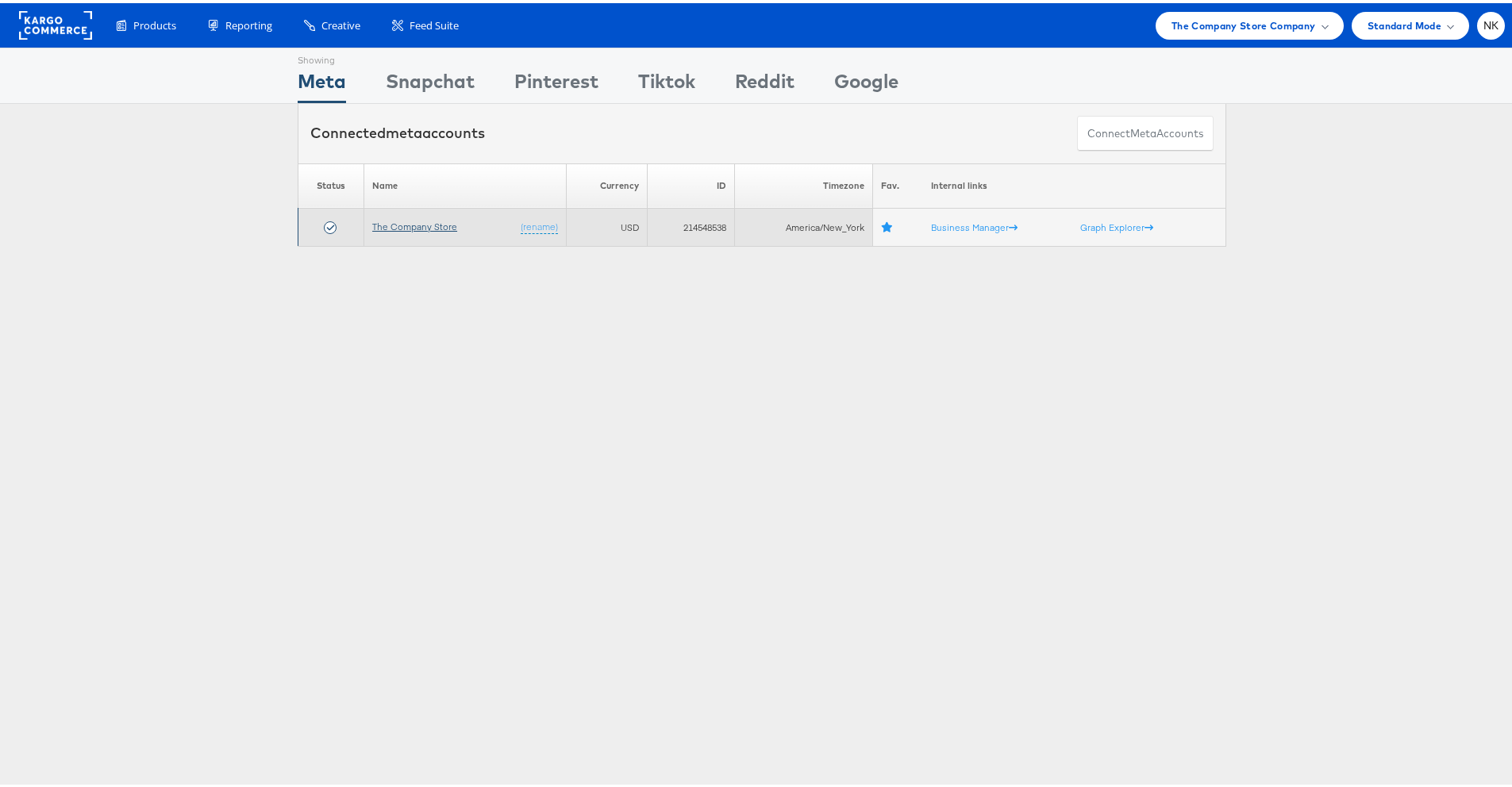
click at [428, 225] on link "The Company Store" at bounding box center [415, 223] width 85 height 12
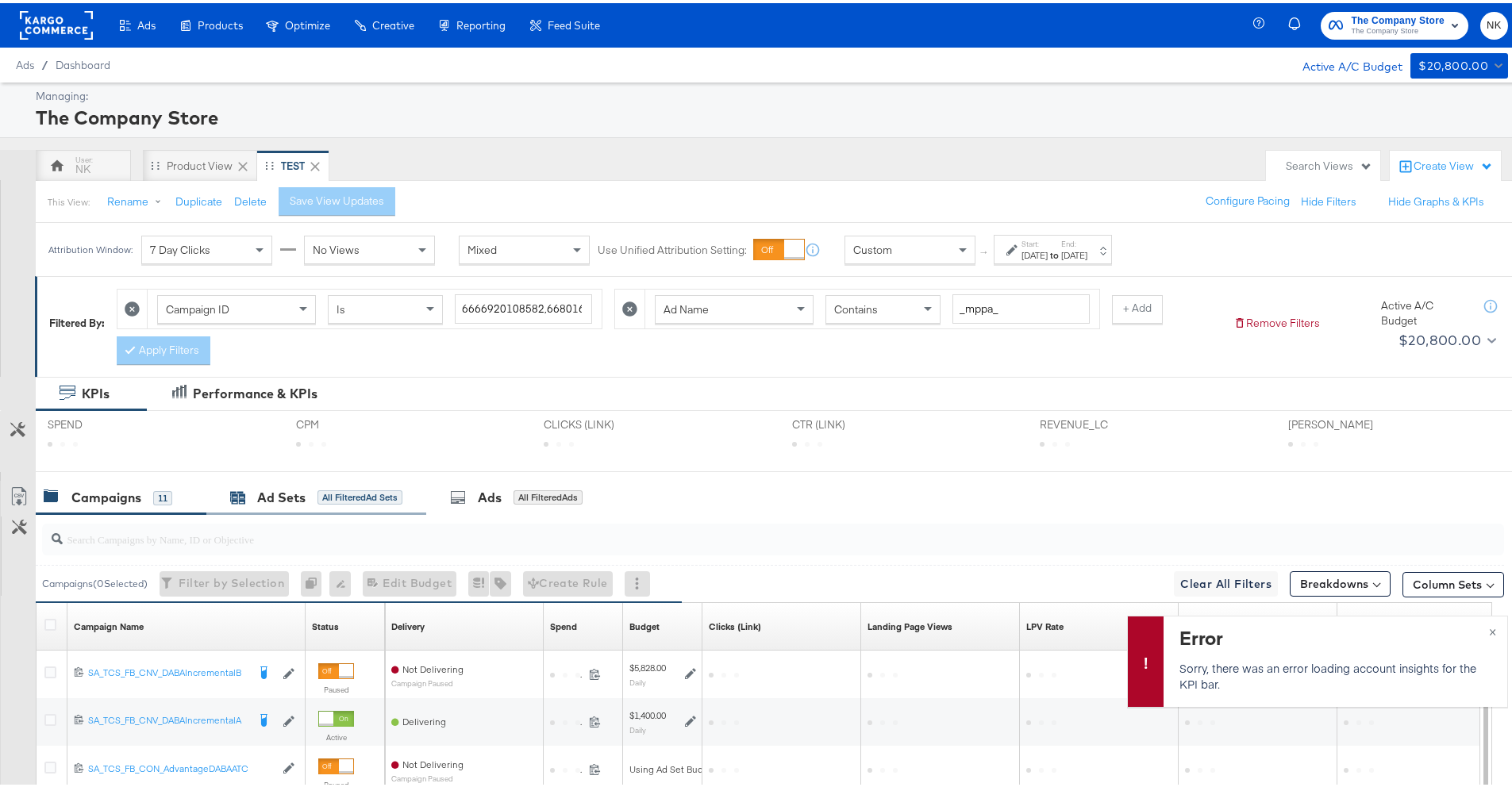
click at [303, 501] on div "Ad Sets" at bounding box center [281, 494] width 48 height 18
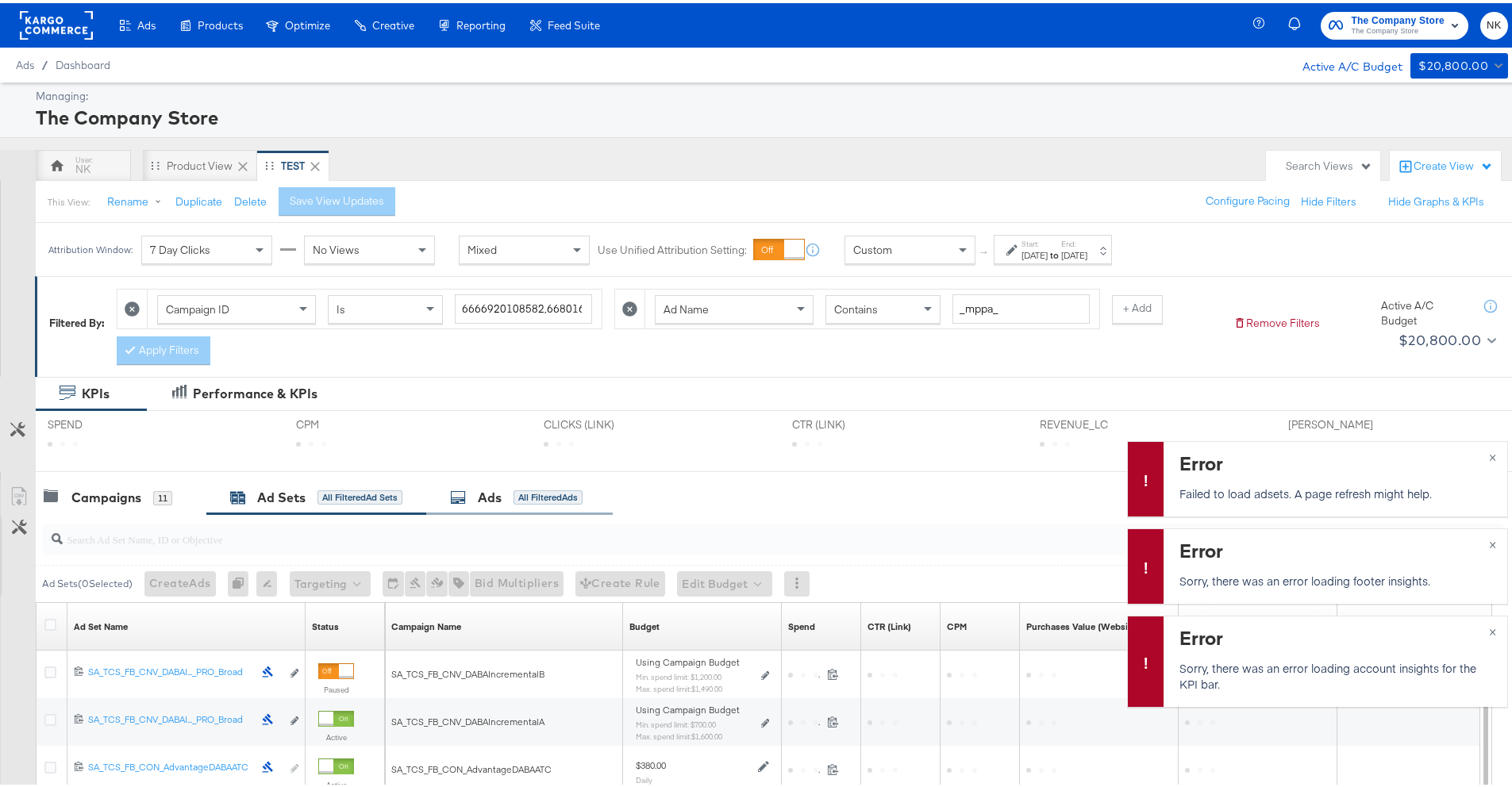
click at [502, 495] on div "Ads" at bounding box center [489, 494] width 24 height 18
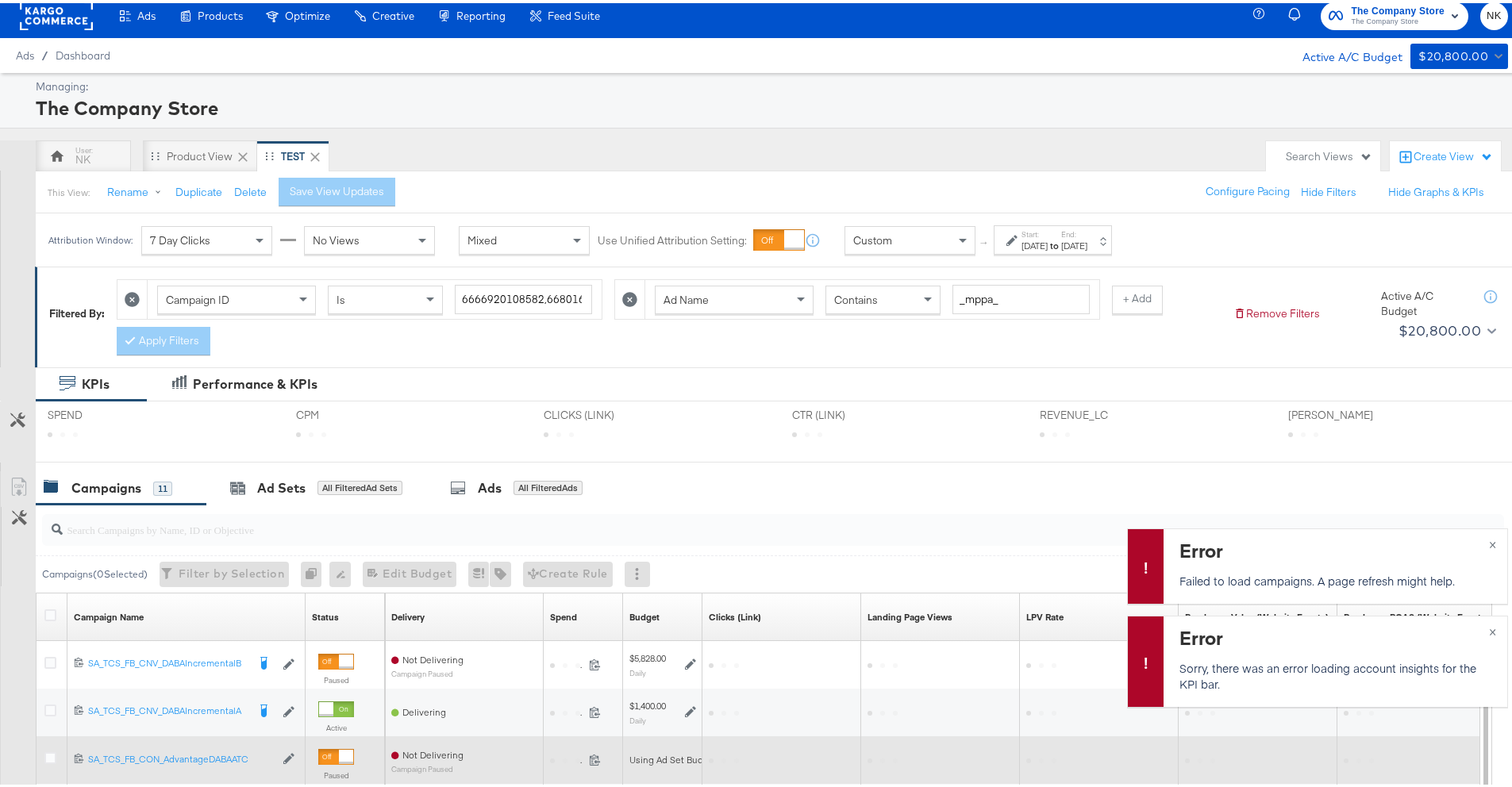
scroll to position [20, 0]
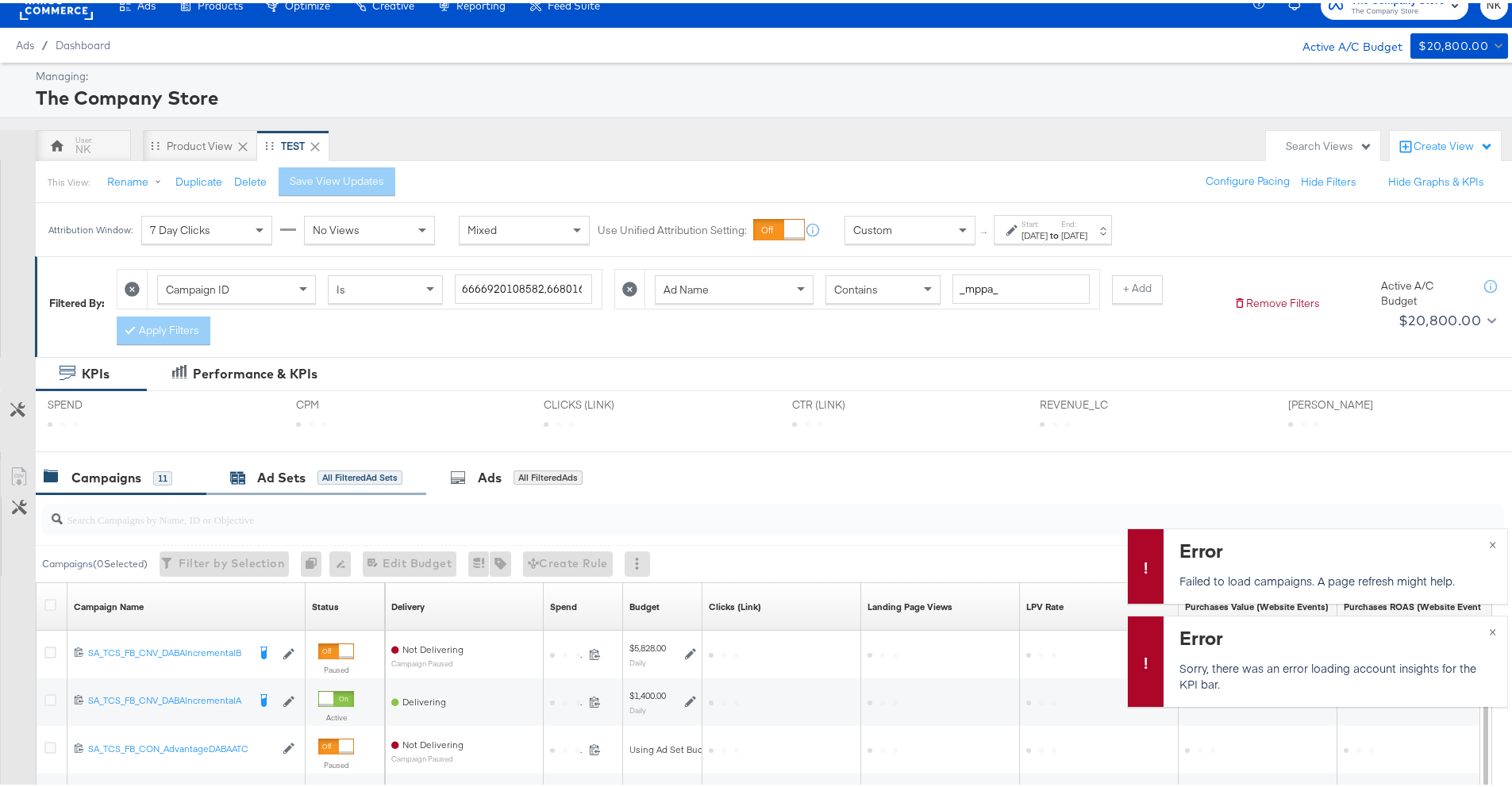
click at [253, 472] on div "Ad Sets All Filtered Ad Sets" at bounding box center [316, 475] width 173 height 18
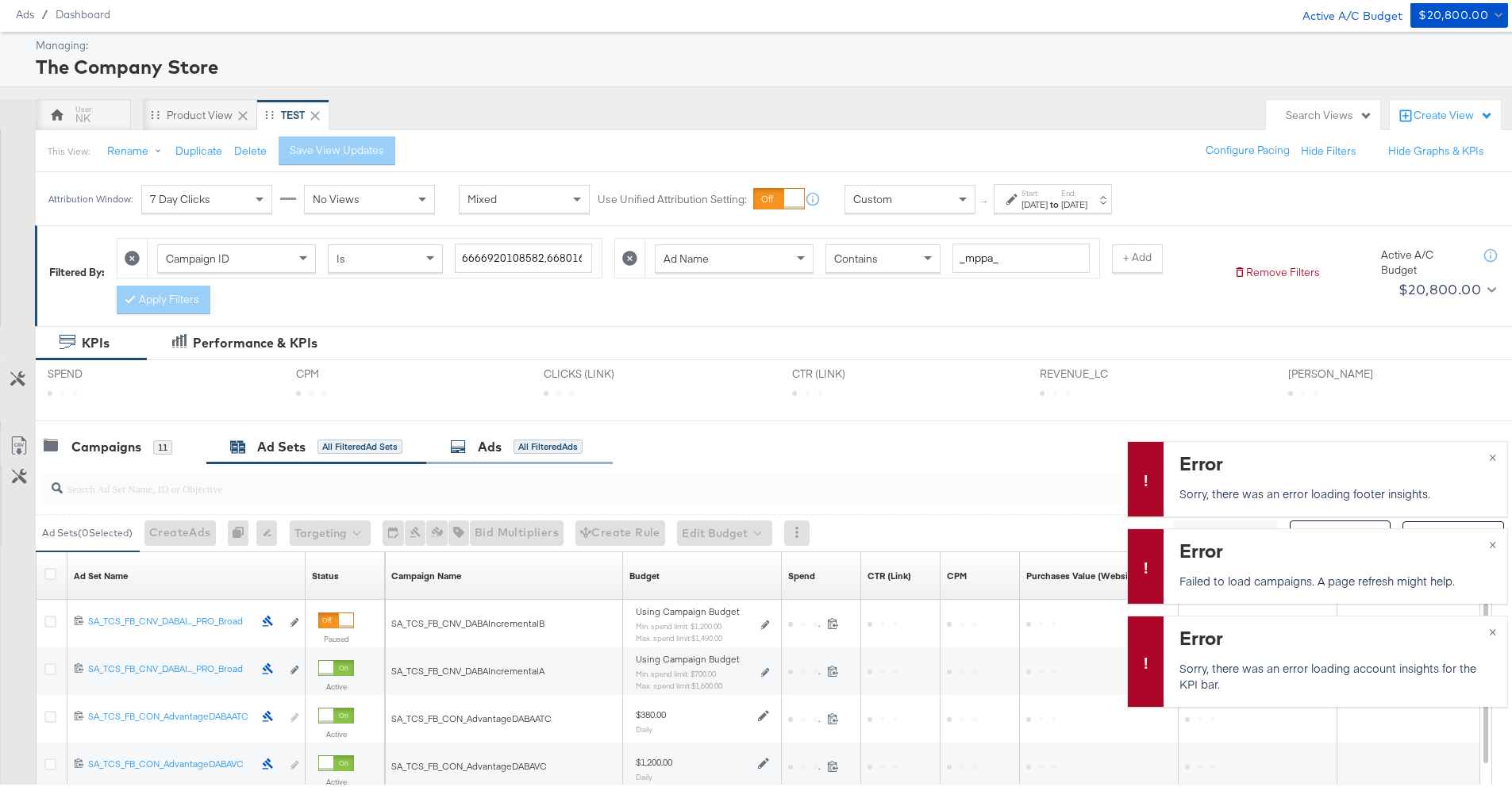
scroll to position [61, 0]
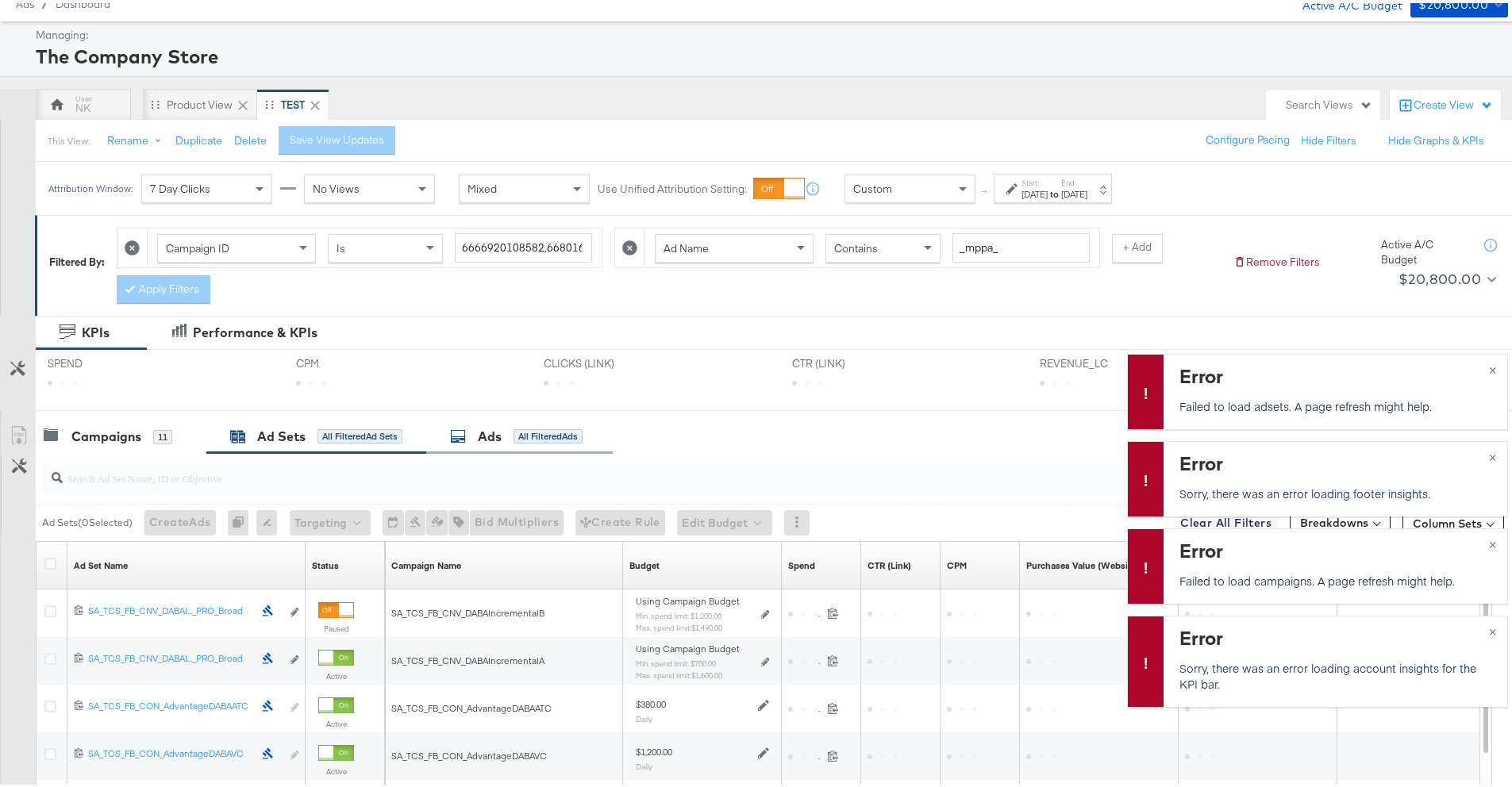
click at [484, 439] on div "Ads" at bounding box center [489, 433] width 24 height 18
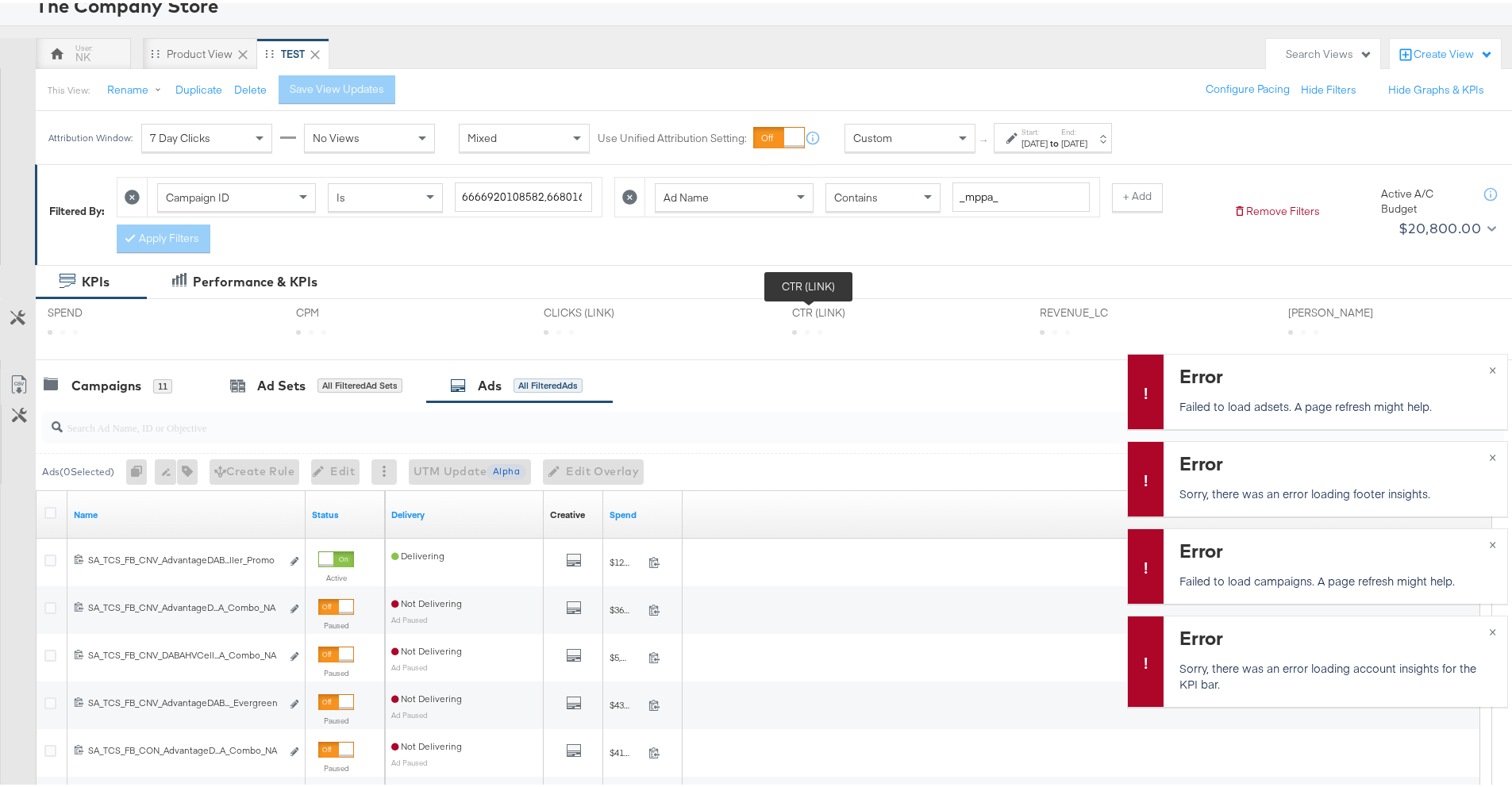
scroll to position [0, 0]
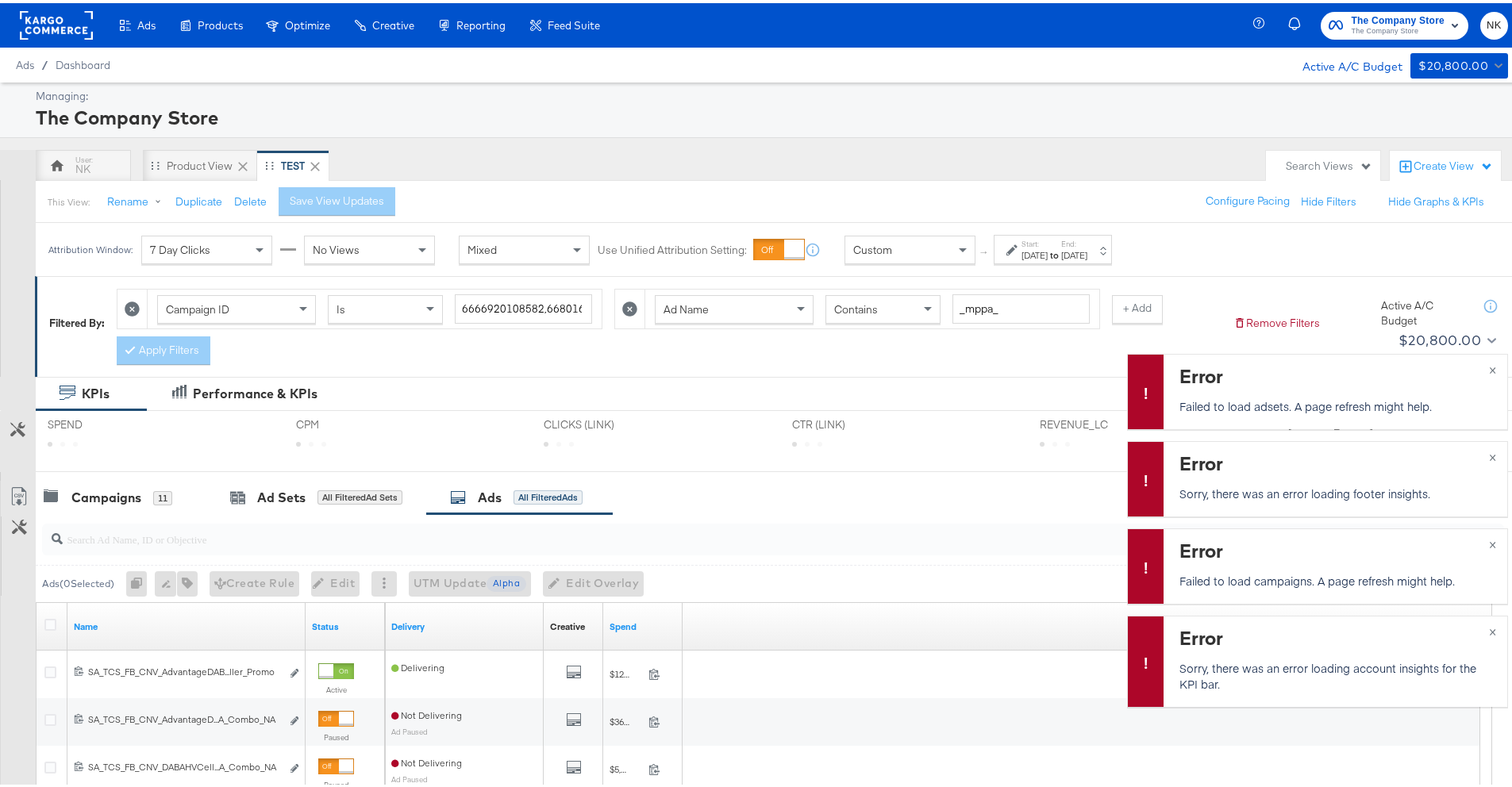
click at [728, 186] on div "This View: Rename Duplicate Delete Save View Updates Configure Pacing Hide Filt…" at bounding box center [779, 198] width 1489 height 42
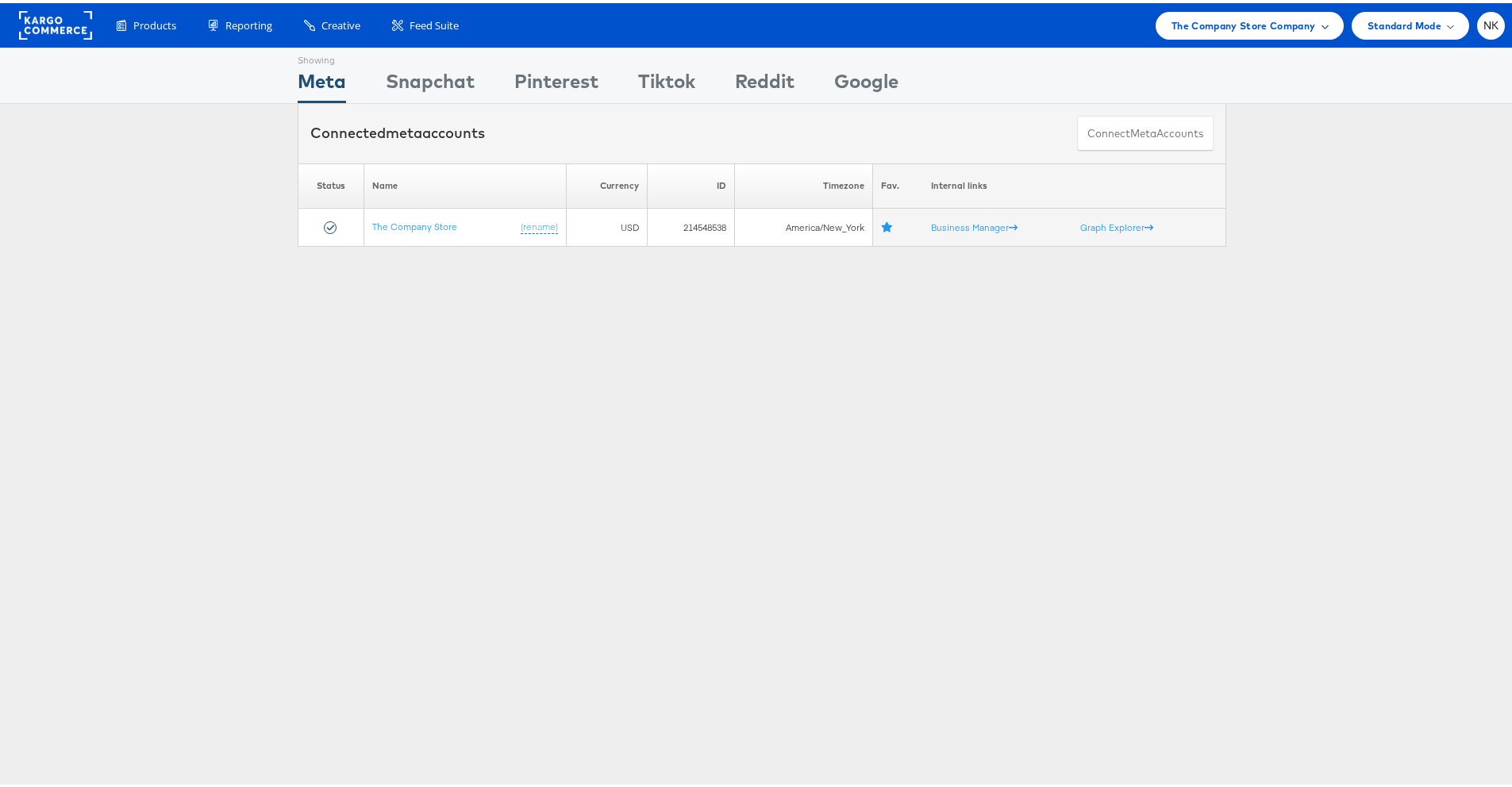
click at [1254, 27] on span "The Company Store Company" at bounding box center [1244, 22] width 145 height 16
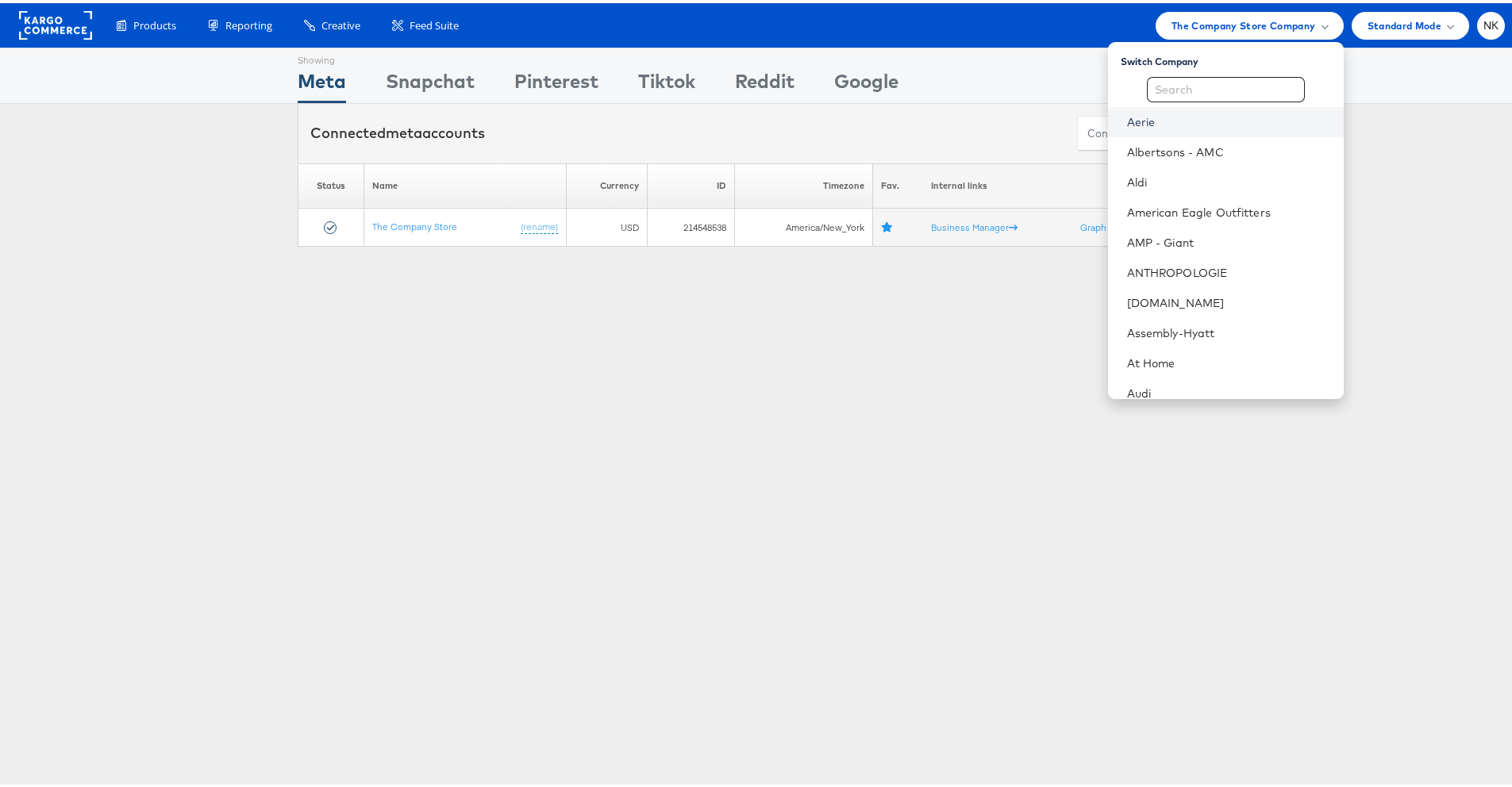
click at [1173, 116] on link "Aerie" at bounding box center [1229, 118] width 204 height 16
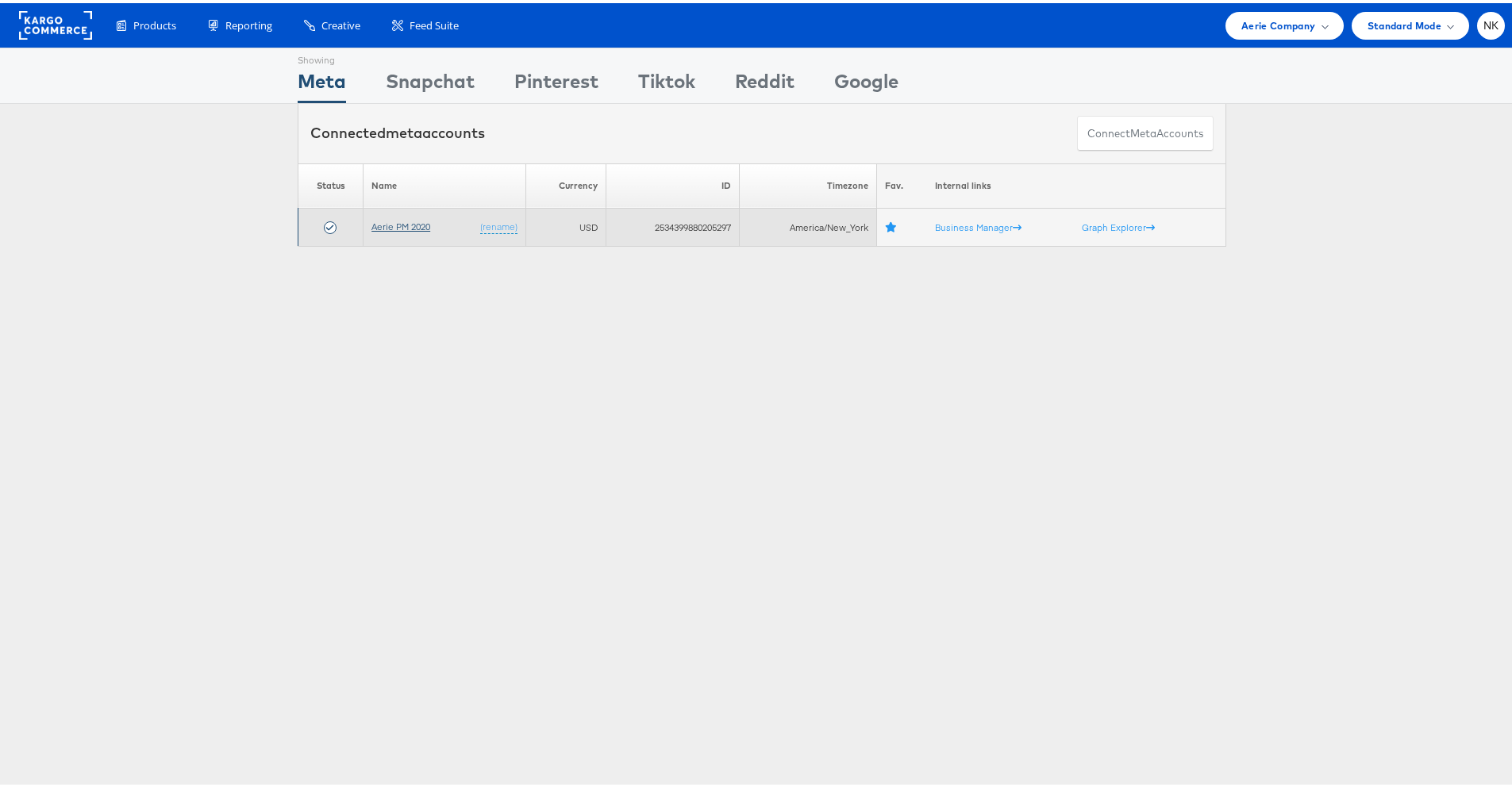
click at [416, 226] on link "Aerie PM 2020" at bounding box center [401, 223] width 59 height 12
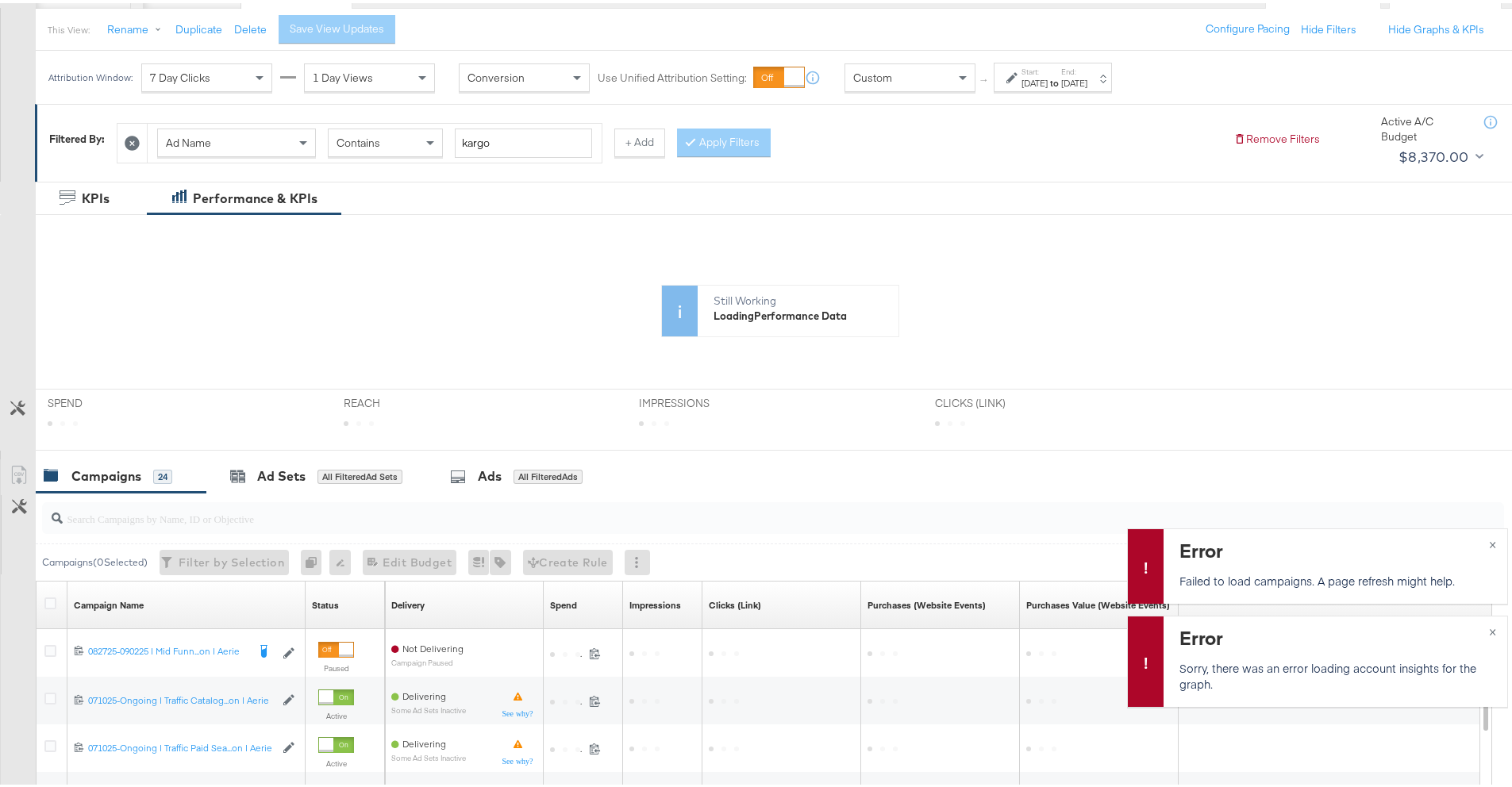
scroll to position [182, 0]
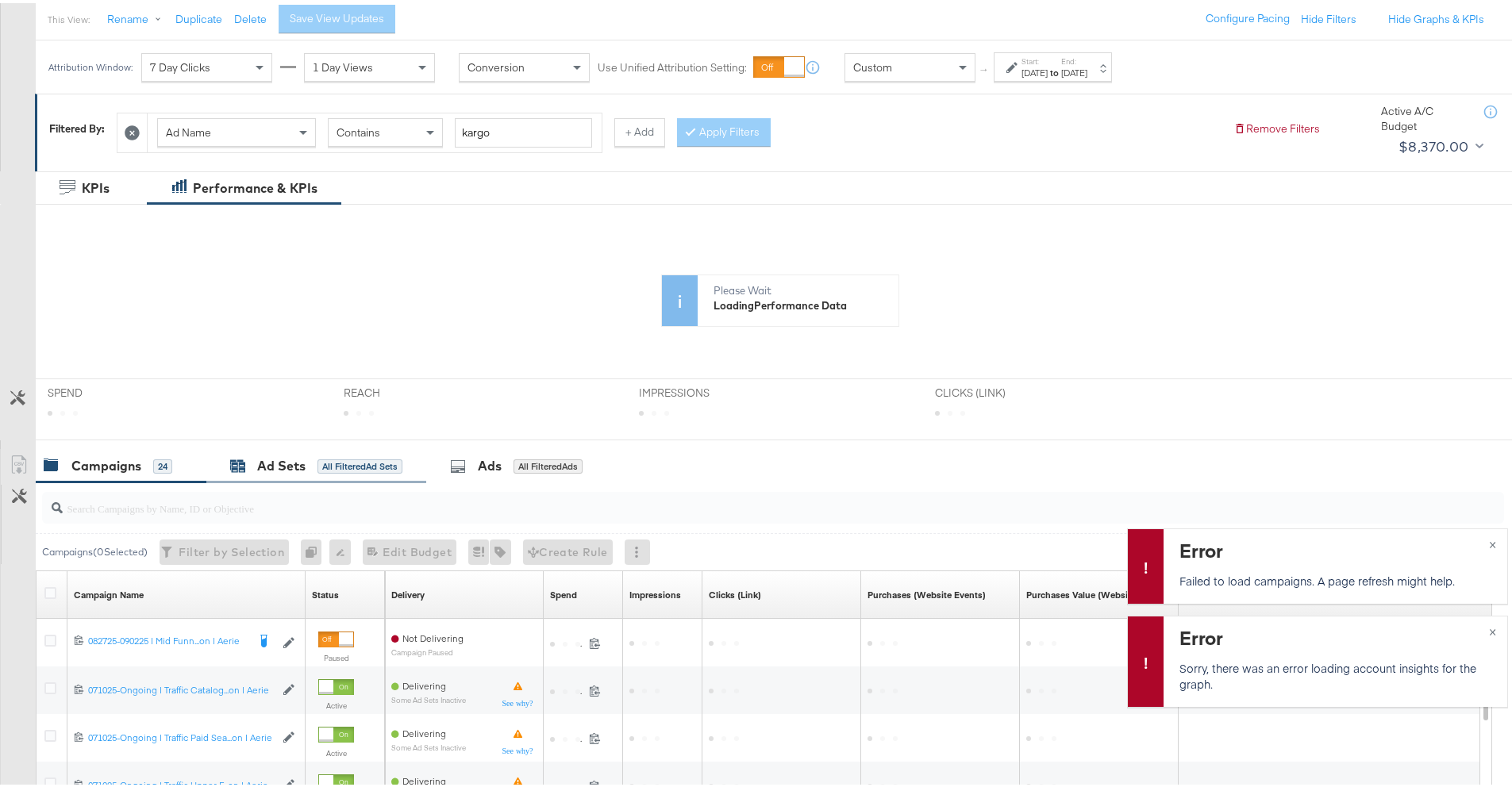
click at [262, 466] on div "Ad Sets" at bounding box center [281, 463] width 48 height 18
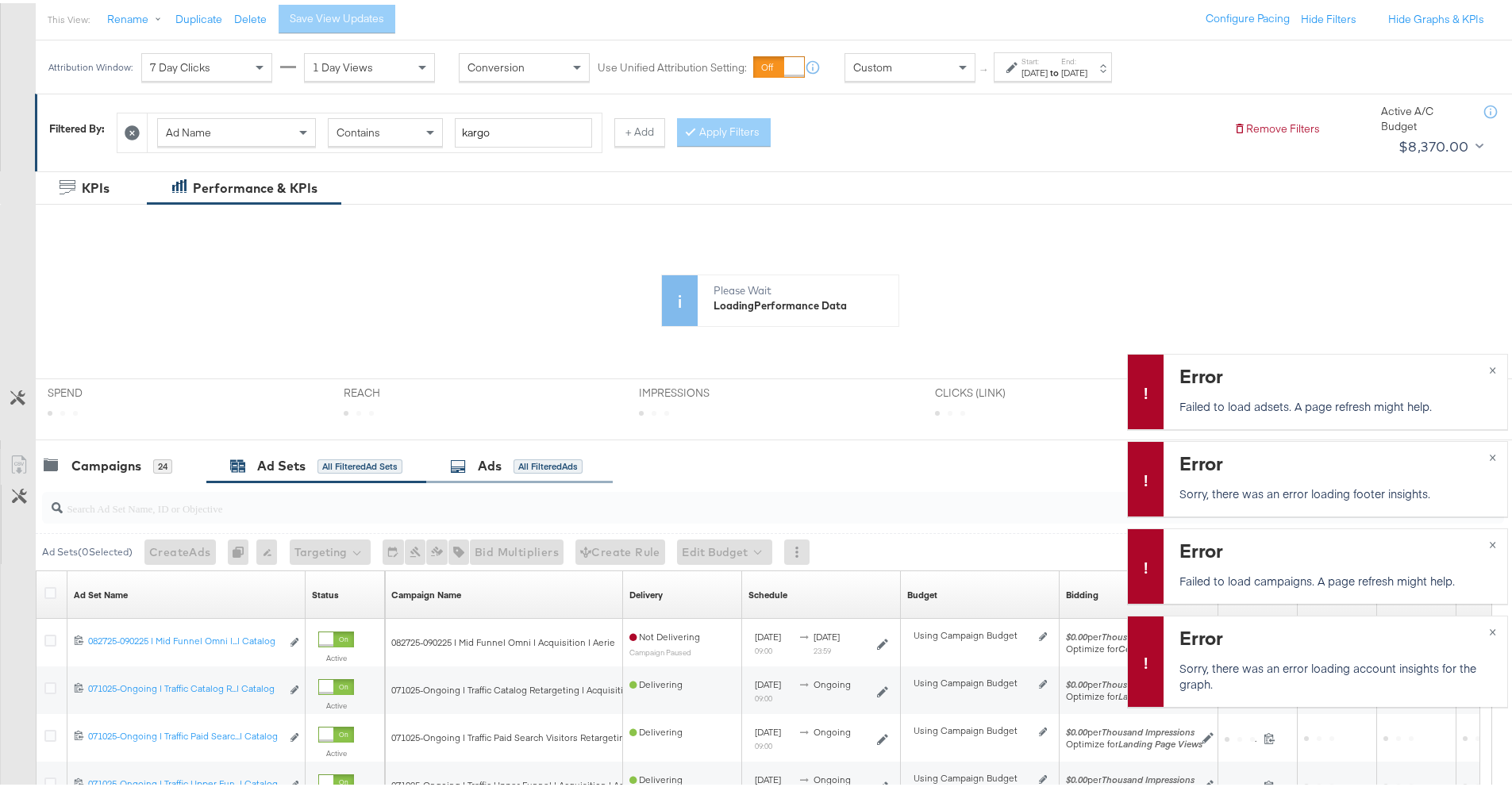
click at [500, 467] on div "Ads" at bounding box center [489, 463] width 24 height 18
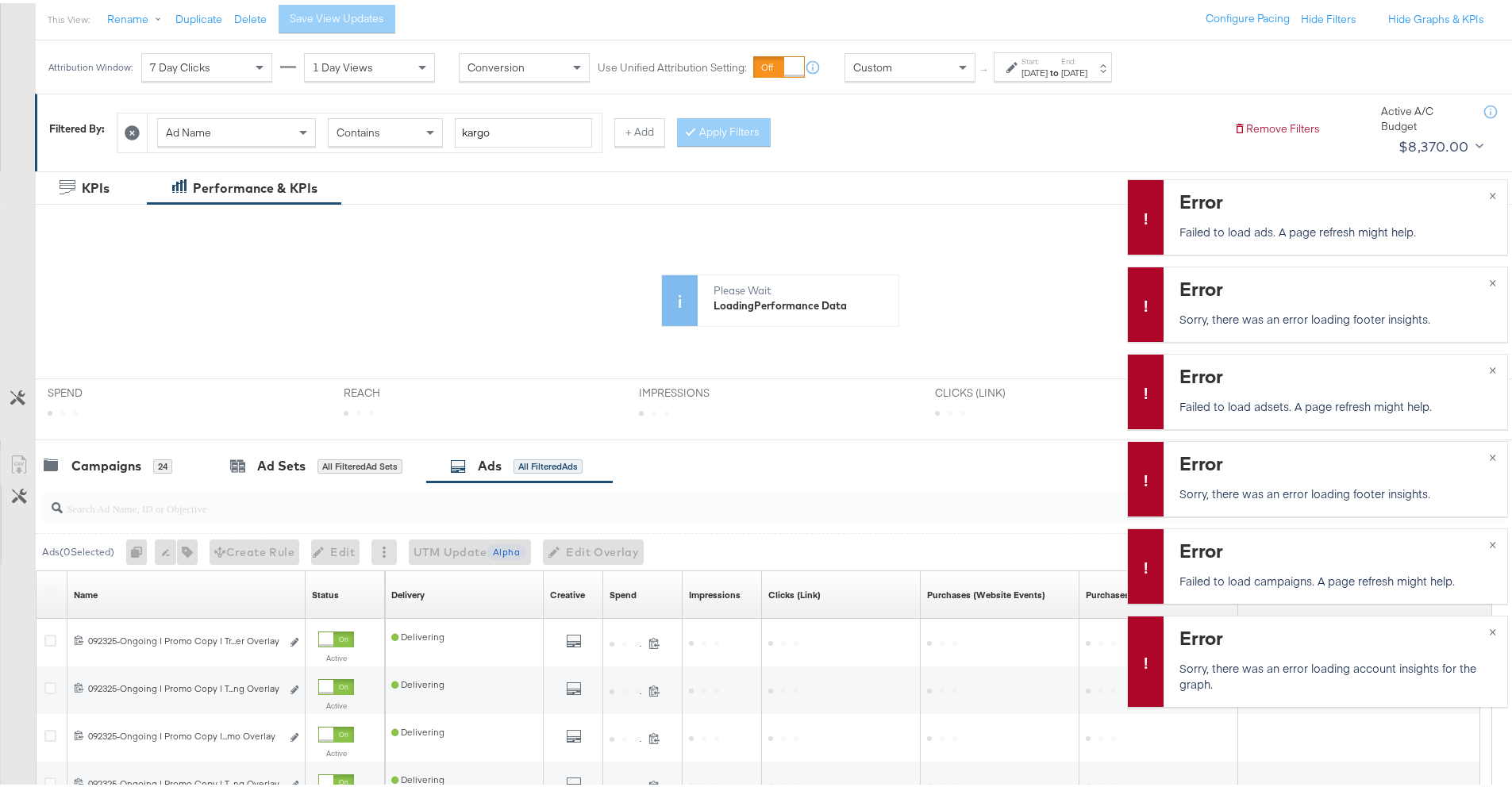
scroll to position [0, 0]
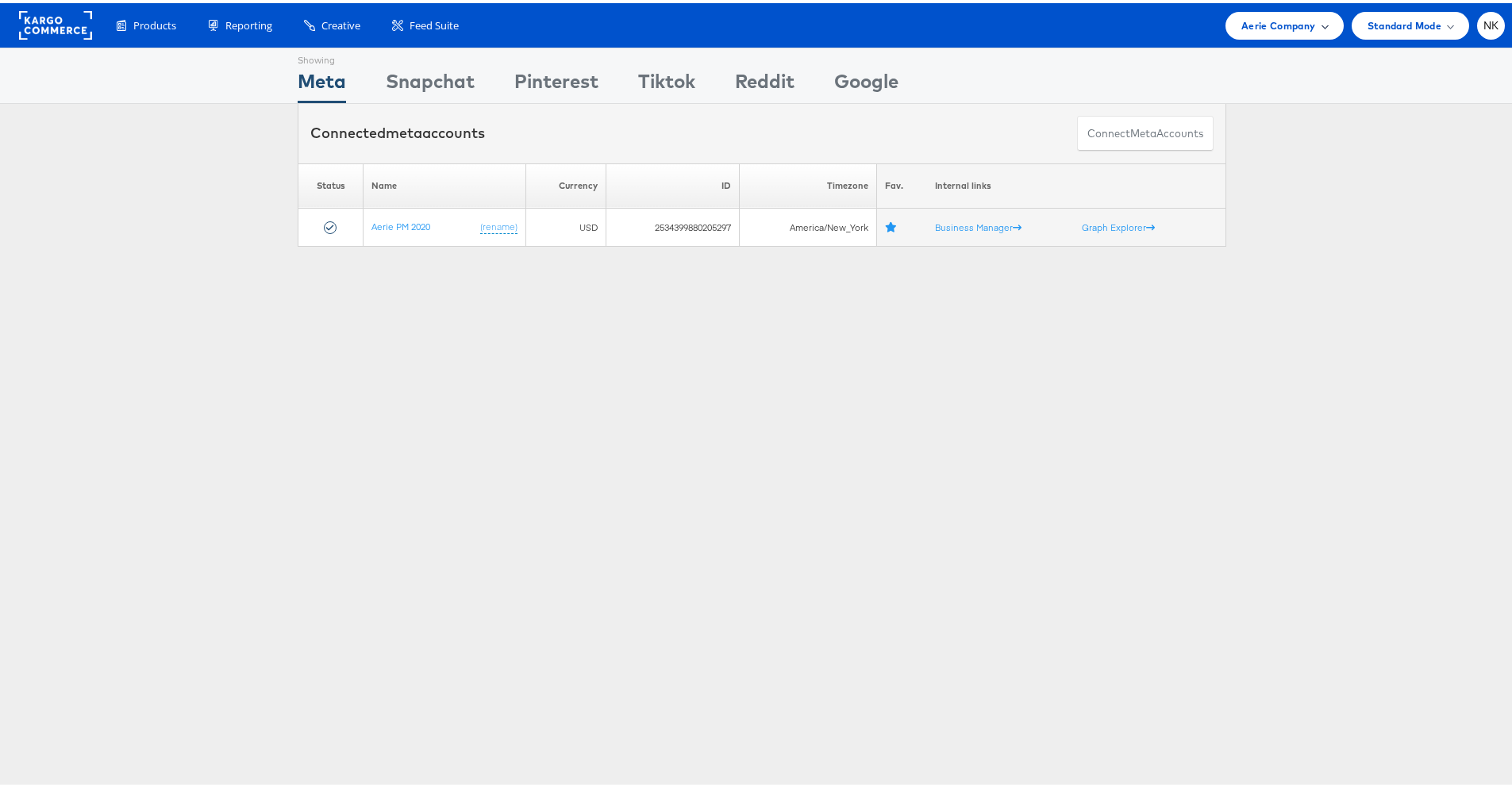
click at [1247, 19] on span "Aerie Company" at bounding box center [1278, 22] width 74 height 16
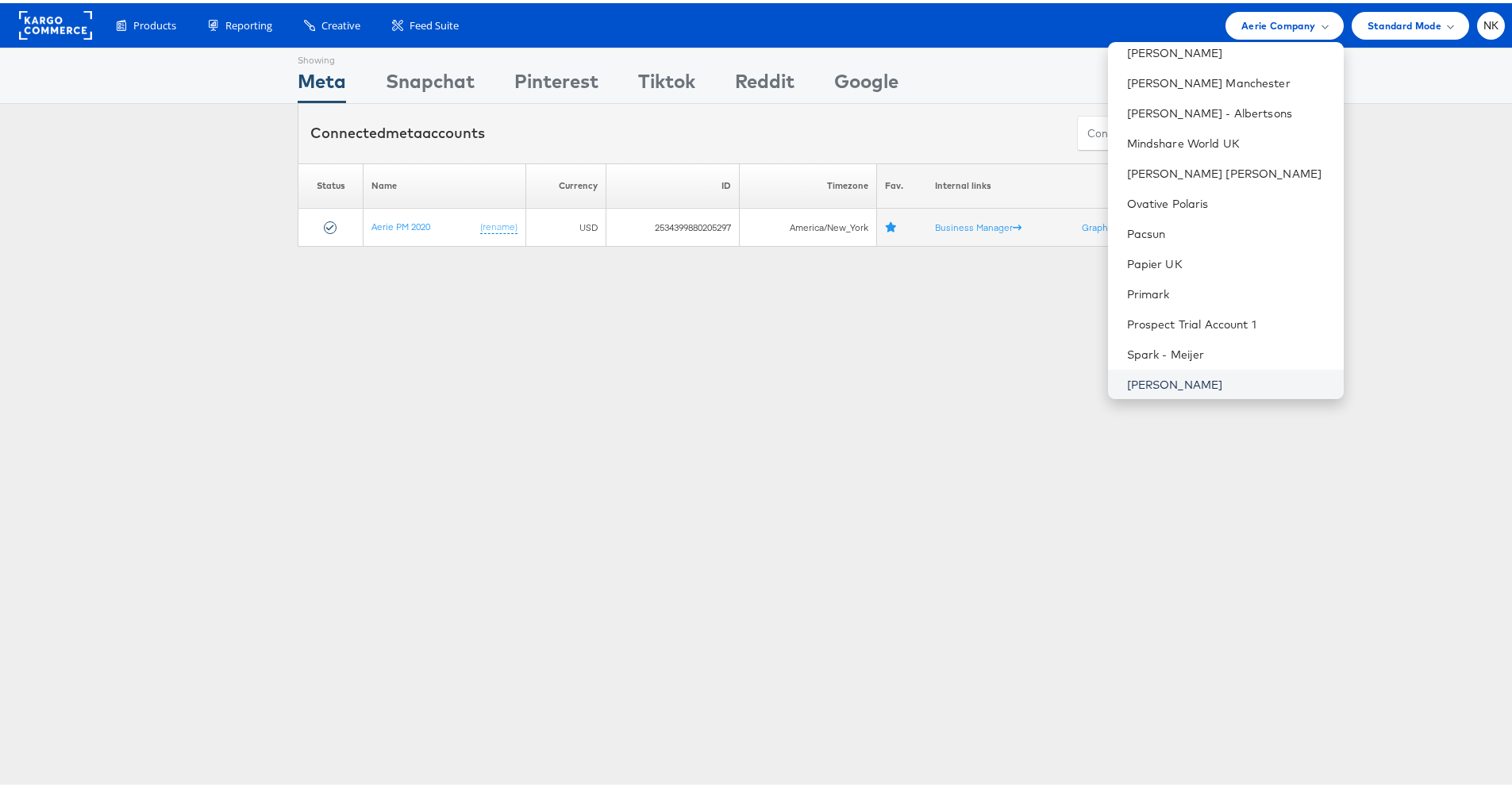
scroll to position [1531, 0]
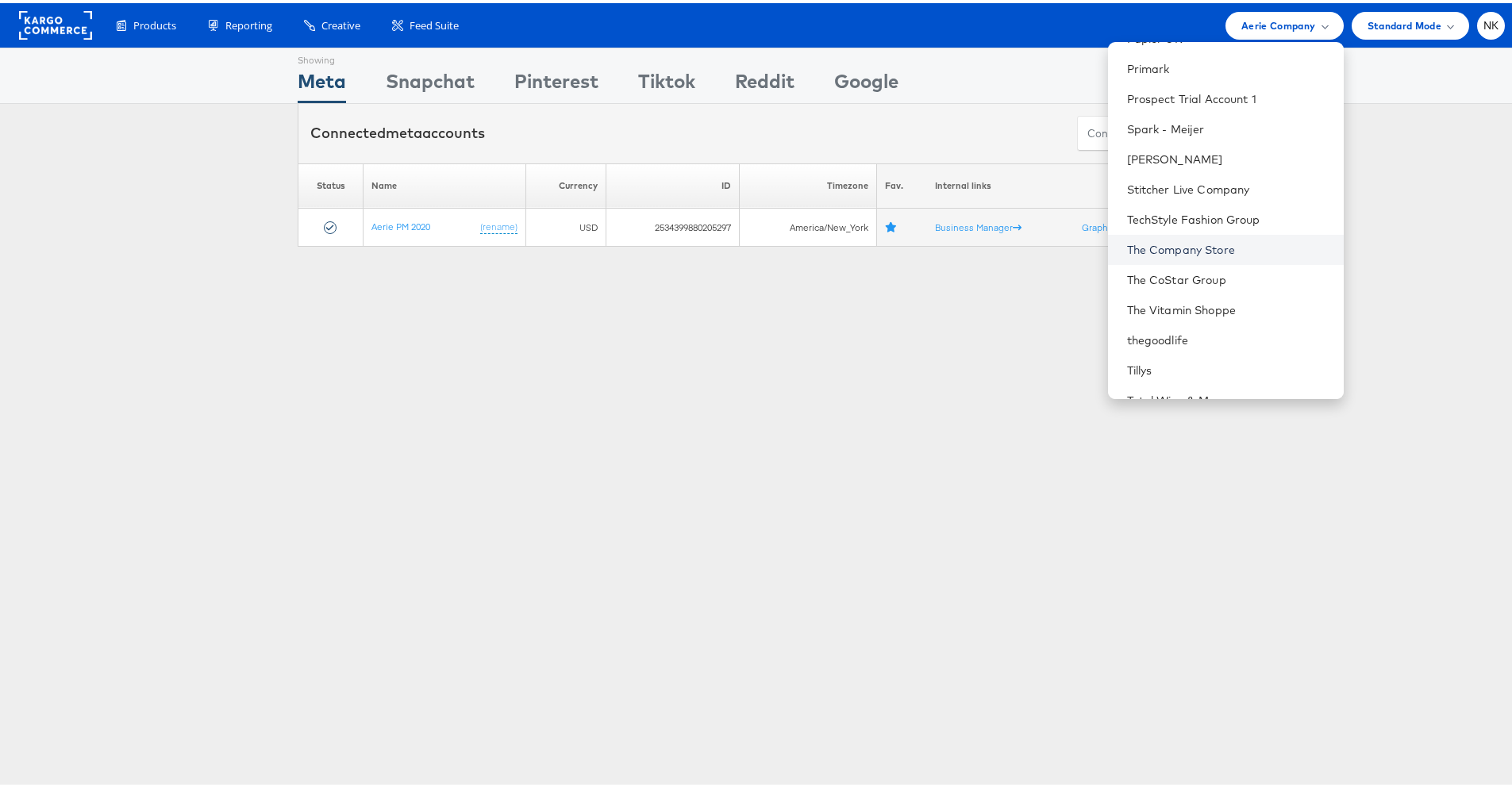
click at [1196, 247] on link "The Company Store" at bounding box center [1229, 246] width 204 height 16
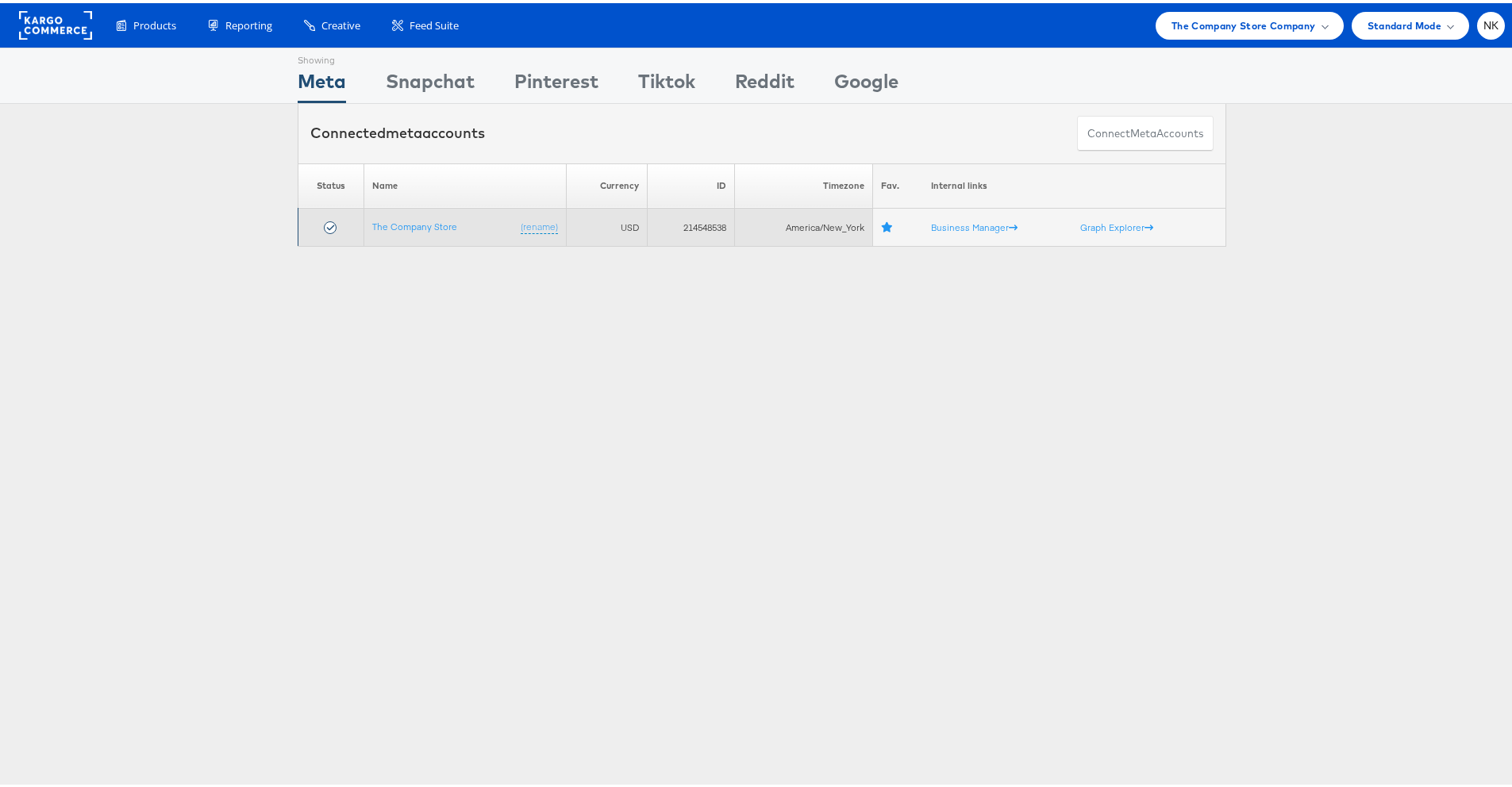
drag, startPoint x: 117, startPoint y: 235, endPoint x: 480, endPoint y: 239, distance: 363.0
click at [118, 235] on div "Please Wait Loading Accounts .... Status Name Currency ID Timezone Fav. Interna…" at bounding box center [762, 202] width 1524 height 83
click at [442, 229] on link "The Company Store" at bounding box center [415, 223] width 85 height 12
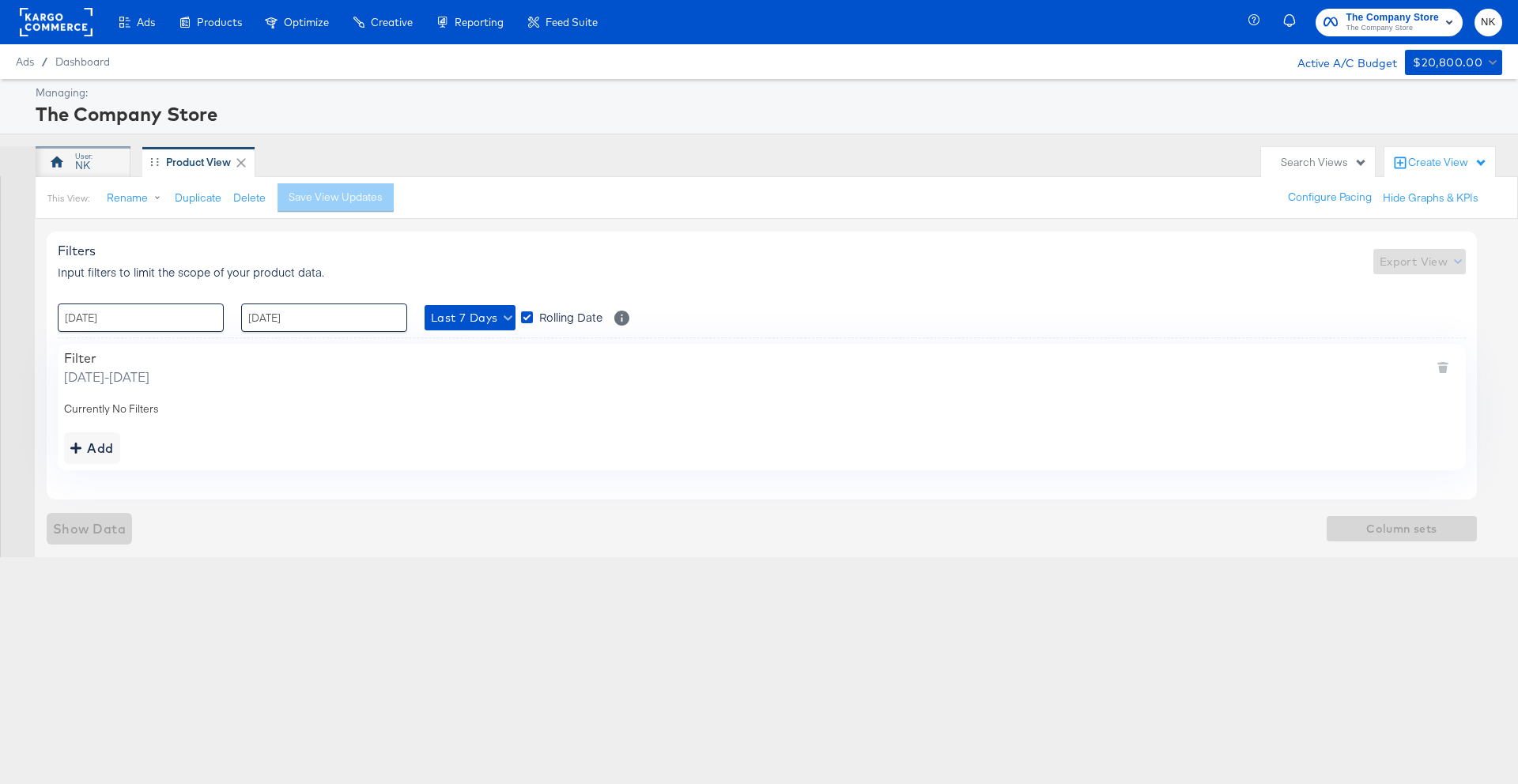
click at [81, 158] on div "NK" at bounding box center [82, 165] width 15 height 15
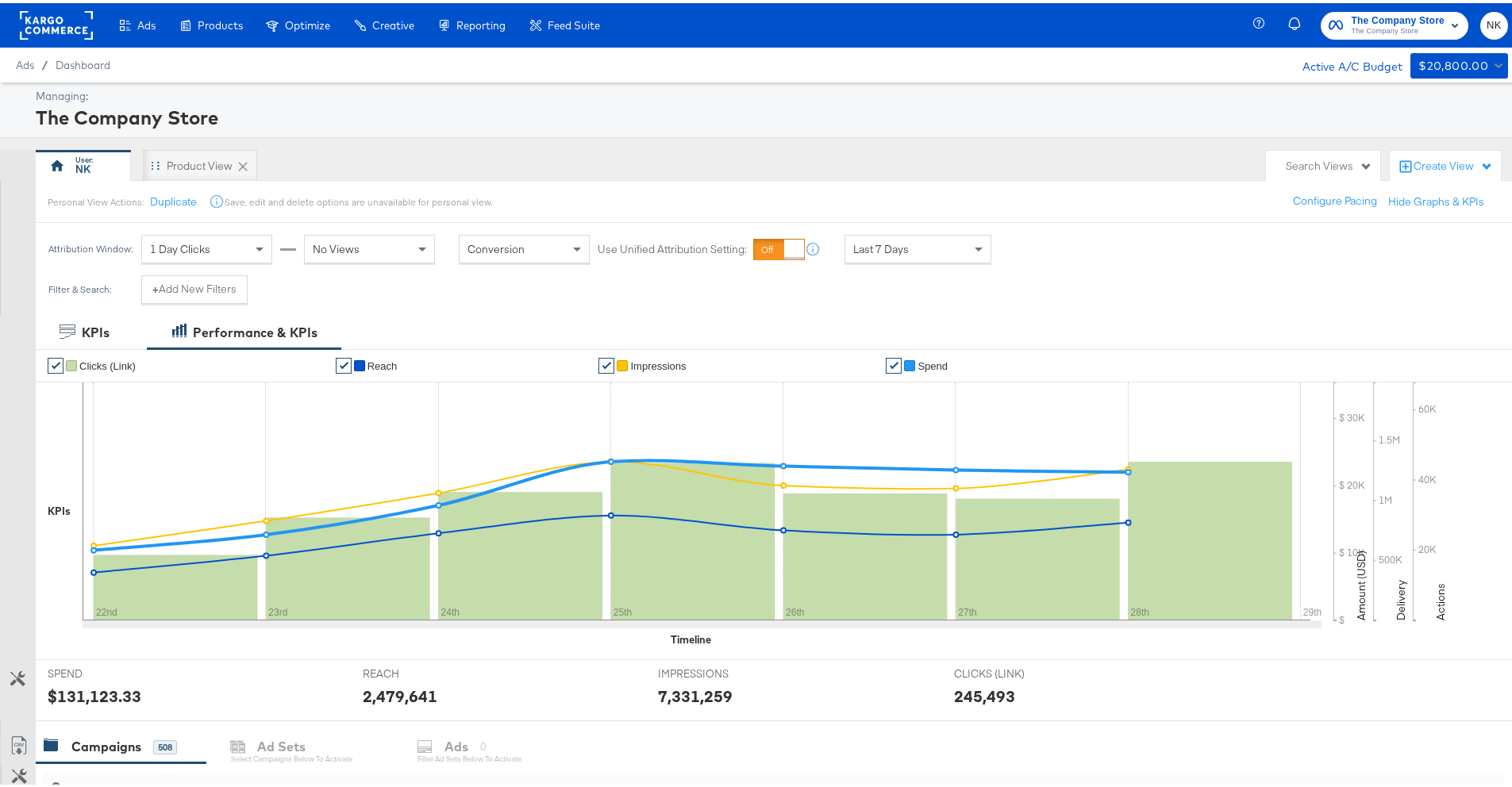
click at [245, 163] on icon at bounding box center [242, 163] width 16 height 16
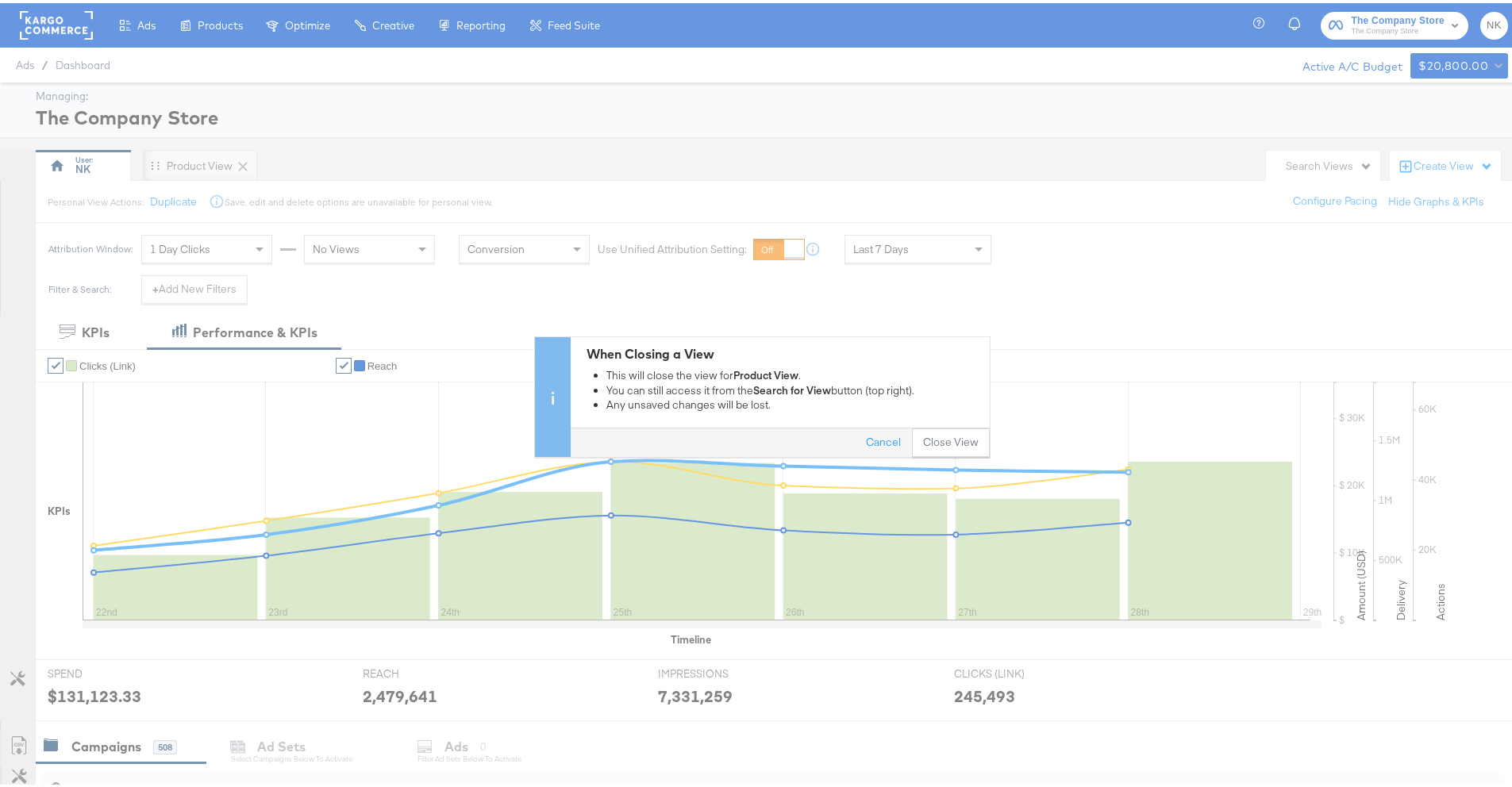
click at [916, 436] on button "Close View" at bounding box center [950, 439] width 78 height 29
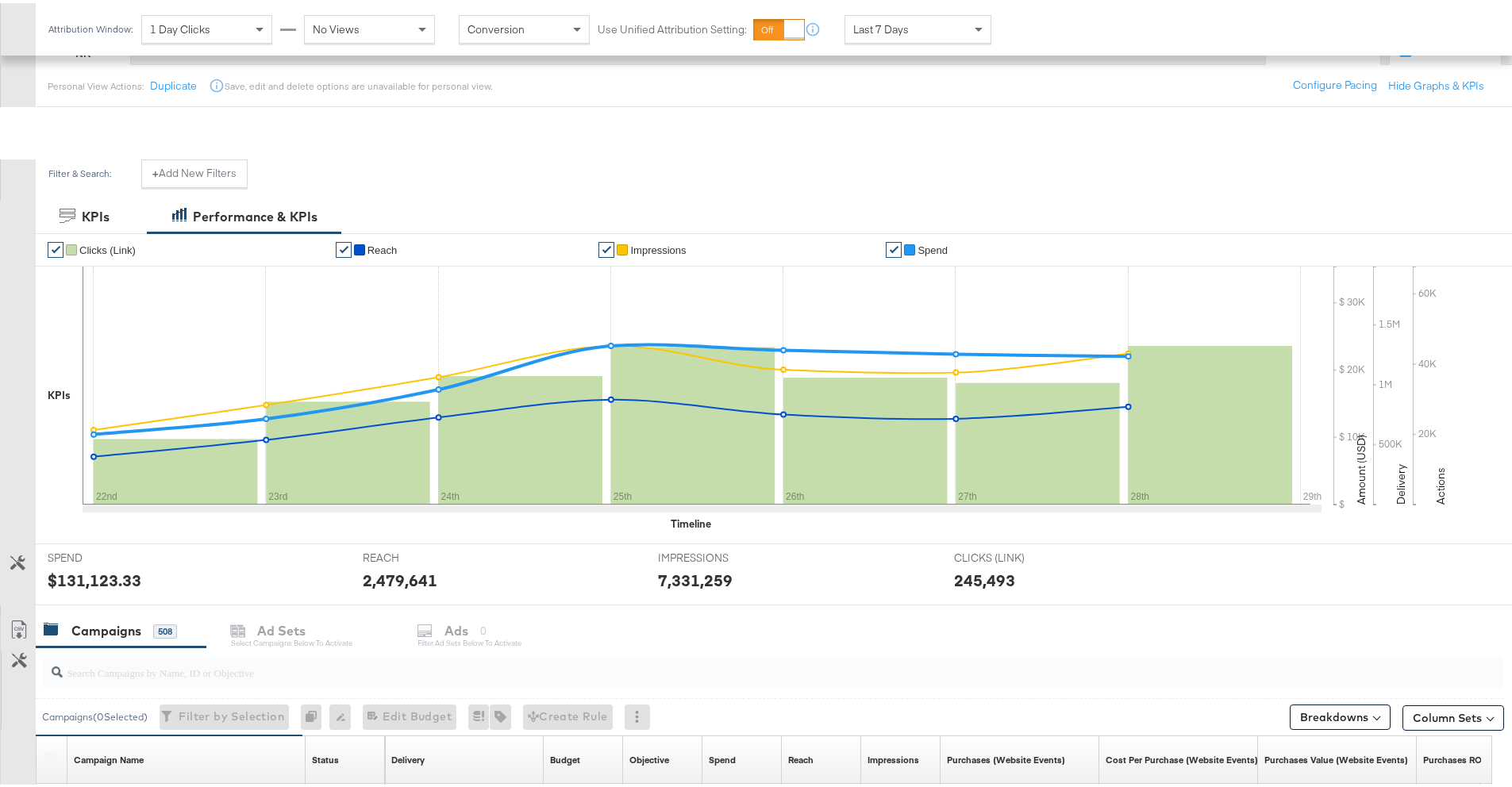
scroll to position [34, 0]
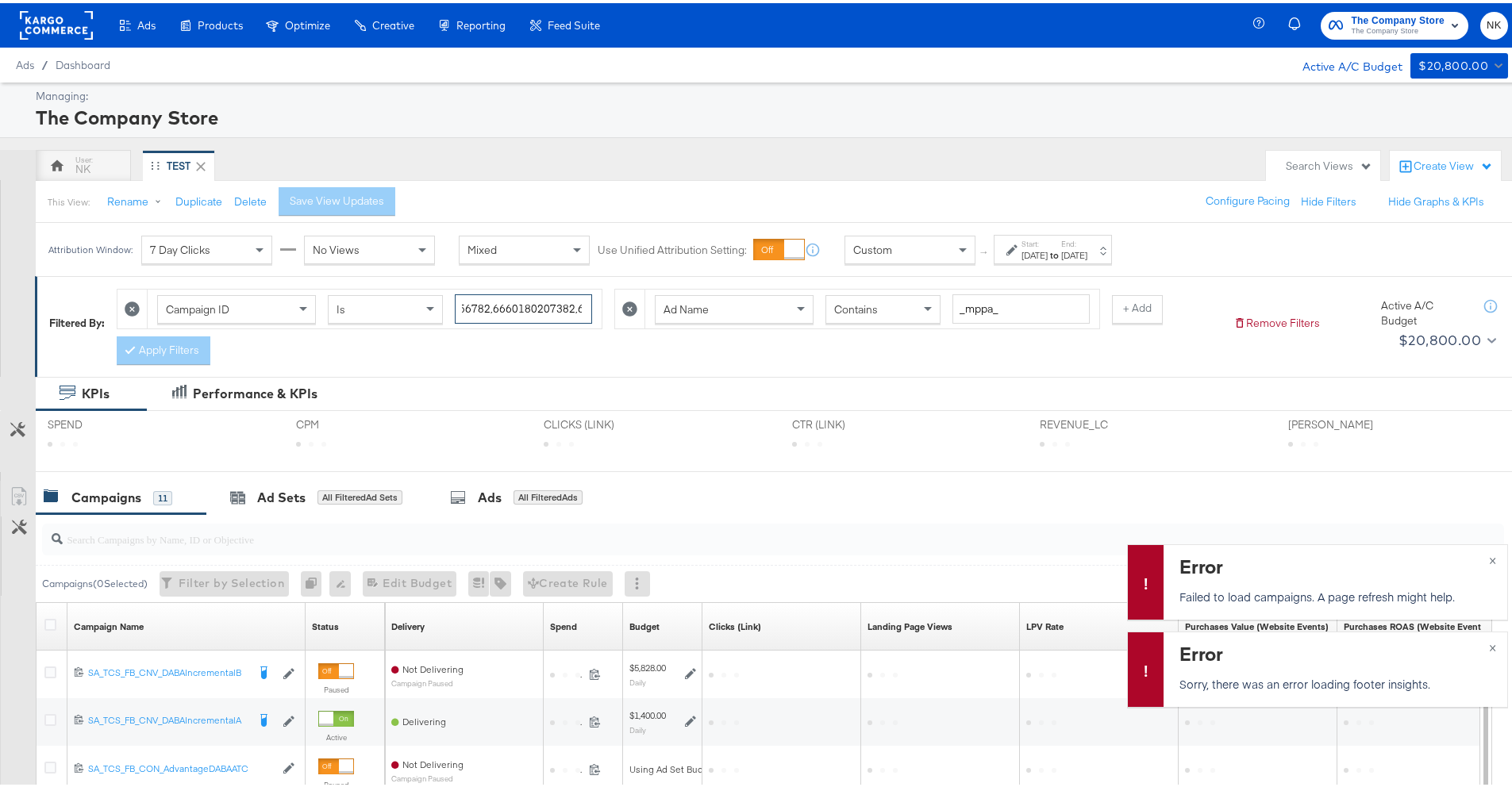
scroll to position [0, 847]
drag, startPoint x: 464, startPoint y: 307, endPoint x: 915, endPoint y: 317, distance: 451.1
click at [915, 317] on div "Campaign ID Is 6666920108582,6680168782582,6664458643782,6638923556782,66601802…" at bounding box center [669, 320] width 1104 height 84
click at [289, 499] on div "Ad Sets" at bounding box center [281, 494] width 48 height 18
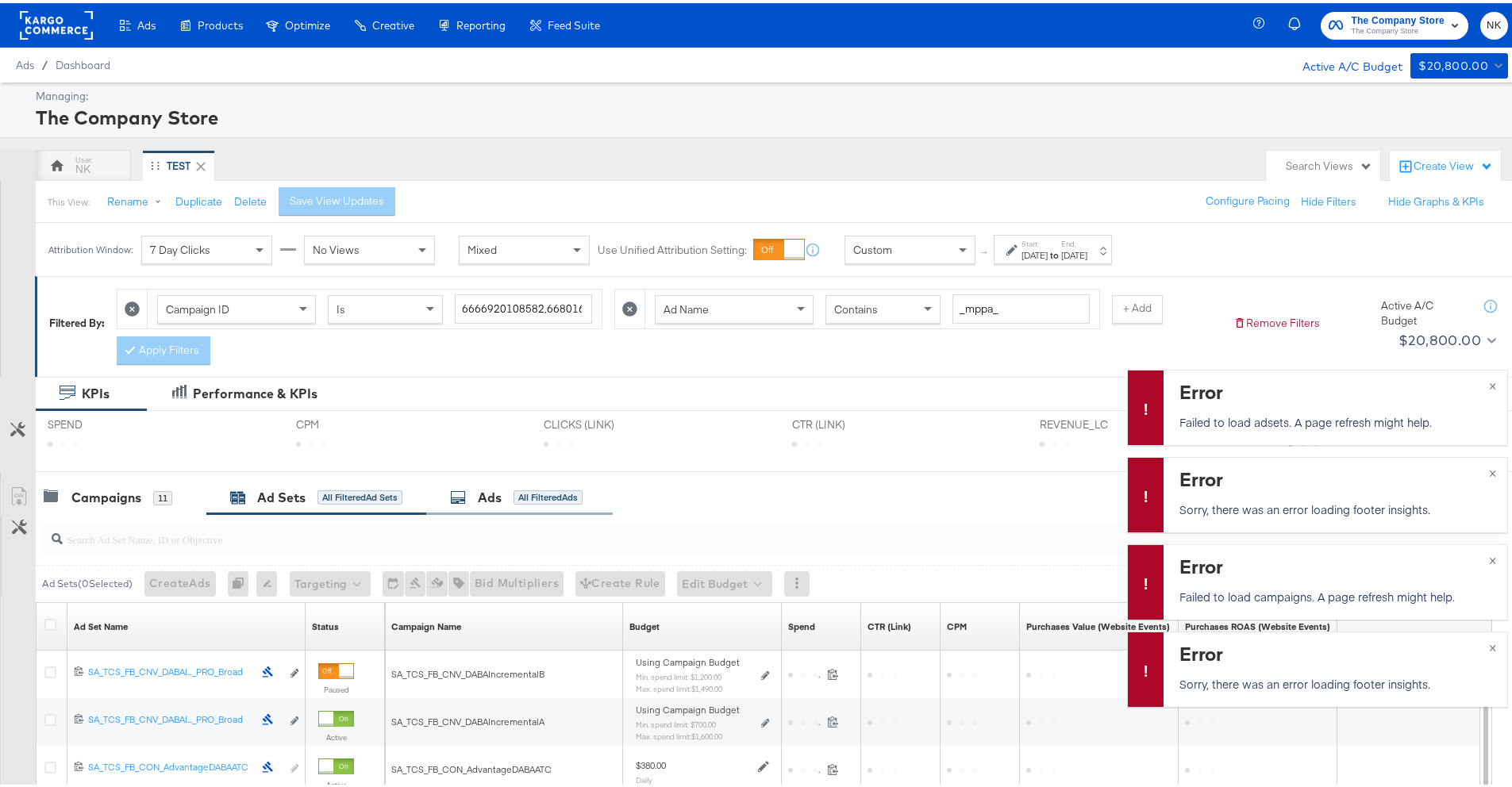
click at [496, 481] on div "Ads All Filtered Ads" at bounding box center [519, 494] width 186 height 34
